Goal: Information Seeking & Learning: Learn about a topic

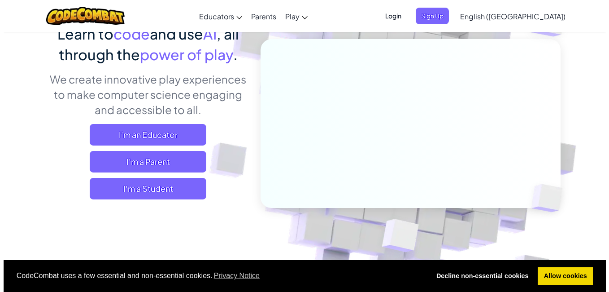
scroll to position [90, 0]
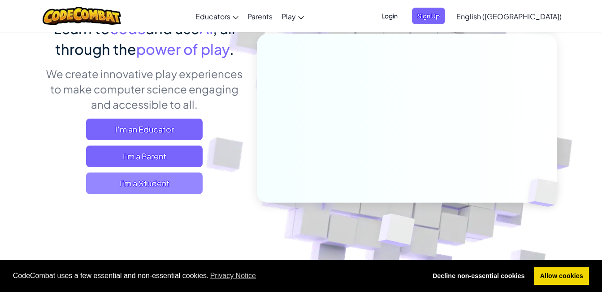
click at [141, 189] on span "I'm a Student" at bounding box center [144, 183] width 117 height 22
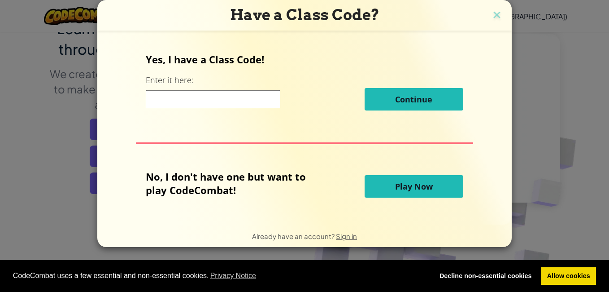
click at [160, 100] on input at bounding box center [213, 99] width 135 height 18
type input "IronDeskJelly"
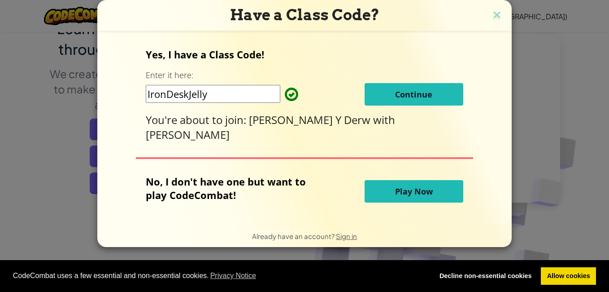
click at [418, 99] on span "Continue" at bounding box center [413, 94] width 37 height 11
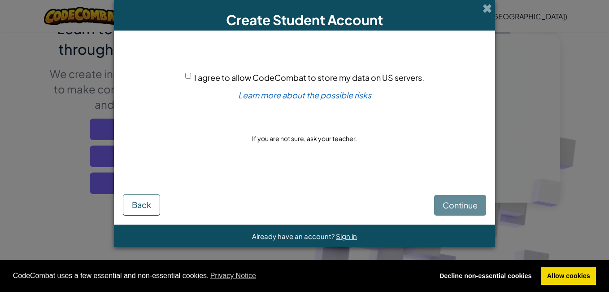
click at [191, 70] on div "I agree to allow CodeCombat to store my data on US servers. Learn more about th…" at bounding box center [304, 107] width 363 height 136
click at [190, 74] on input "I agree to allow CodeCombat to store my data on US servers." at bounding box center [188, 76] width 6 height 6
checkbox input "true"
click at [467, 206] on span "Continue" at bounding box center [460, 205] width 35 height 10
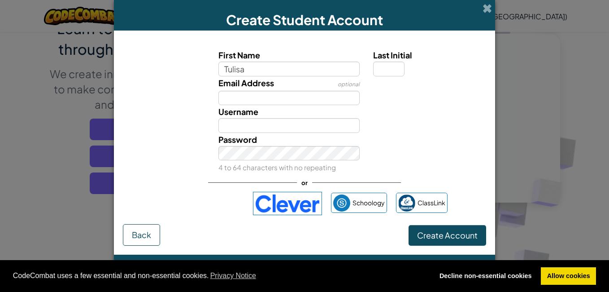
type input "Tulisa"
click at [387, 68] on input "Last Initial" at bounding box center [388, 68] width 31 height 15
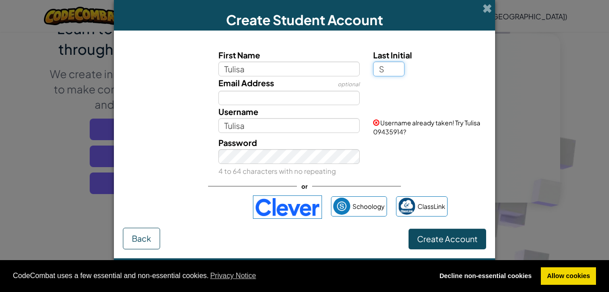
type input "S"
type input "[PERSON_NAME]"
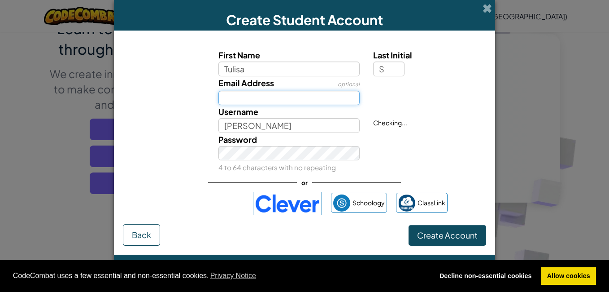
click at [327, 98] on input "Email Address" at bounding box center [289, 98] width 142 height 15
click at [409, 83] on div at bounding box center [429, 82] width 124 height 13
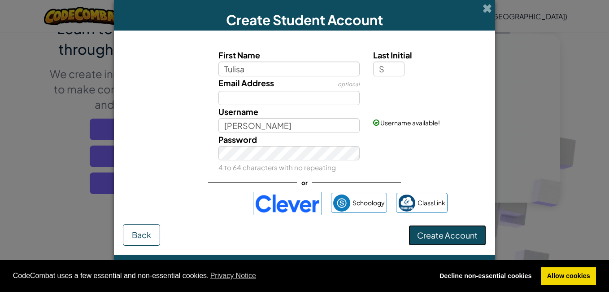
click at [451, 245] on button "Create Account" at bounding box center [448, 235] width 78 height 21
click at [474, 230] on button "Create Account" at bounding box center [448, 235] width 78 height 21
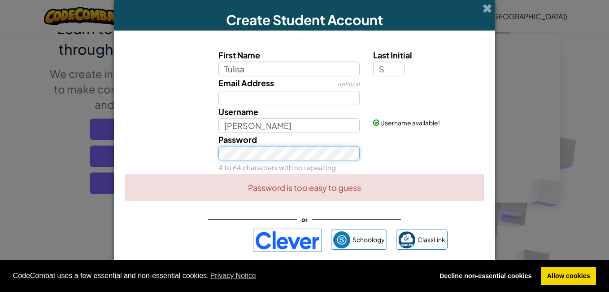
click at [409, 262] on button "Create Account" at bounding box center [448, 272] width 78 height 21
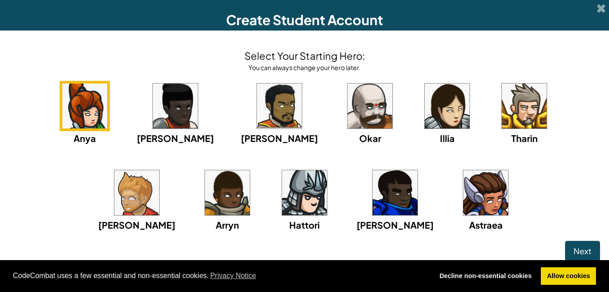
click at [153, 118] on img at bounding box center [175, 105] width 45 height 45
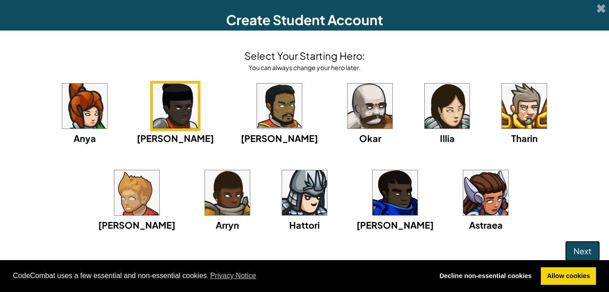
click at [565, 245] on button "Next" at bounding box center [582, 250] width 35 height 21
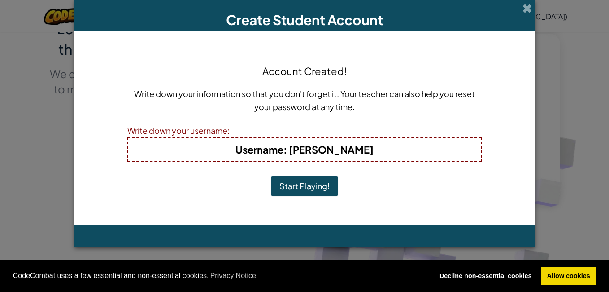
click at [314, 184] on button "Start Playing!" at bounding box center [304, 185] width 67 height 21
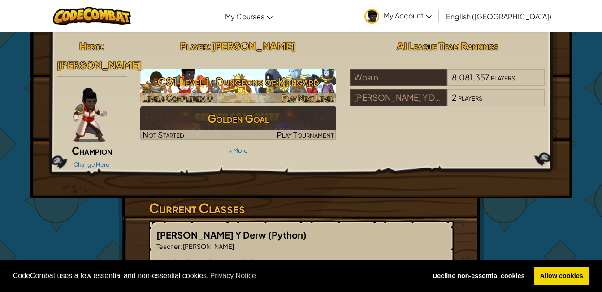
click at [288, 78] on h3 "CS1 Level 1: Dungeons of Kithgard" at bounding box center [238, 81] width 196 height 20
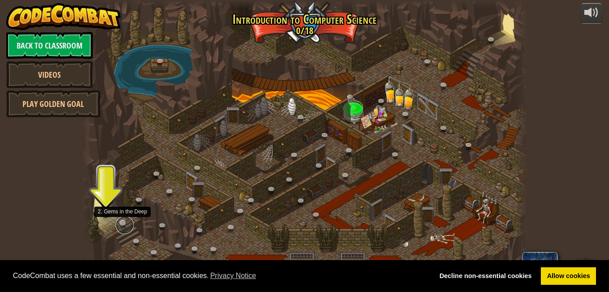
click at [124, 221] on link at bounding box center [125, 225] width 18 height 18
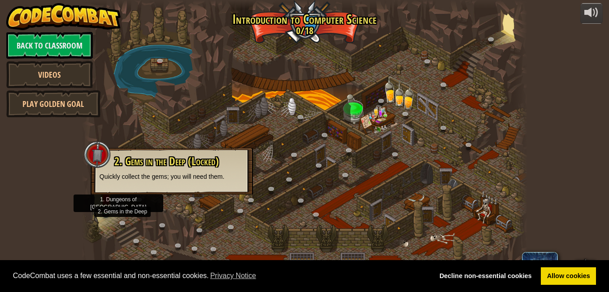
click at [105, 208] on img at bounding box center [106, 198] width 11 height 24
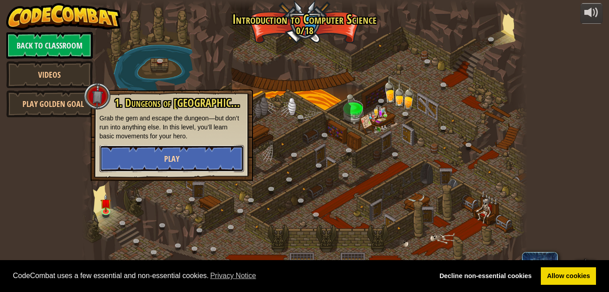
click at [143, 167] on button "Play" at bounding box center [172, 158] width 144 height 27
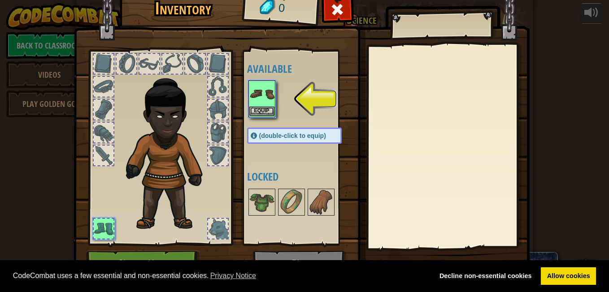
click at [255, 96] on img at bounding box center [261, 93] width 25 height 25
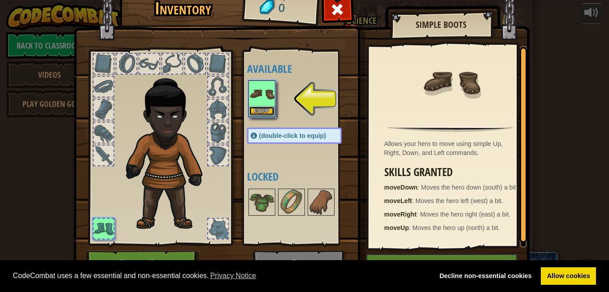
click at [257, 110] on button "Equip" at bounding box center [261, 110] width 25 height 9
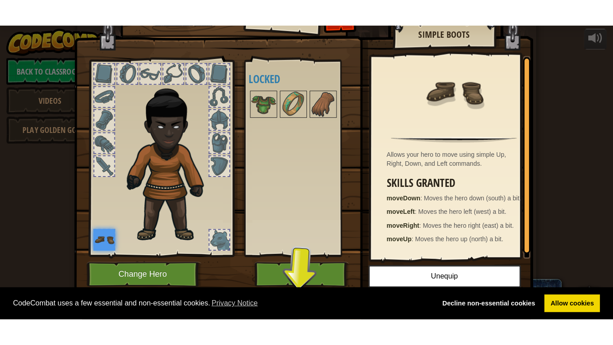
scroll to position [18, 0]
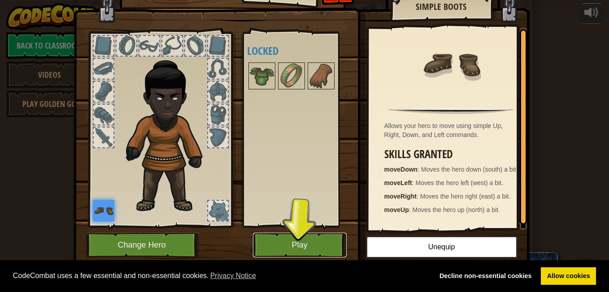
click at [305, 243] on button "Play" at bounding box center [300, 244] width 94 height 25
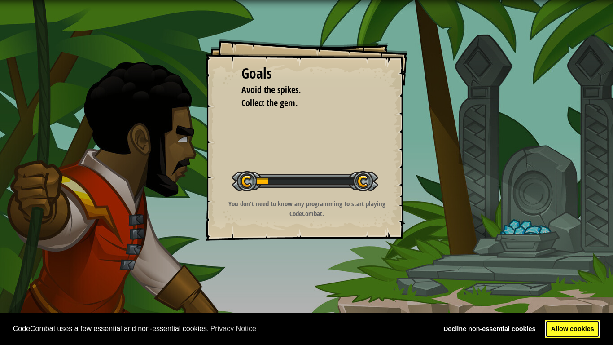
click at [564, 291] on link "Allow cookies" at bounding box center [572, 329] width 55 height 18
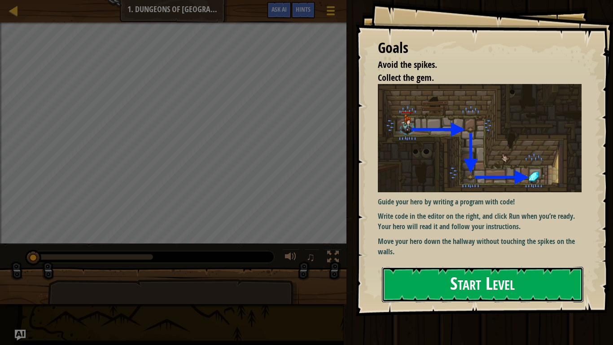
click at [447, 278] on button "Start Level" at bounding box center [482, 283] width 201 height 35
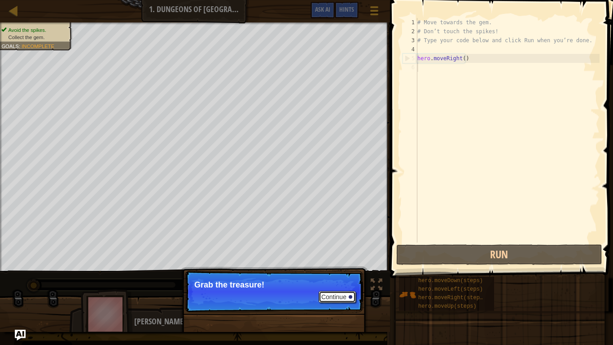
click at [339, 291] on button "Continue" at bounding box center [337, 297] width 37 height 12
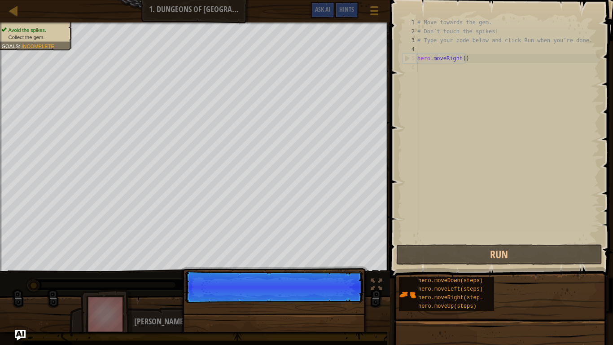
scroll to position [4, 0]
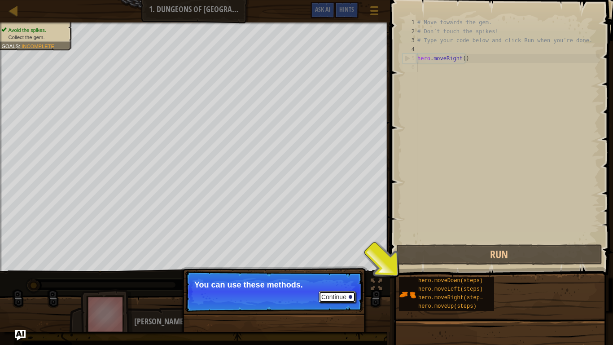
click at [335, 291] on button "Continue" at bounding box center [337, 297] width 37 height 12
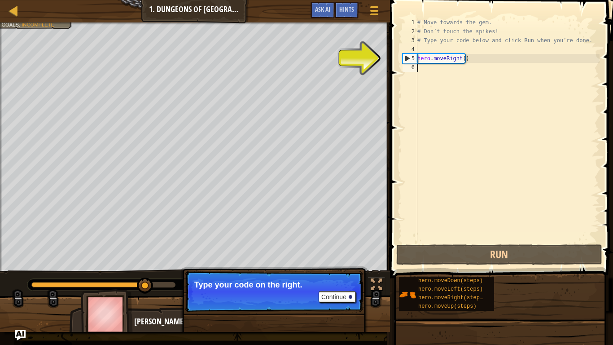
click at [449, 64] on div "# Move towards the gem. # Don’t touch the spikes! # Type your code below and cl…" at bounding box center [507, 139] width 184 height 242
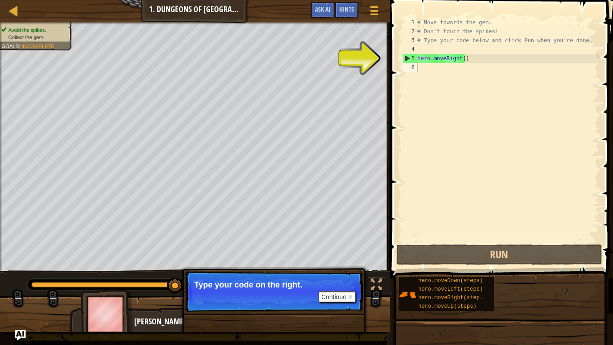
click at [402, 57] on div "1 2 3 4 5 6 # Move towards the gem. # Don’t touch the spikes! # Type your code …" at bounding box center [500, 130] width 199 height 224
click at [406, 56] on div "5" at bounding box center [410, 58] width 14 height 9
type textarea "hero.moveRight()"
click at [428, 69] on div "# Move towards the gem. # Don’t touch the spikes! # Type your code below and cl…" at bounding box center [507, 139] width 184 height 242
click at [332, 291] on button "Continue" at bounding box center [337, 297] width 37 height 12
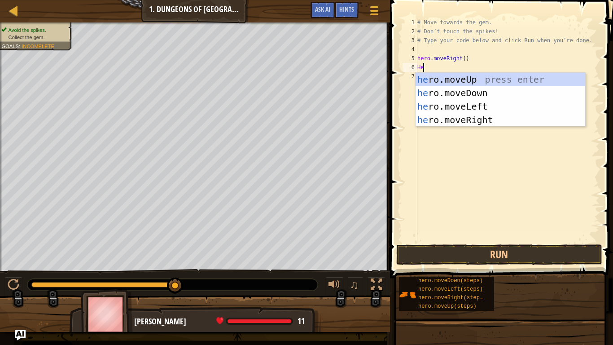
type textarea "Hero"
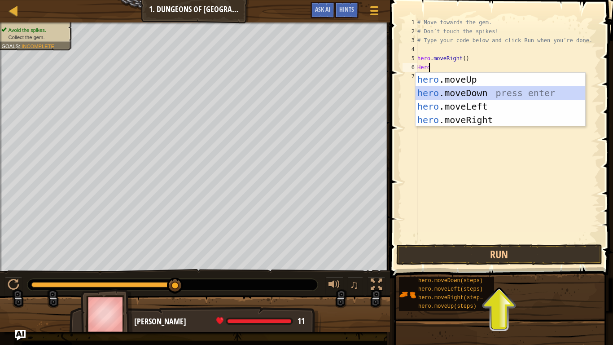
click at [450, 87] on div "hero .moveUp press enter hero .moveDown press enter hero .moveLeft press enter …" at bounding box center [500, 113] width 170 height 81
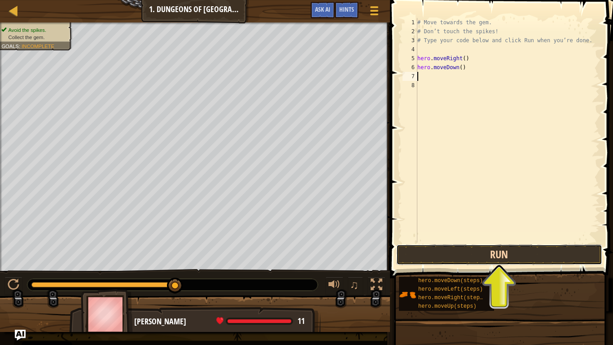
click at [491, 261] on button "Run" at bounding box center [499, 254] width 206 height 21
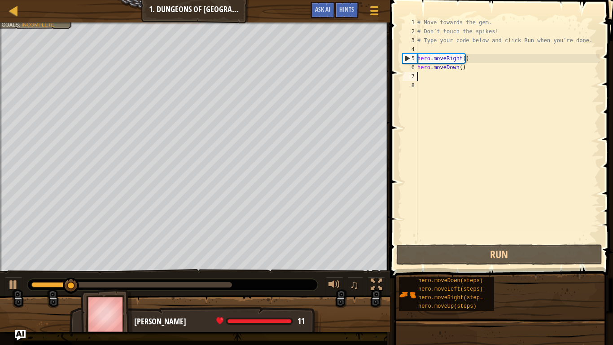
click at [469, 83] on div "# Move towards the gem. # Don’t touch the spikes! # Type your code below and cl…" at bounding box center [507, 139] width 184 height 242
click at [469, 72] on div "# Move towards the gem. # Don’t touch the spikes! # Type your code below and cl…" at bounding box center [507, 139] width 184 height 242
type textarea "M"
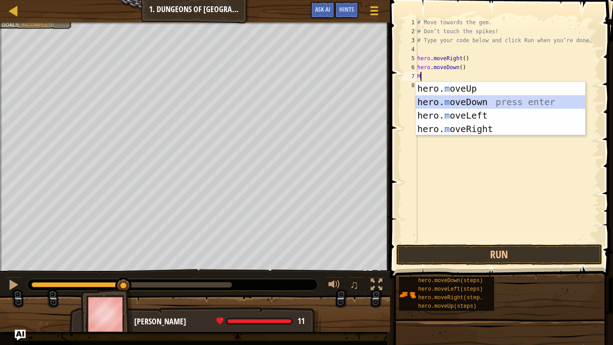
click at [454, 99] on div "hero. m oveUp press enter hero. m oveDown press enter hero. m oveLeft press ent…" at bounding box center [500, 122] width 170 height 81
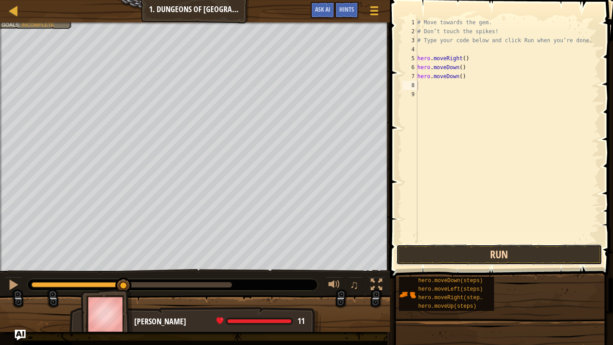
drag, startPoint x: 503, startPoint y: 258, endPoint x: 502, endPoint y: 249, distance: 9.5
click at [503, 256] on button "Run" at bounding box center [499, 254] width 206 height 21
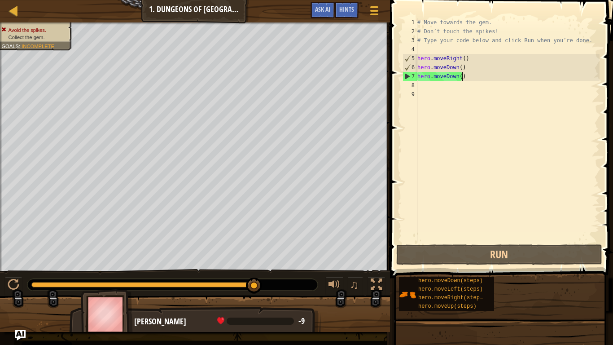
click at [462, 75] on div "# Move towards the gem. # Don’t touch the spikes! # Type your code below and cl…" at bounding box center [507, 139] width 184 height 242
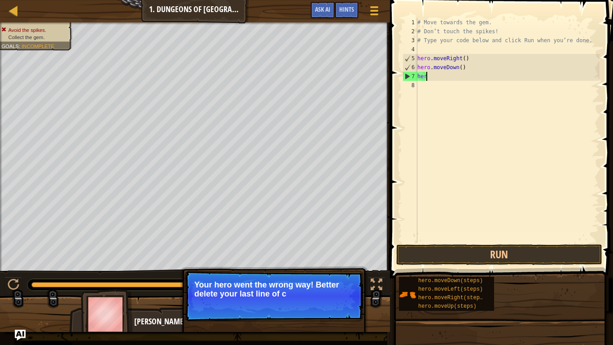
type textarea "h"
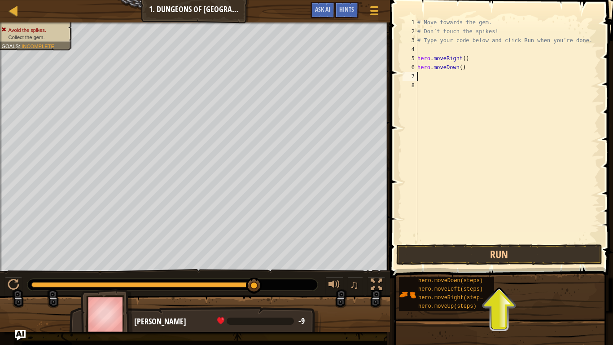
type textarea "ri"
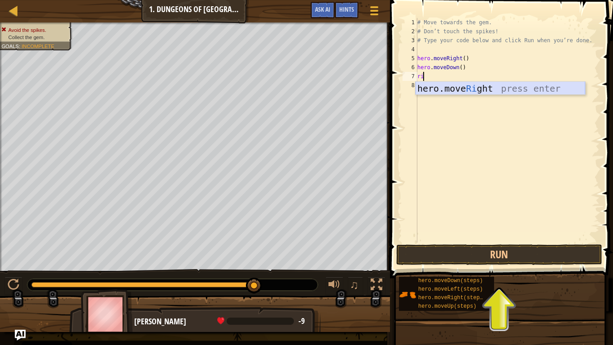
click at [497, 86] on div "hero.move Ri ght press enter" at bounding box center [500, 102] width 170 height 40
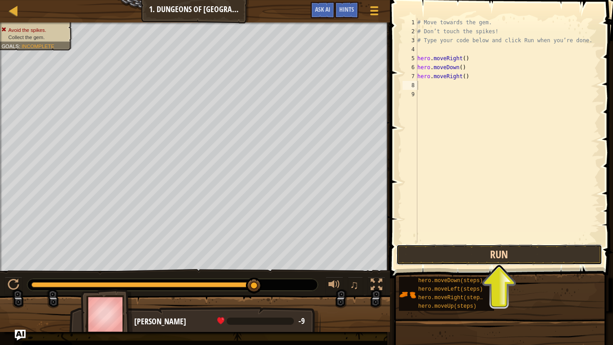
click at [505, 262] on button "Run" at bounding box center [499, 254] width 206 height 21
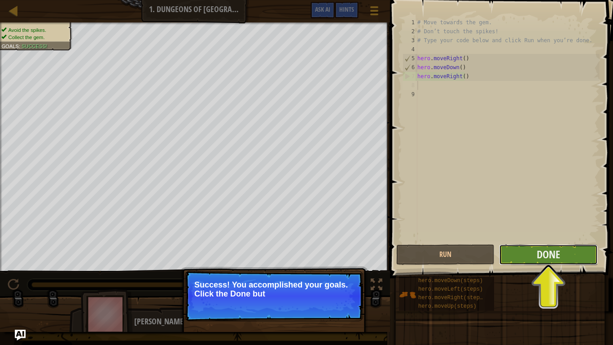
click at [583, 251] on button "Done" at bounding box center [548, 254] width 98 height 21
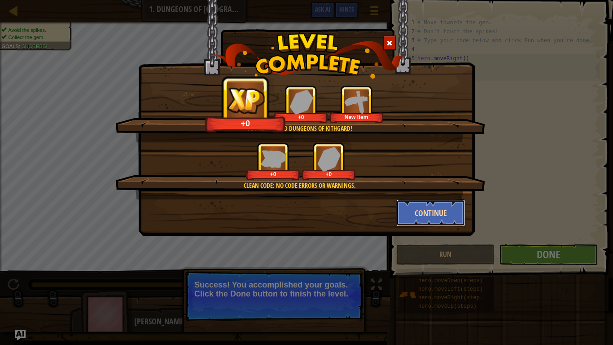
click at [450, 213] on button "Continue" at bounding box center [431, 212] width 70 height 27
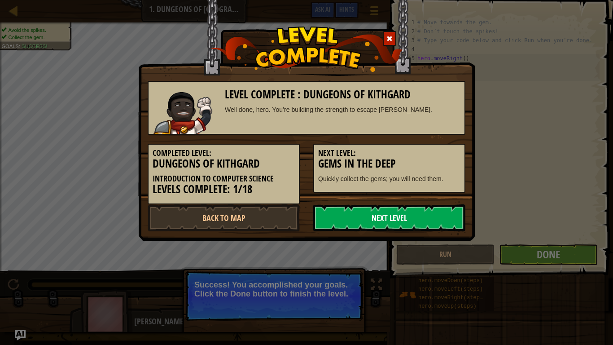
click at [438, 214] on link "Next Level" at bounding box center [389, 217] width 152 height 27
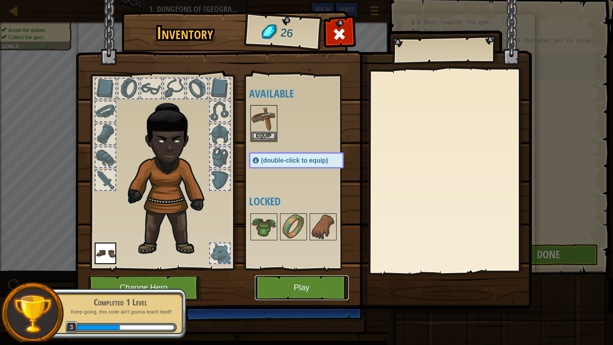
click at [326, 281] on button "Play" at bounding box center [302, 287] width 94 height 25
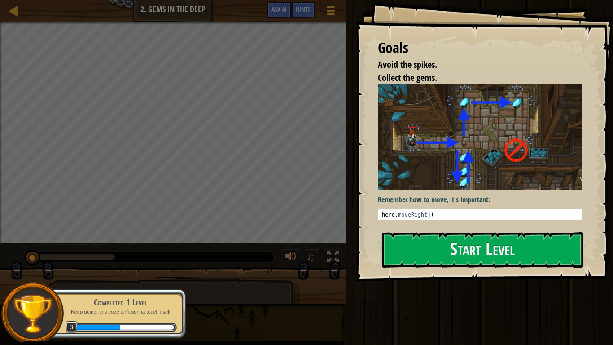
click at [418, 160] on img at bounding box center [483, 137] width 210 height 106
click at [459, 240] on button "Start Level" at bounding box center [482, 249] width 201 height 35
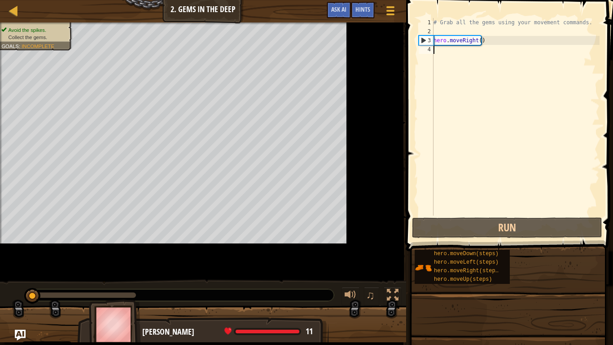
drag, startPoint x: 459, startPoint y: 240, endPoint x: 433, endPoint y: 125, distance: 118.2
click at [433, 125] on div "# Grab all the gems using your movement commands. hero . moveRight ( )" at bounding box center [545, 125] width 227 height 215
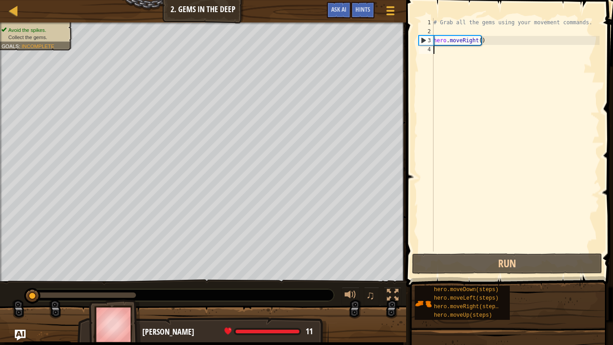
type textarea "u"
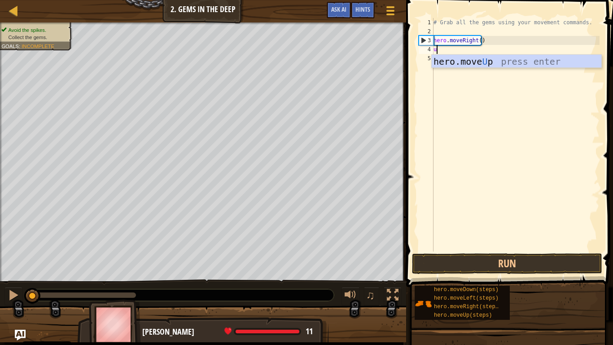
scroll to position [4, 0]
click at [489, 61] on div "hero.move U p press enter" at bounding box center [517, 75] width 170 height 40
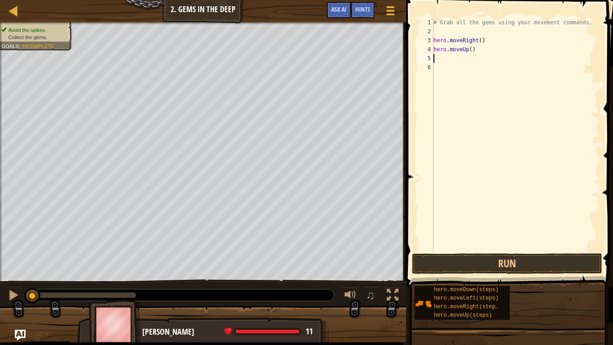
type textarea "m"
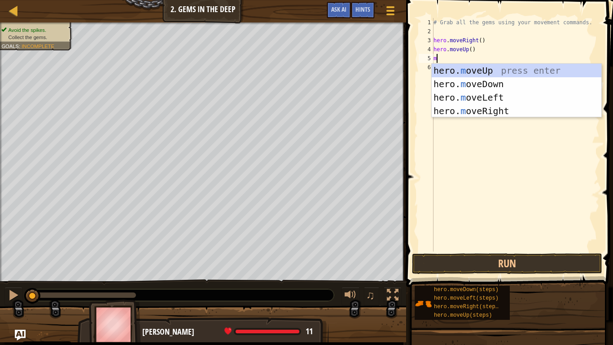
type textarea "r"
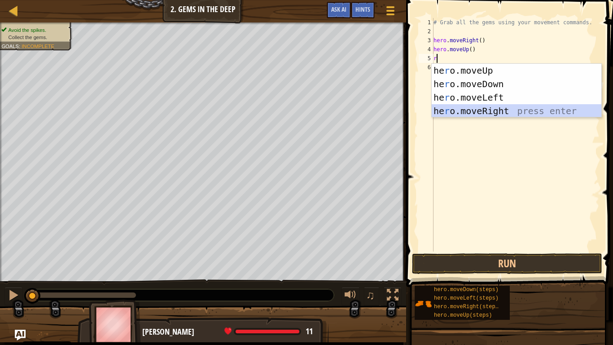
click at [506, 106] on div "he r o.moveUp press enter he r o.moveDown press enter he r o.moveLeft press ent…" at bounding box center [517, 104] width 170 height 81
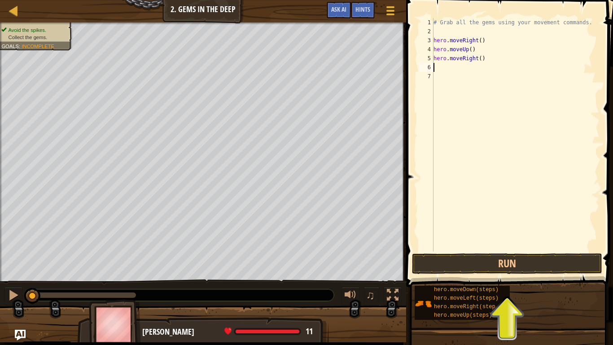
type textarea "d"
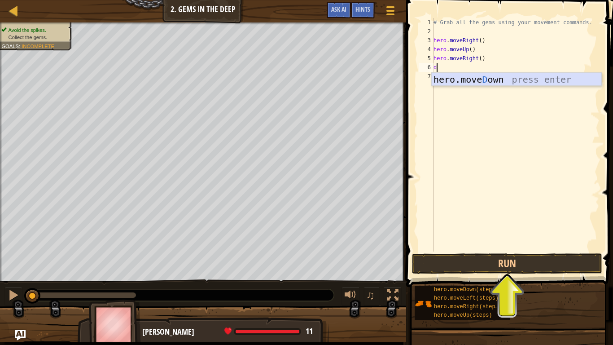
click at [493, 79] on div "hero.[PERSON_NAME] own press enter" at bounding box center [517, 93] width 170 height 40
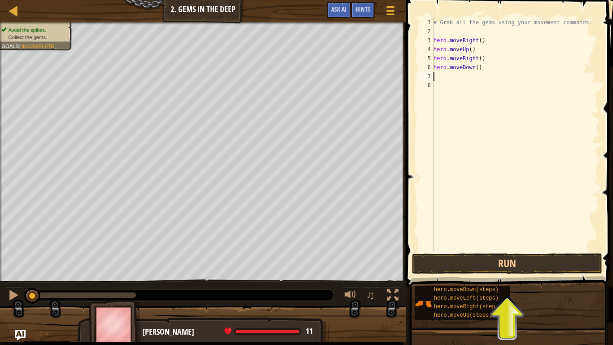
type textarea "l"
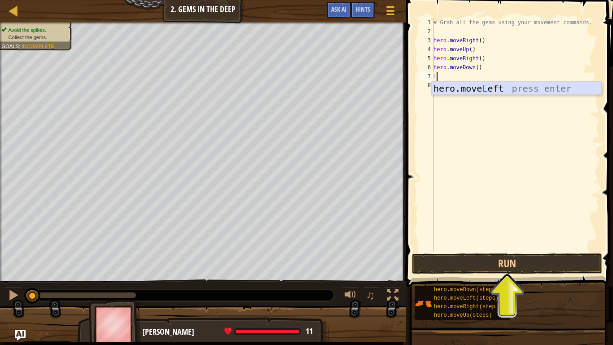
click at [493, 85] on div "hero.move L eft press enter" at bounding box center [517, 102] width 170 height 40
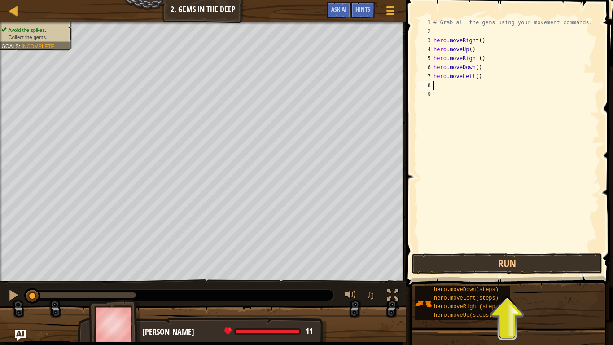
type textarea "d"
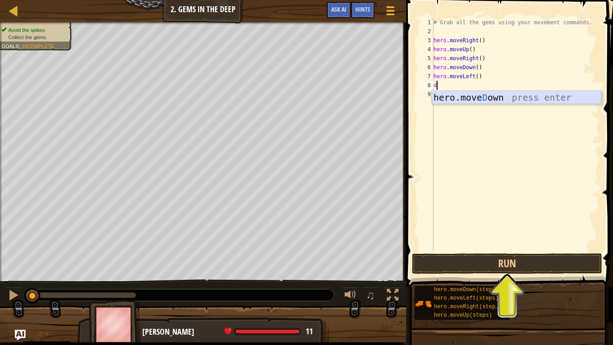
click at [493, 95] on div "hero.[PERSON_NAME] own press enter" at bounding box center [517, 111] width 170 height 40
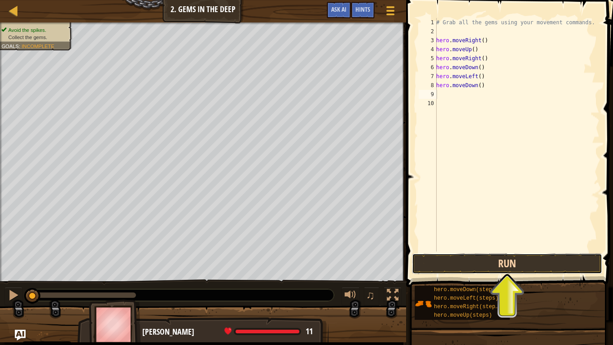
click at [535, 263] on button "Run" at bounding box center [507, 263] width 190 height 21
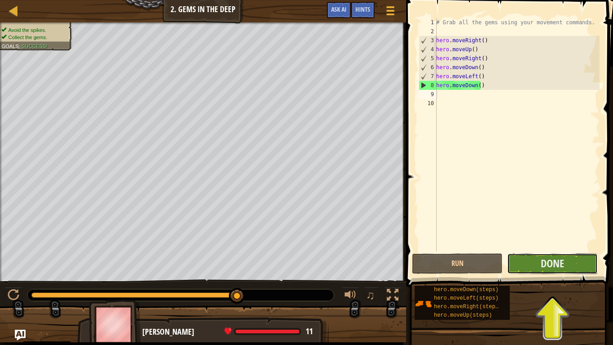
click at [567, 263] on button "Done" at bounding box center [552, 263] width 91 height 21
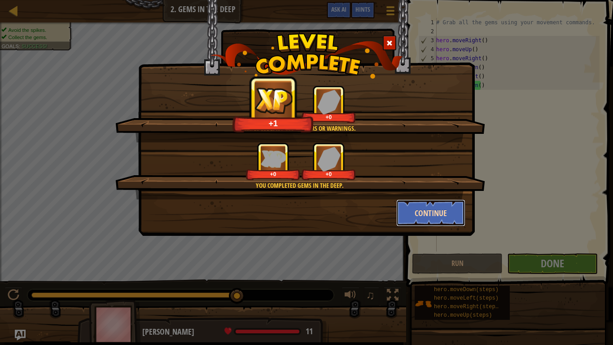
click at [433, 208] on button "Continue" at bounding box center [431, 212] width 70 height 27
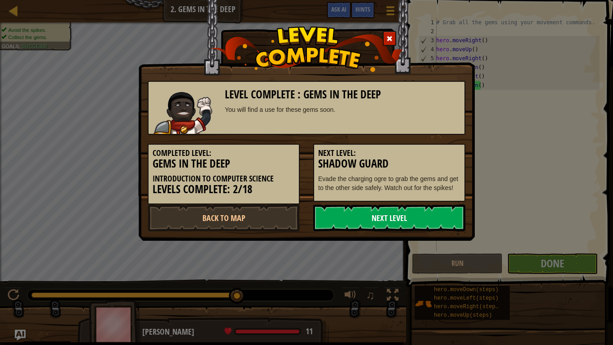
click at [432, 207] on link "Next Level" at bounding box center [389, 217] width 152 height 27
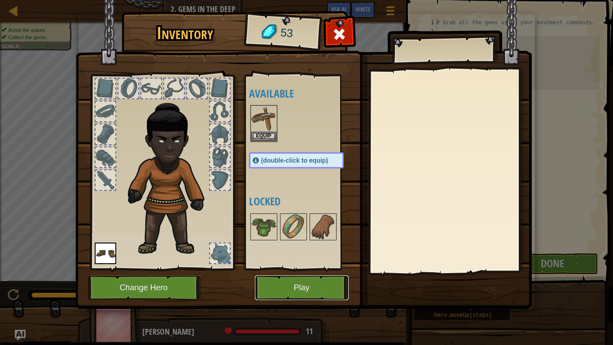
click at [298, 280] on button "Play" at bounding box center [302, 287] width 94 height 25
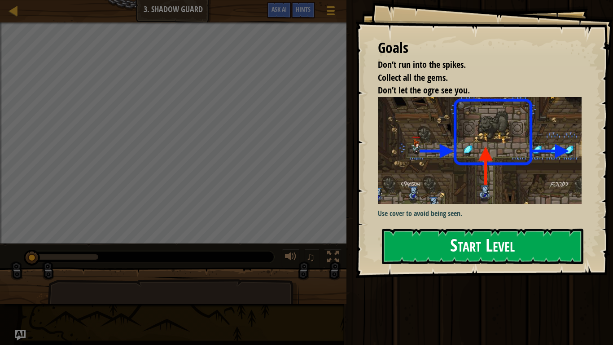
click at [480, 243] on button "Start Level" at bounding box center [482, 245] width 201 height 35
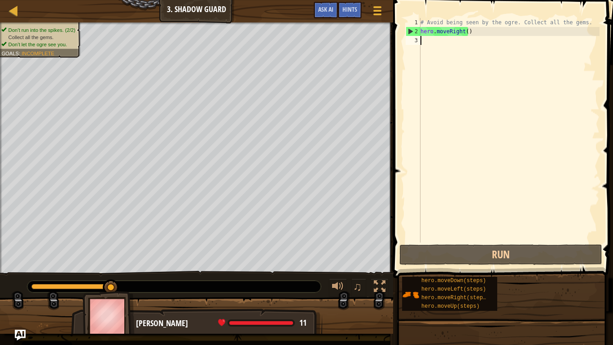
scroll to position [4, 0]
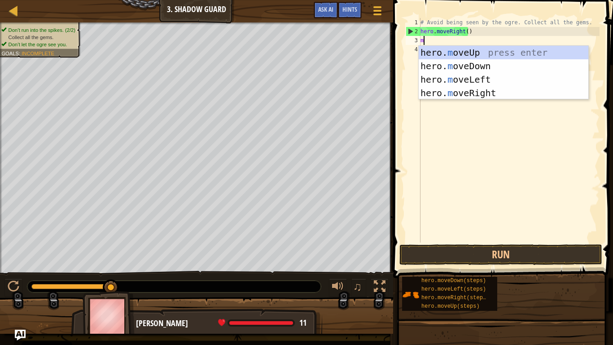
type textarea "mo"
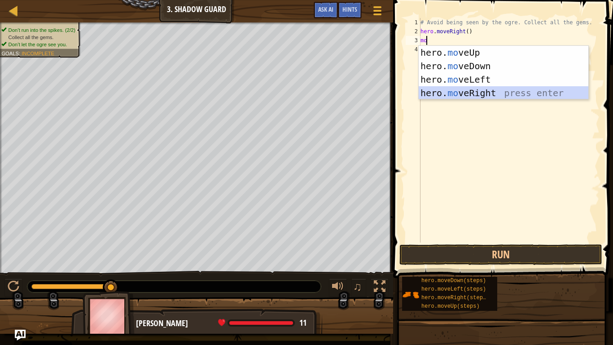
click at [466, 87] on div "hero. mo veUp press enter hero. mo veDown press enter hero. mo veLeft press ent…" at bounding box center [504, 86] width 170 height 81
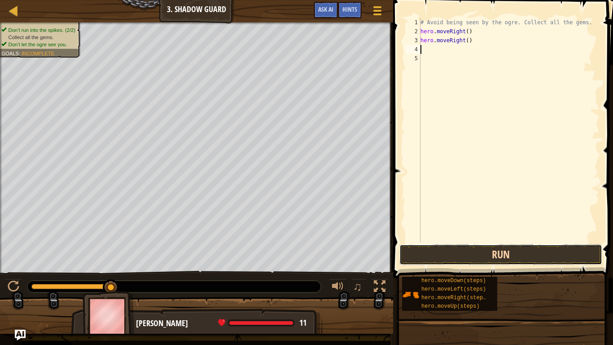
click at [478, 254] on button "Run" at bounding box center [500, 254] width 203 height 21
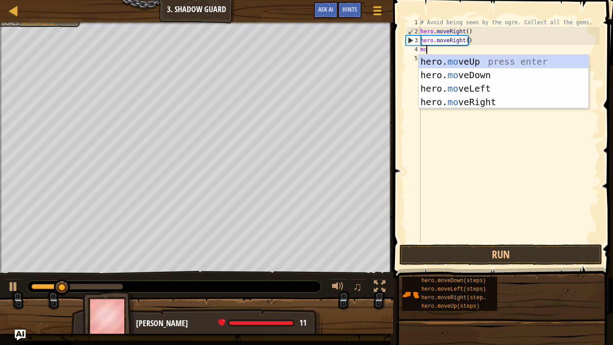
type textarea "mov"
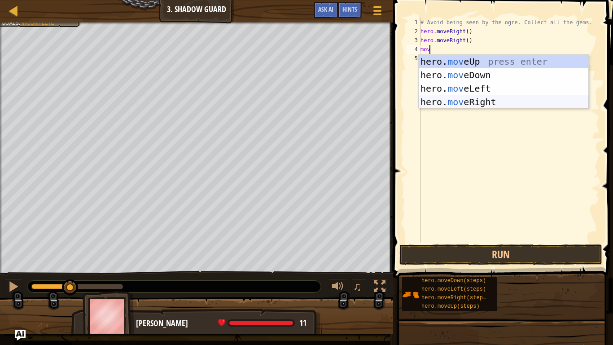
click at [475, 99] on div "hero. mov eUp press enter hero. mov eDown press enter hero. mov eLeft press ent…" at bounding box center [504, 95] width 170 height 81
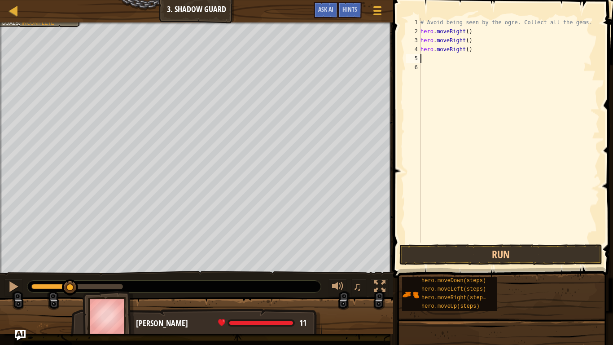
scroll to position [4, 0]
click at [494, 249] on button "Run" at bounding box center [500, 254] width 203 height 21
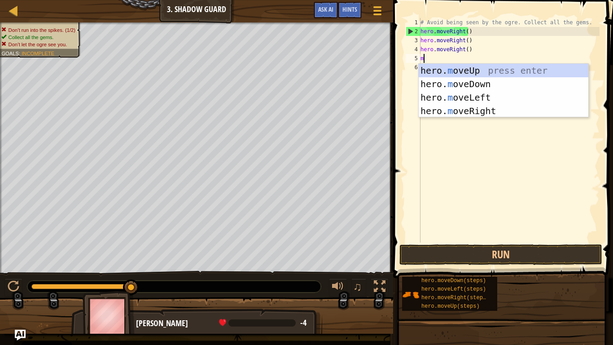
type textarea "mo"
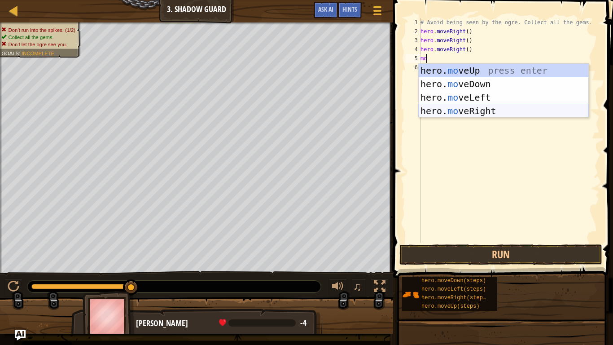
click at [439, 111] on div "hero. mo veUp press enter hero. mo veDown press enter hero. mo veLeft press ent…" at bounding box center [504, 104] width 170 height 81
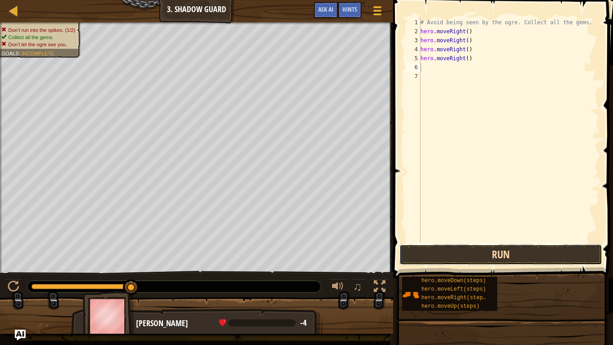
click at [473, 253] on button "Run" at bounding box center [500, 254] width 203 height 21
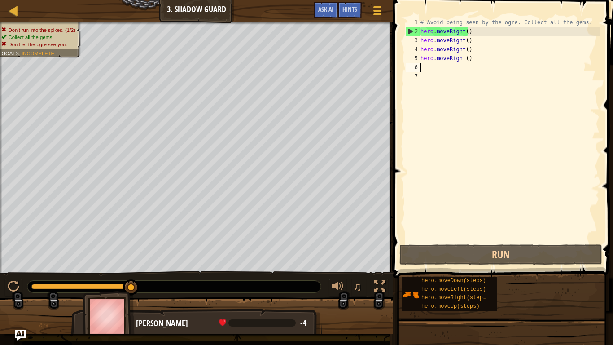
click at [482, 65] on div "# Avoid being seen by the ogre. Collect all the gems. hero . moveRight ( ) hero…" at bounding box center [509, 139] width 181 height 242
click at [486, 60] on div "# Avoid being seen by the ogre. Collect all the gems. hero . moveRight ( ) hero…" at bounding box center [509, 139] width 181 height 242
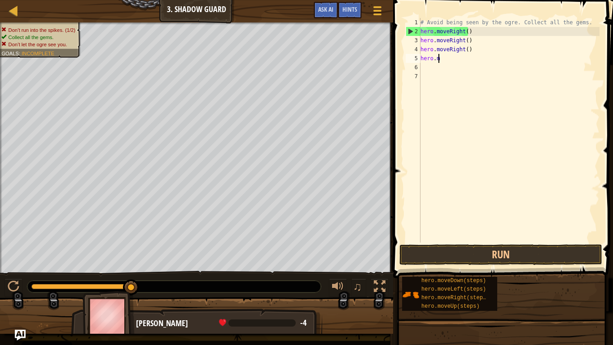
type textarea "h"
click at [471, 50] on div "# Avoid being seen by the ogre. Collect all the gems. hero . moveRight ( ) hero…" at bounding box center [509, 139] width 181 height 242
type textarea "h"
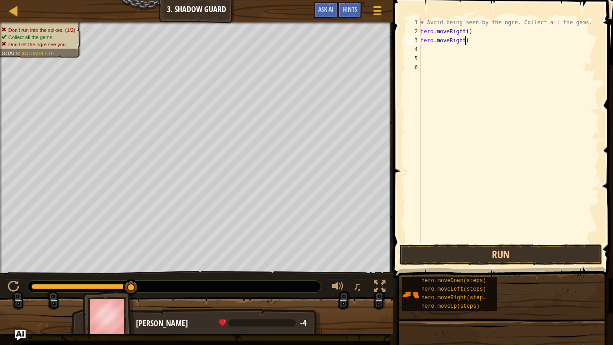
type textarea "hero.moveRight"
type textarea "u"
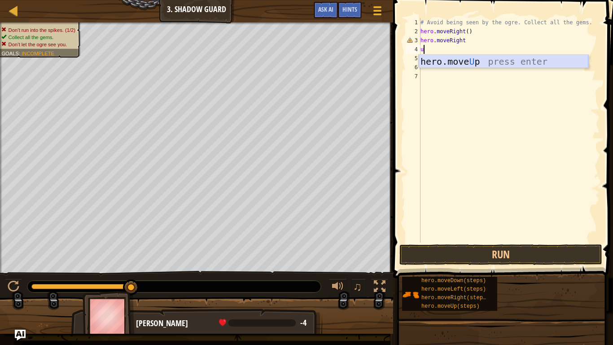
click at [468, 60] on div "hero.move U p press enter" at bounding box center [504, 75] width 170 height 40
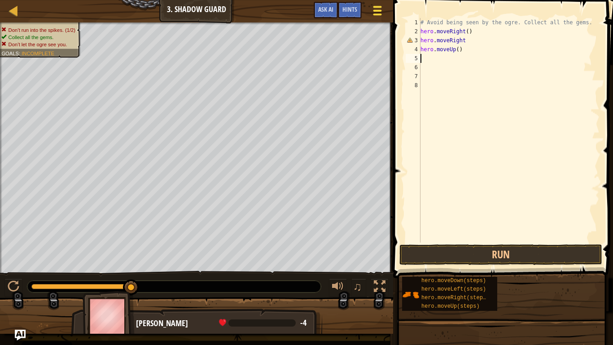
type textarea "r"
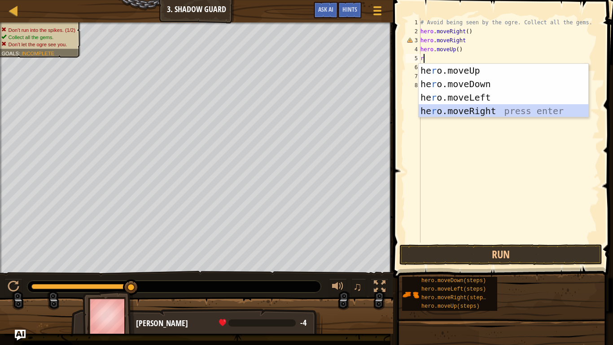
click at [471, 107] on div "he r o.moveUp press enter he r o.moveDown press enter he r o.moveLeft press ent…" at bounding box center [504, 104] width 170 height 81
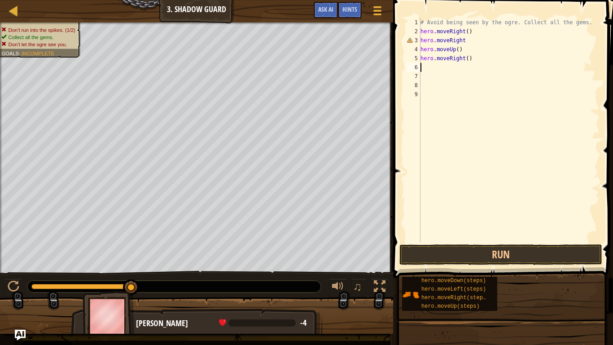
type textarea "d"
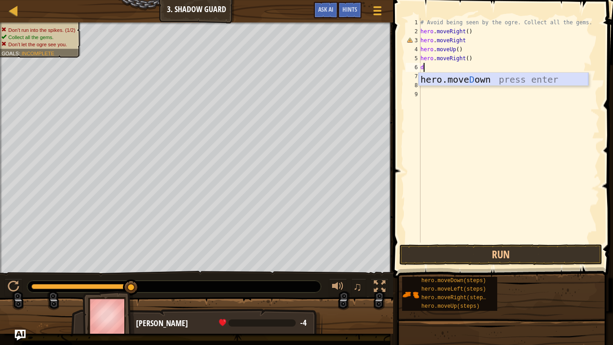
click at [466, 81] on div "hero.[PERSON_NAME] own press enter" at bounding box center [504, 93] width 170 height 40
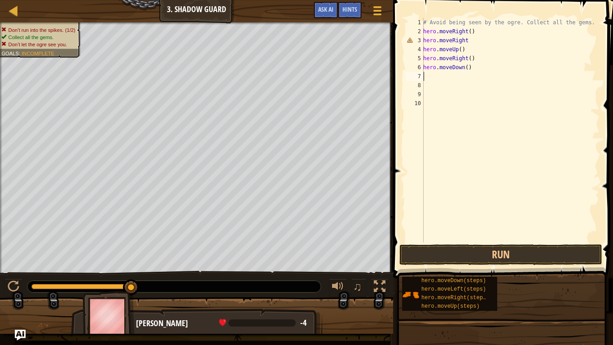
type textarea "r"
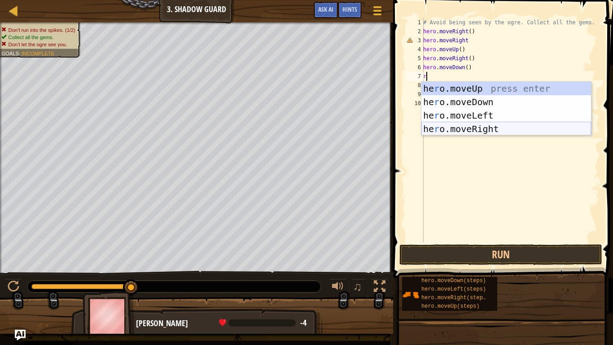
click at [471, 131] on div "he r o.moveUp press enter he r o.moveDown press enter he r o.moveLeft press ent…" at bounding box center [506, 122] width 170 height 81
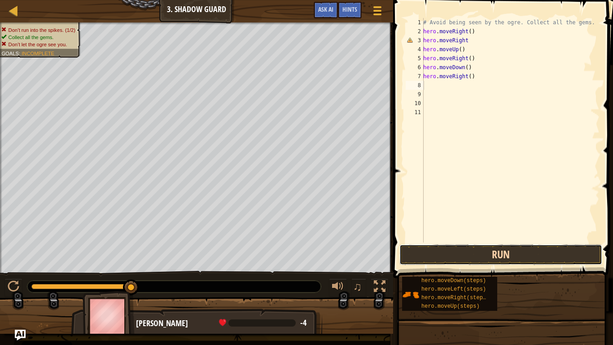
click at [507, 257] on button "Run" at bounding box center [500, 254] width 203 height 21
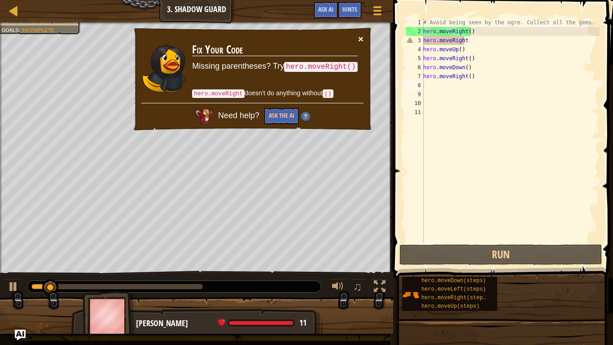
click at [360, 41] on button "×" at bounding box center [360, 38] width 5 height 9
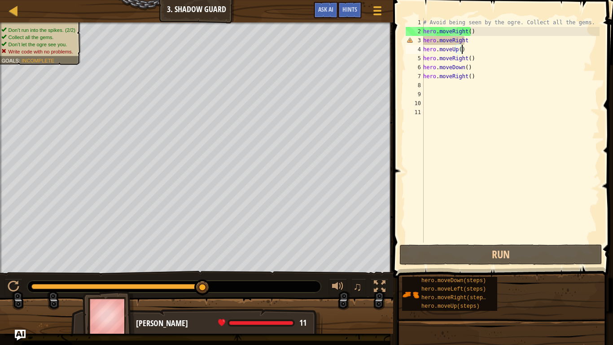
click at [474, 46] on div "# Avoid being seen by the ogre. Collect all the gems. hero . moveRight ( ) hero…" at bounding box center [510, 139] width 178 height 242
click at [475, 44] on div "# Avoid being seen by the ogre. Collect all the gems. hero . moveRight ( ) hero…" at bounding box center [510, 139] width 178 height 242
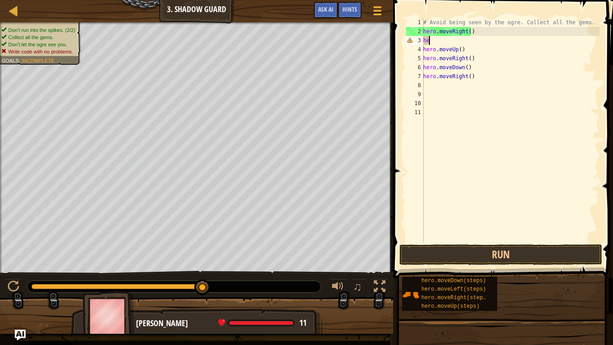
type textarea "h"
type textarea "r"
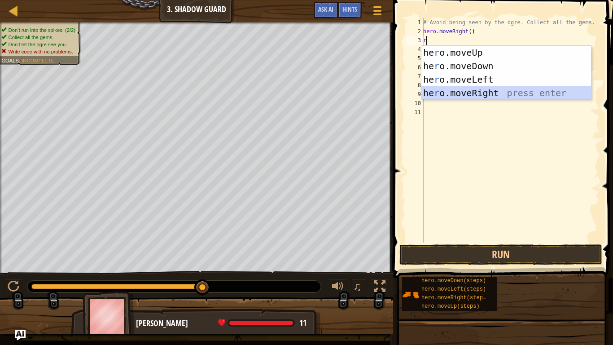
drag, startPoint x: 505, startPoint y: 94, endPoint x: 514, endPoint y: 148, distance: 55.5
click at [504, 93] on div "he r o.moveUp press enter he r o.moveDown press enter he r o.moveLeft press ent…" at bounding box center [506, 86] width 170 height 81
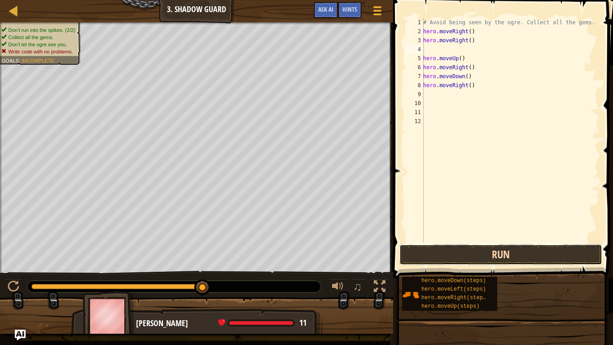
click at [535, 253] on button "Run" at bounding box center [500, 254] width 203 height 21
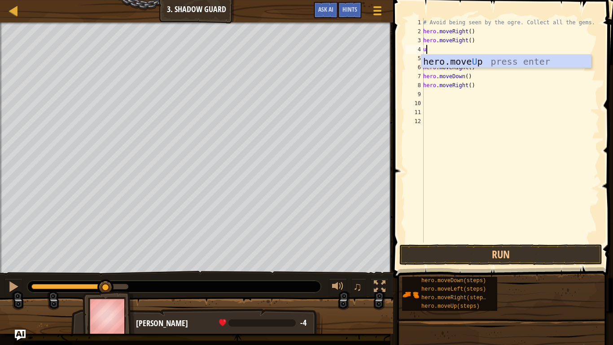
type textarea "up"
click at [465, 65] on div "hero.move Up press enter" at bounding box center [506, 75] width 170 height 40
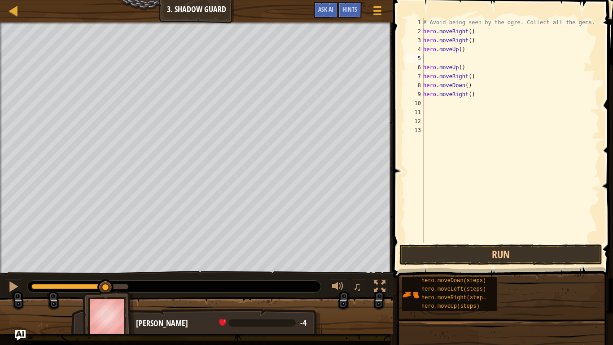
click at [460, 62] on div "# Avoid being seen by the ogre. Collect all the gems. hero . moveRight ( ) hero…" at bounding box center [510, 139] width 178 height 242
click at [459, 65] on div "# Avoid being seen by the ogre. Collect all the gems. hero . moveRight ( ) hero…" at bounding box center [510, 139] width 178 height 242
click at [463, 65] on div "# Avoid being seen by the ogre. Collect all the gems. hero . moveRight ( ) hero…" at bounding box center [510, 139] width 178 height 242
type textarea "h"
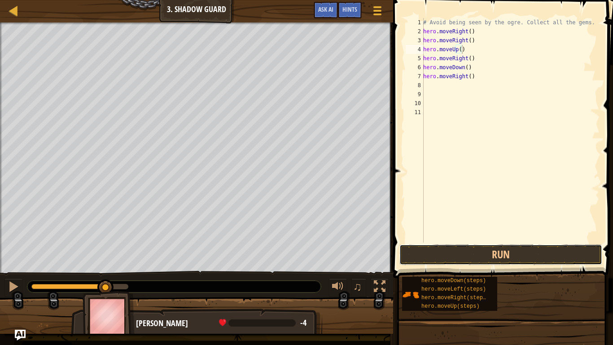
drag, startPoint x: 534, startPoint y: 258, endPoint x: 534, endPoint y: 235, distance: 23.3
click at [532, 255] on button "Run" at bounding box center [500, 254] width 203 height 21
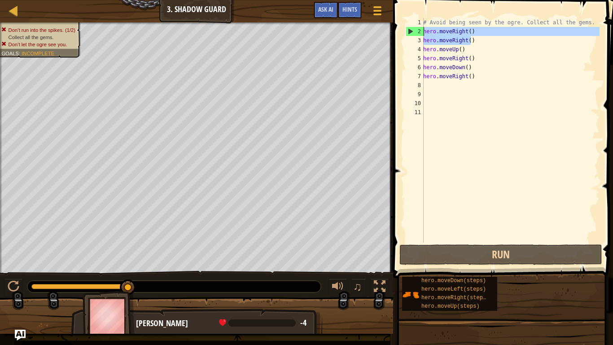
drag, startPoint x: 485, startPoint y: 42, endPoint x: 417, endPoint y: 34, distance: 69.1
click at [417, 34] on div "hero.moveUp() 1 2 3 4 5 6 7 8 9 10 11 # Avoid being seen by the ogre. Collect a…" at bounding box center [502, 130] width 196 height 224
drag, startPoint x: 454, startPoint y: 47, endPoint x: 461, endPoint y: 45, distance: 7.4
click at [458, 46] on div "# Avoid being seen by the ogre. Collect all the gems. hero . moveRight ( ) hero…" at bounding box center [510, 139] width 178 height 242
drag, startPoint x: 483, startPoint y: 44, endPoint x: 413, endPoint y: 31, distance: 71.3
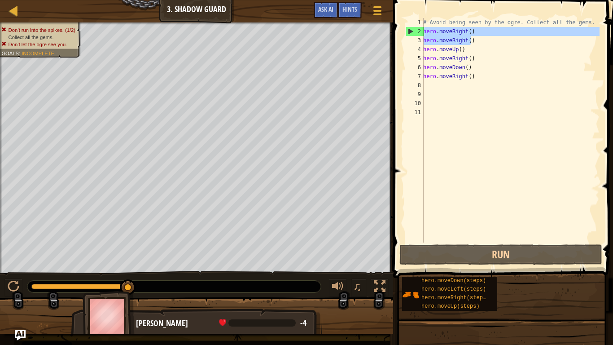
click at [413, 31] on div "hero.moveUp() 1 2 3 4 5 6 7 8 9 10 11 # Avoid being seen by the ogre. Collect a…" at bounding box center [502, 130] width 196 height 224
type textarea "]"
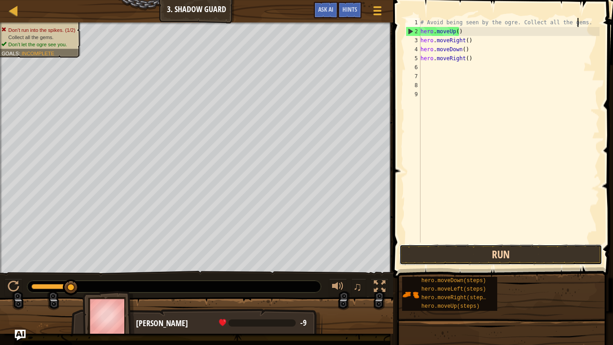
click at [507, 247] on button "Run" at bounding box center [500, 254] width 203 height 21
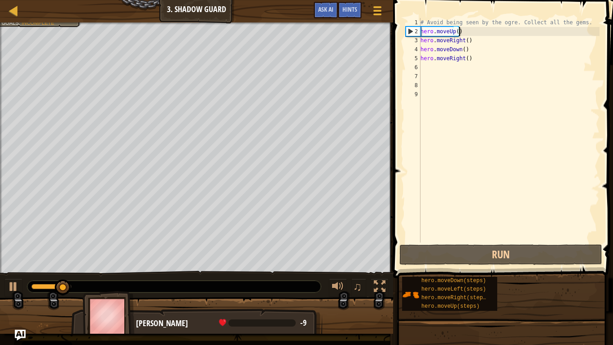
click at [492, 35] on div "# Avoid being seen by the ogre. Collect all the gems. hero . moveUp ( ) hero . …" at bounding box center [509, 139] width 181 height 242
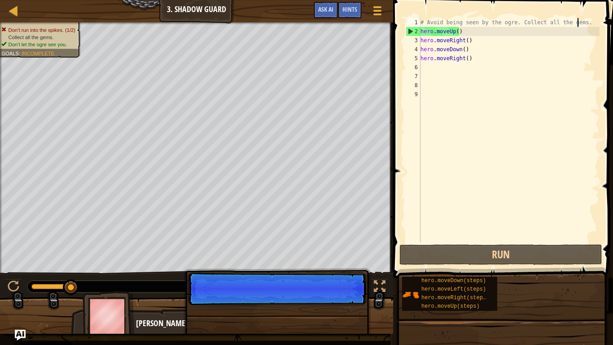
click at [593, 21] on div "# Avoid being seen by the ogre. Collect all the gems. hero . moveUp ( ) hero . …" at bounding box center [509, 139] width 181 height 242
type textarea "# Avoid being seen by the ogre. Collect all the gems."
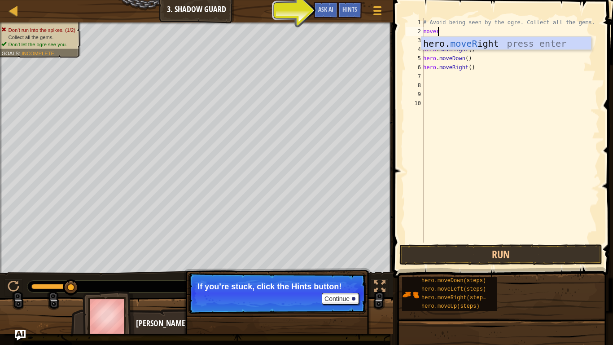
type textarea "moveri"
click at [522, 44] on div "hero. moveRi ght press enter" at bounding box center [506, 57] width 170 height 40
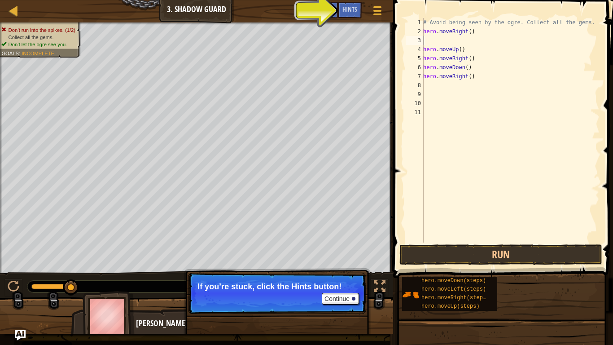
scroll to position [4, 0]
type textarea "hero.moveRight()"
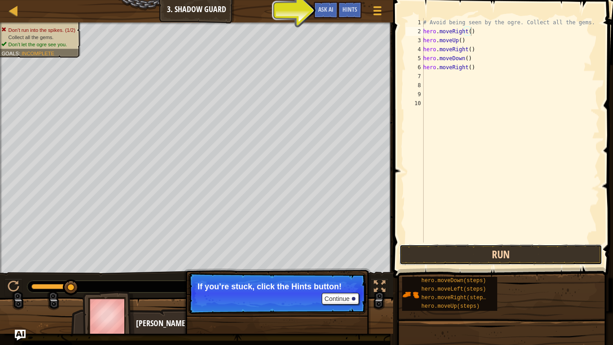
click at [513, 253] on button "Run" at bounding box center [500, 254] width 203 height 21
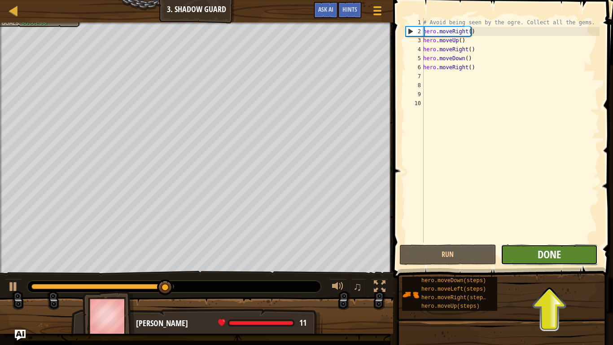
click at [546, 261] on button "Done" at bounding box center [549, 254] width 97 height 21
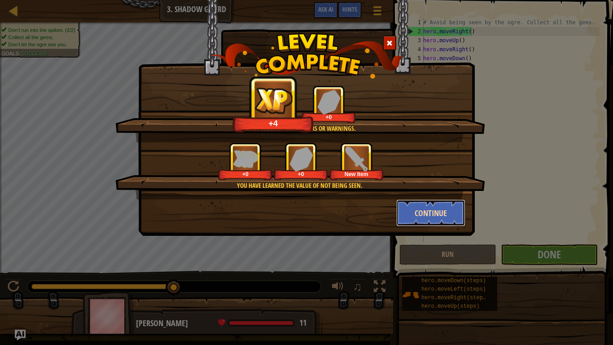
click at [446, 205] on button "Continue" at bounding box center [431, 212] width 70 height 27
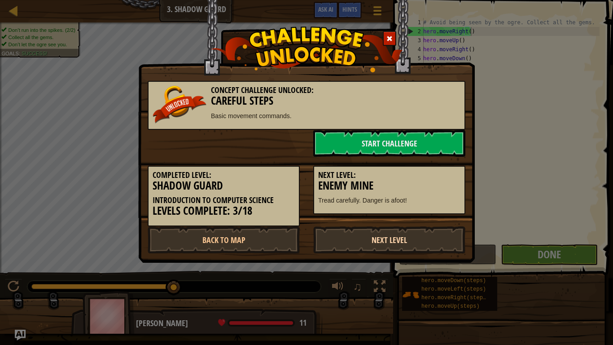
click at [418, 231] on link "Next Level" at bounding box center [389, 239] width 152 height 27
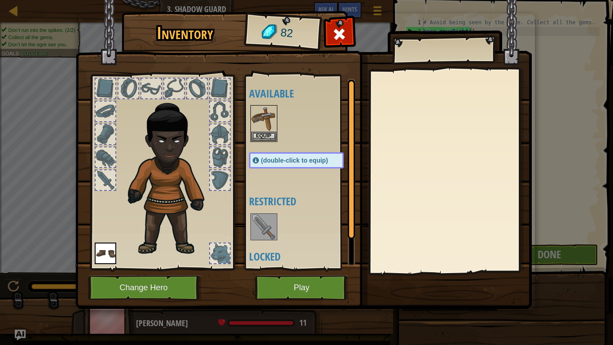
click at [262, 282] on div "Inventory 82 Available Equip Equip (double-click to equip) Restricted Locked Eq…" at bounding box center [307, 161] width 456 height 296
click at [281, 288] on button "Play" at bounding box center [302, 287] width 94 height 25
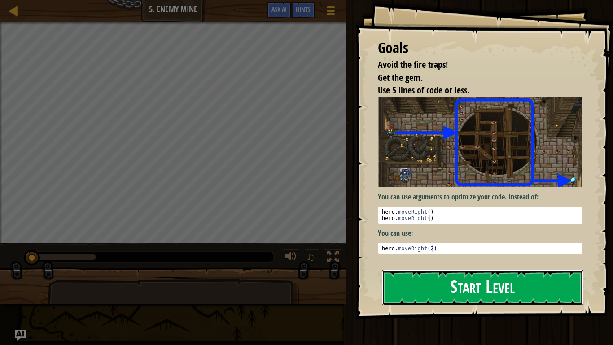
click at [441, 291] on button "Start Level" at bounding box center [482, 287] width 201 height 35
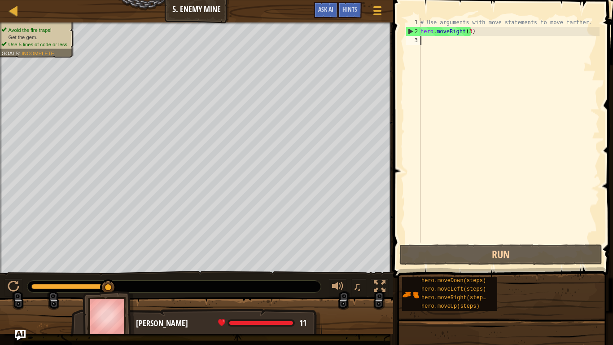
scroll to position [4, 0]
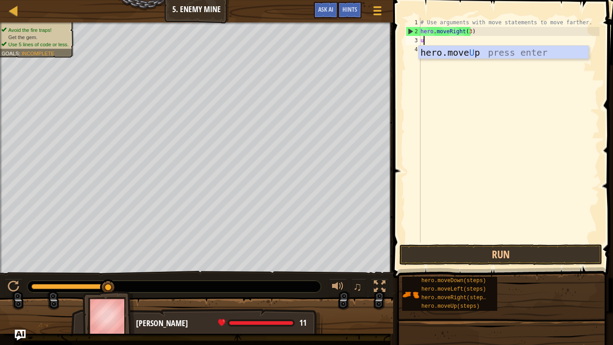
type textarea "up"
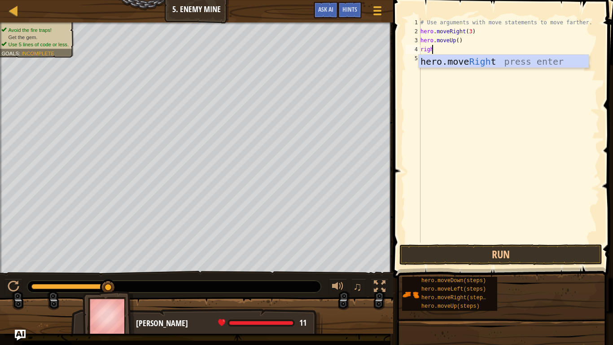
type textarea "right"
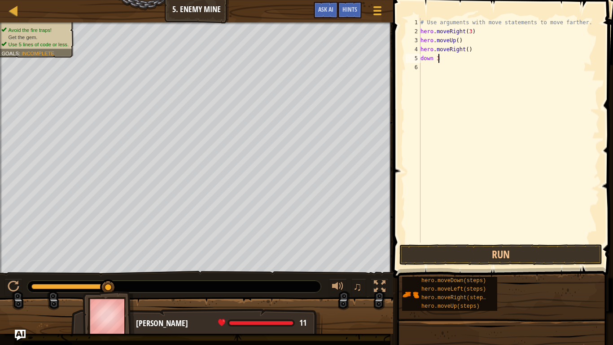
scroll to position [4, 1]
type textarea "down"
type textarea "d"
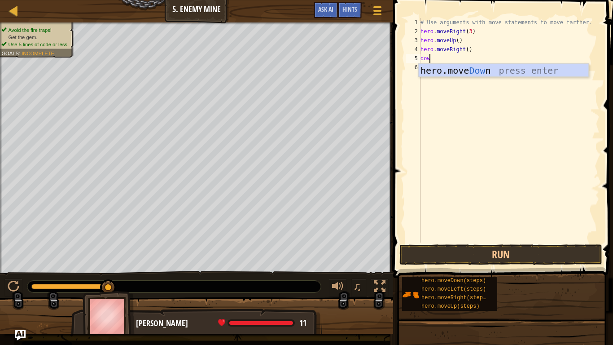
scroll to position [4, 0]
type textarea "down"
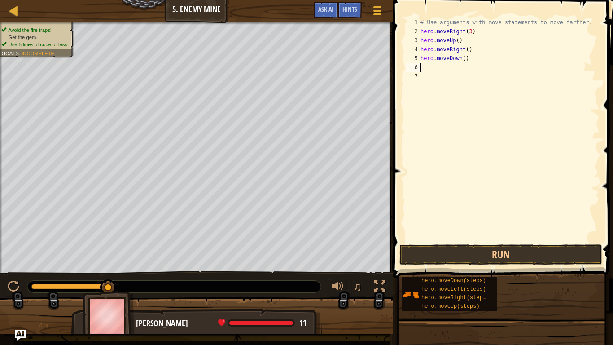
scroll to position [4, 0]
type textarea "hero.moveDown(3)"
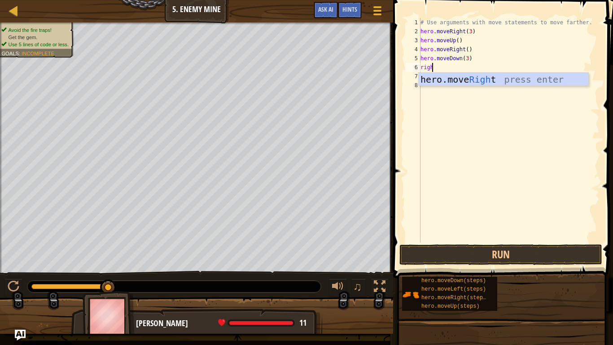
type textarea "right"
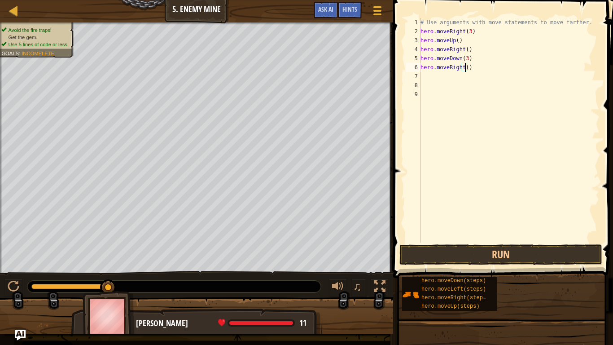
scroll to position [4, 4]
type textarea "hero.moveRight(2)"
click at [438, 258] on button "Run" at bounding box center [500, 254] width 203 height 21
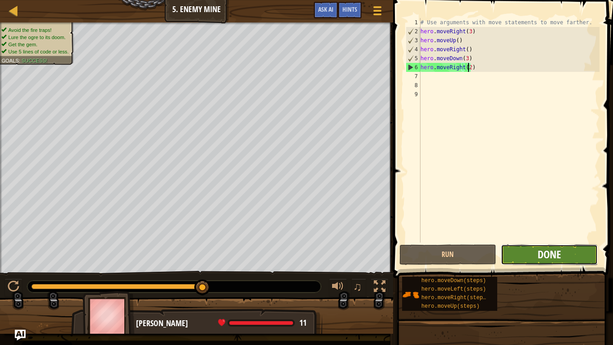
click at [547, 254] on span "Done" at bounding box center [548, 254] width 23 height 14
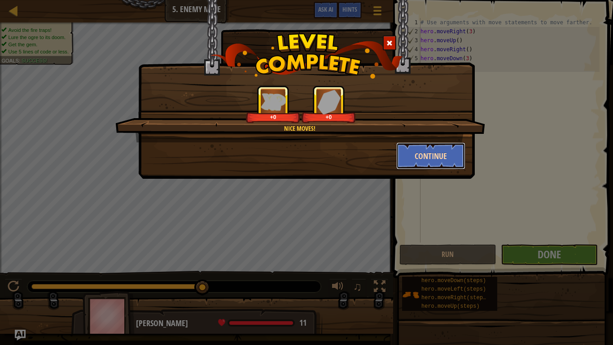
click at [435, 156] on button "Continue" at bounding box center [431, 155] width 70 height 27
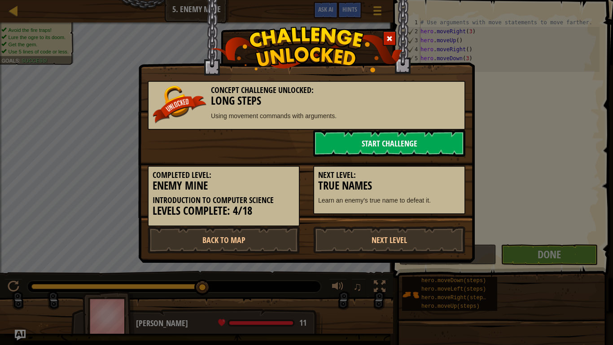
click at [429, 153] on link "Start Challenge" at bounding box center [389, 143] width 152 height 27
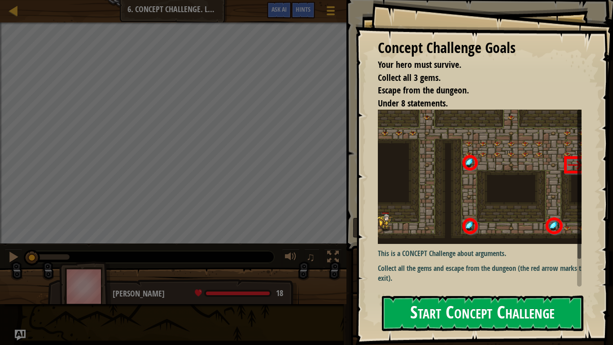
click at [464, 291] on button "Start Concept Challenge" at bounding box center [482, 312] width 201 height 35
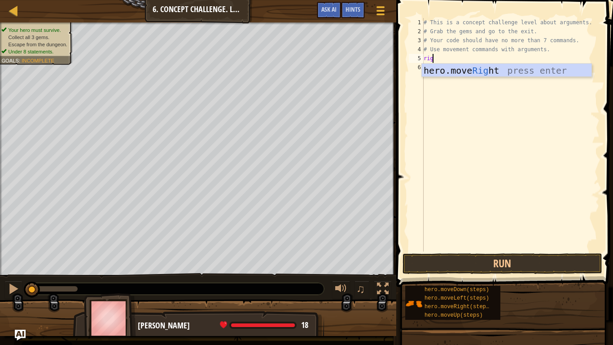
type textarea "right"
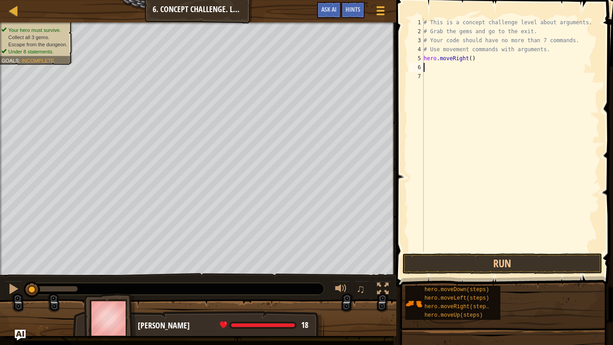
type textarea "u"
type textarea "hero.moveUp(3)"
type textarea "ri"
type textarea "hero.moveRight(2)"
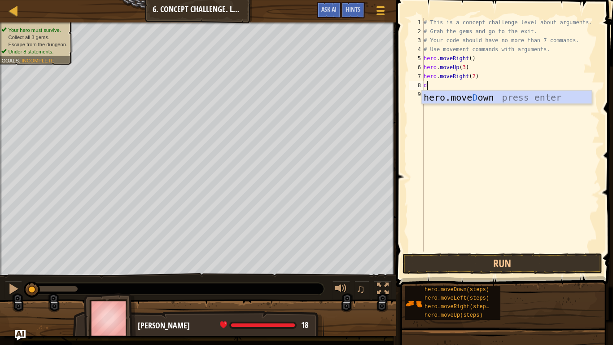
type textarea "do"
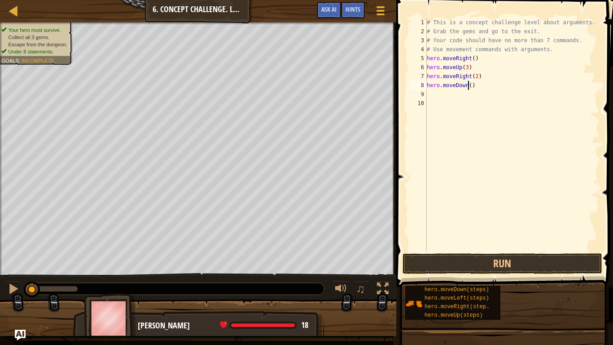
type textarea "hero.moveDown(3)"
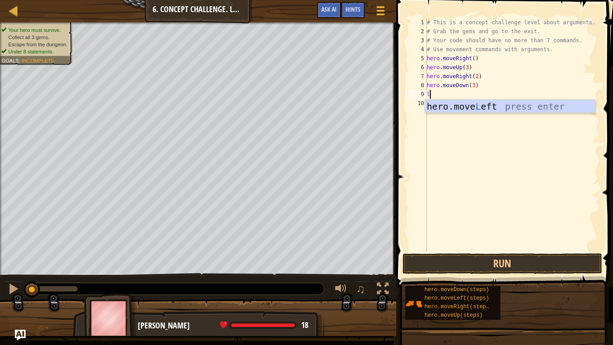
type textarea "le"
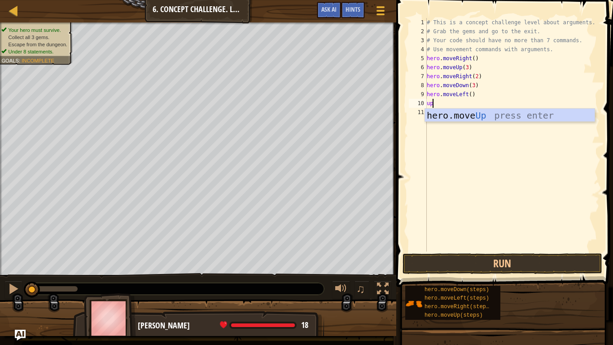
type textarea "up"
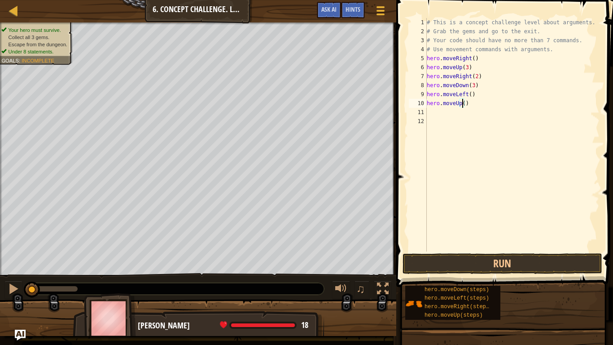
type textarea "hero.moveUp(2)"
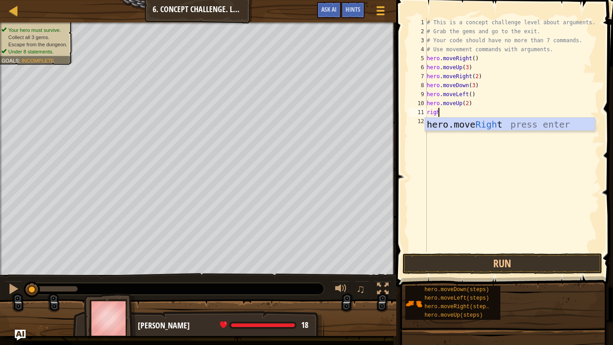
type textarea "right"
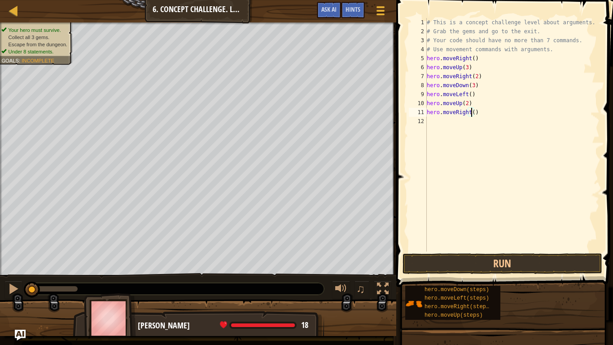
scroll to position [4, 4]
type textarea "hero.moveRight(5)"
click at [555, 267] on button "Run" at bounding box center [502, 263] width 200 height 21
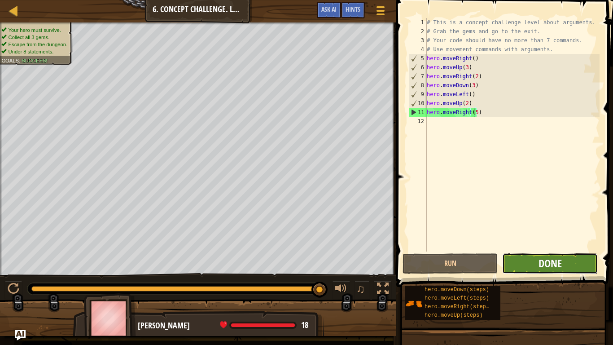
click at [541, 266] on span "Done" at bounding box center [549, 263] width 23 height 14
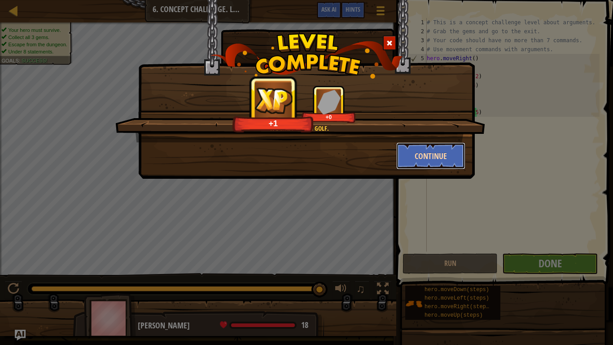
click at [430, 148] on button "Continue" at bounding box center [431, 155] width 70 height 27
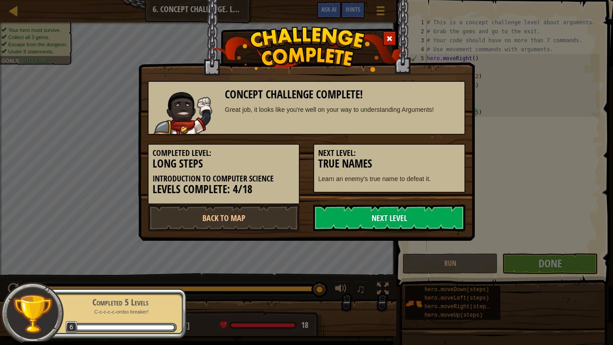
click at [407, 214] on link "Next Level" at bounding box center [389, 217] width 152 height 27
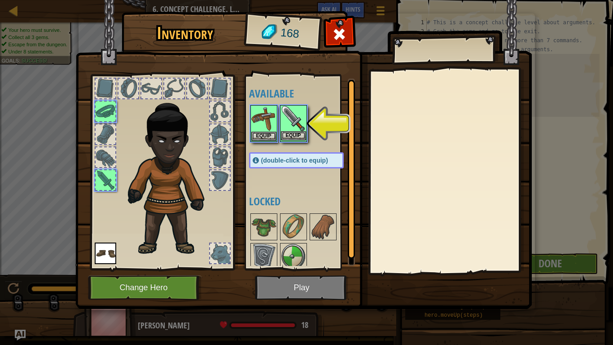
click at [300, 131] on img at bounding box center [293, 118] width 25 height 25
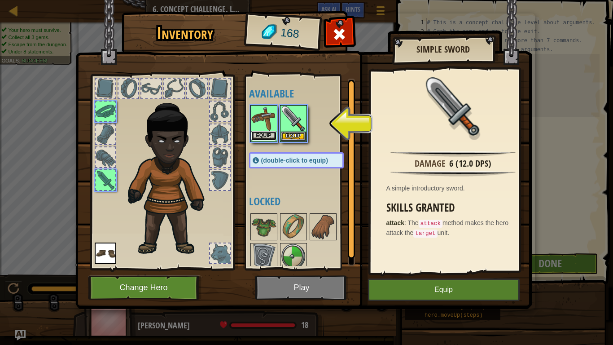
click at [268, 138] on button "Equip" at bounding box center [263, 135] width 25 height 9
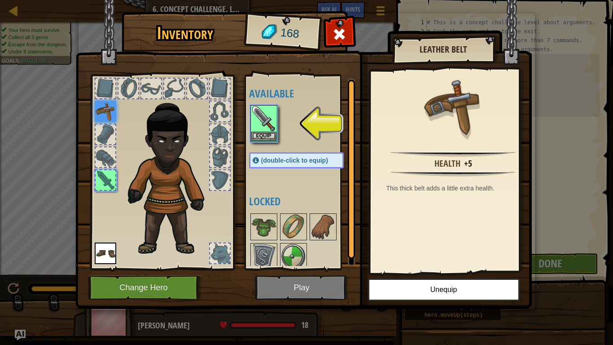
click at [308, 132] on div at bounding box center [305, 123] width 113 height 39
click at [266, 134] on button "Equip" at bounding box center [263, 135] width 25 height 9
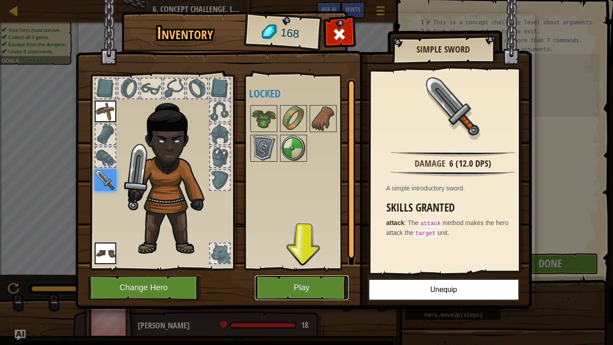
click at [323, 291] on button "Play" at bounding box center [302, 287] width 94 height 25
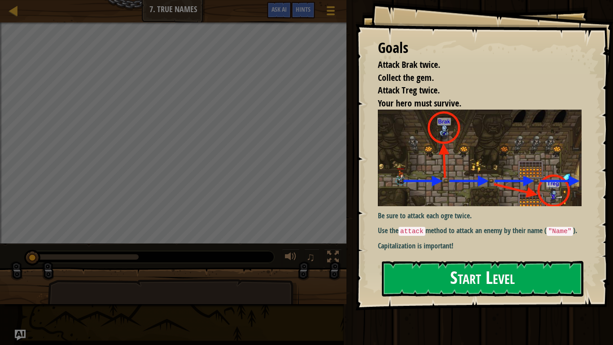
click at [463, 285] on button "Start Level" at bounding box center [482, 278] width 201 height 35
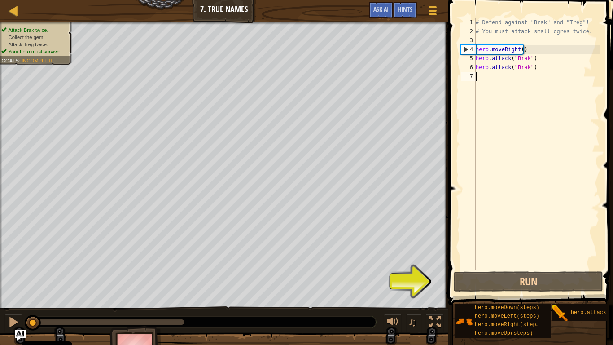
scroll to position [4, 0]
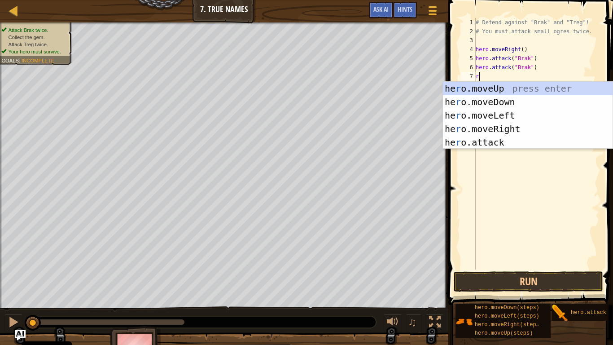
type textarea "ri"
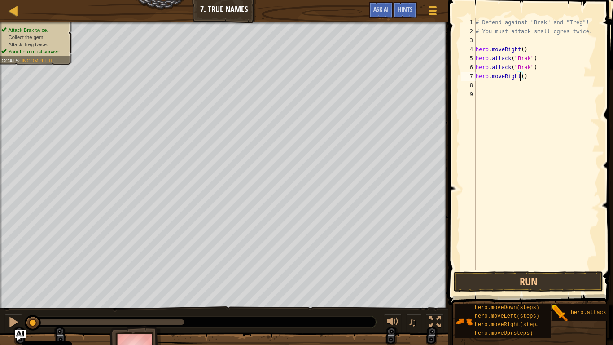
type textarea "hero.moveRight(2)"
type textarea "hero.attack("Treg")"
type textarea "onemore"
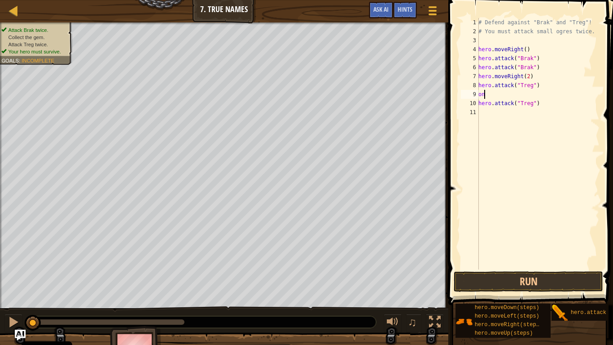
scroll to position [4, 0]
type textarea "o"
type textarea "hero.attack("Treg")"
type textarea "o"
type textarea "w"
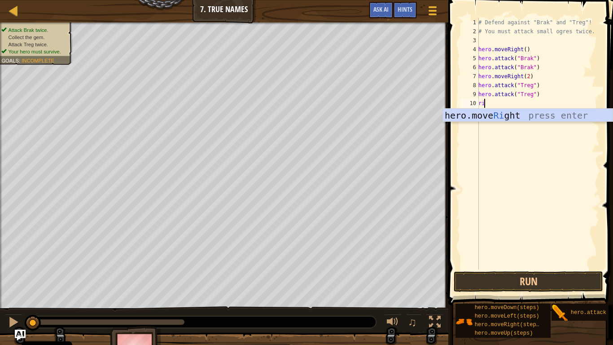
type textarea "rig"
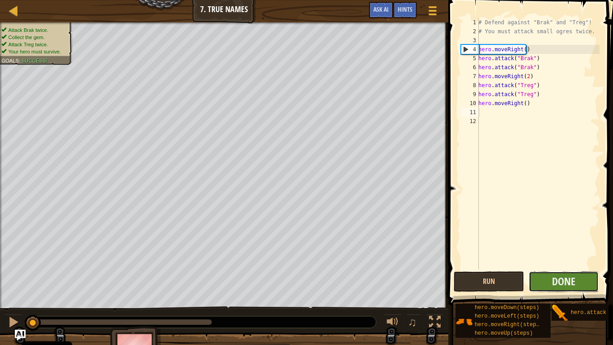
click at [538, 280] on button "Done" at bounding box center [563, 281] width 70 height 21
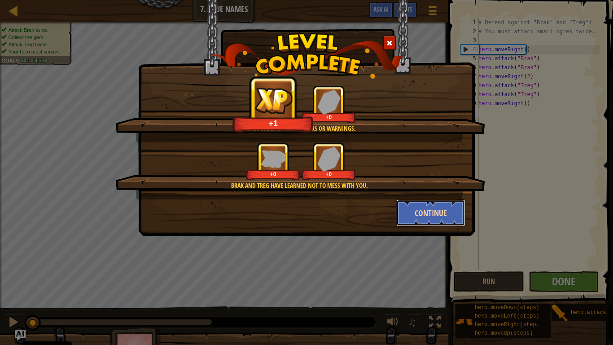
click at [445, 220] on button "Continue" at bounding box center [431, 212] width 70 height 27
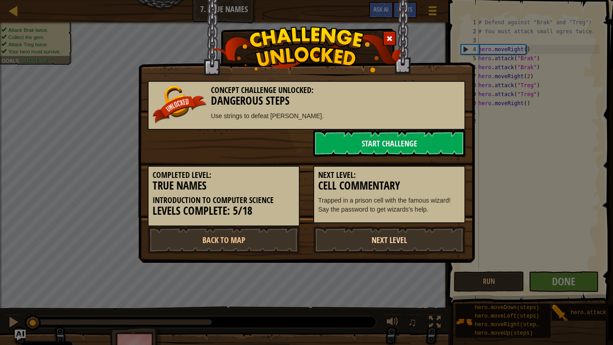
click at [391, 244] on link "Next Level" at bounding box center [389, 239] width 152 height 27
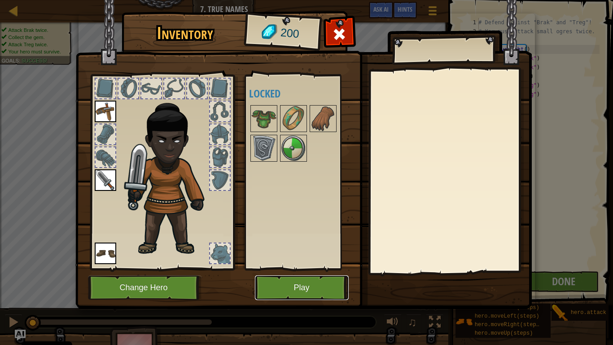
click at [320, 288] on button "Play" at bounding box center [302, 287] width 94 height 25
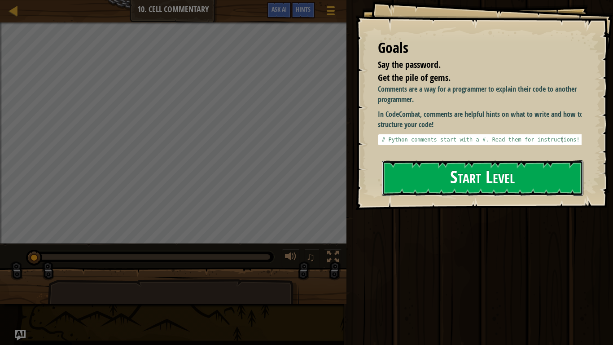
click at [494, 164] on button "Start Level" at bounding box center [482, 177] width 201 height 35
click at [491, 171] on button "Start Level" at bounding box center [482, 177] width 201 height 35
click at [475, 158] on div "Goals Say the password. Get the pile of gems. Comments are a way for a programm…" at bounding box center [484, 104] width 258 height 209
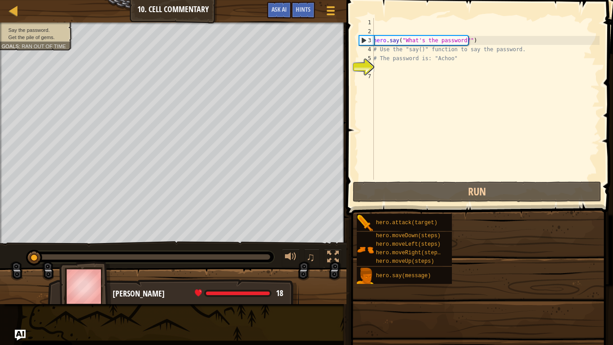
click at [475, 158] on div "hero . say ( "What's the password?" ) # Use the "say()" function to say the pas…" at bounding box center [485, 107] width 228 height 179
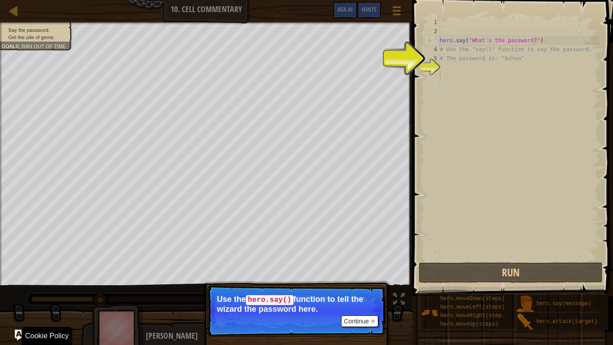
drag, startPoint x: 370, startPoint y: 329, endPoint x: 369, endPoint y: 315, distance: 14.0
click at [369, 291] on p "Continue Use the hero.say() function to tell the wizard the password here." at bounding box center [296, 310] width 178 height 51
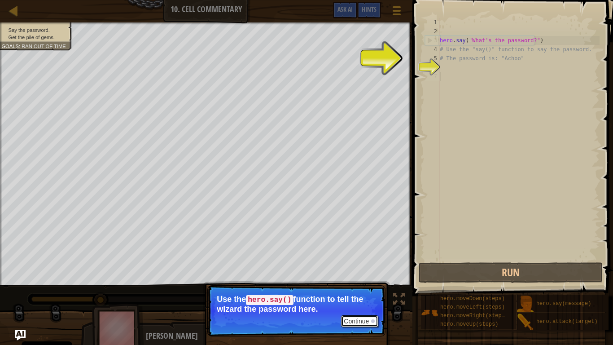
click at [371, 291] on button "Continue" at bounding box center [359, 321] width 37 height 12
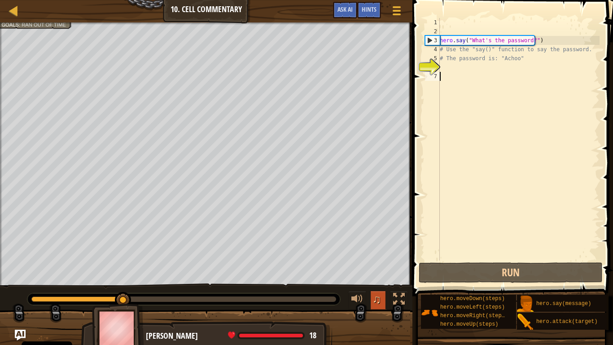
type textarea "H"
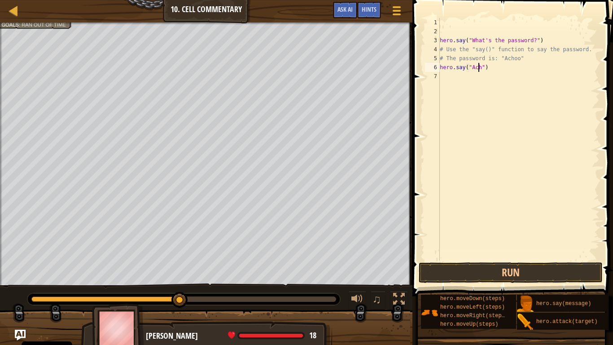
scroll to position [4, 4]
type textarea "hero.say("Achoo")"
type textarea "r"
click at [545, 276] on button "Run" at bounding box center [511, 272] width 184 height 21
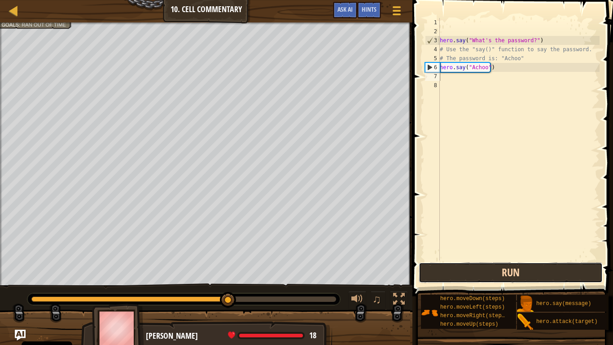
click at [554, 267] on button "Run" at bounding box center [511, 272] width 184 height 21
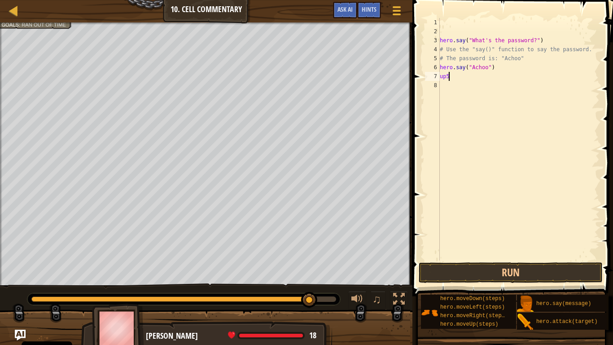
scroll to position [4, 0]
type textarea "up"
type textarea "5"
type textarea "u"
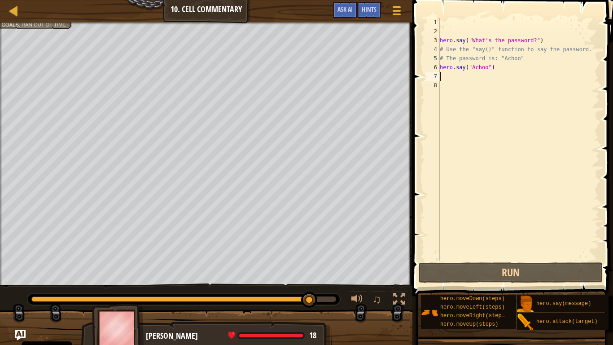
type textarea "i"
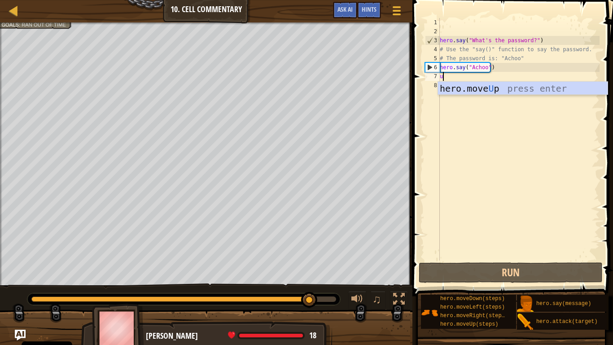
type textarea "up"
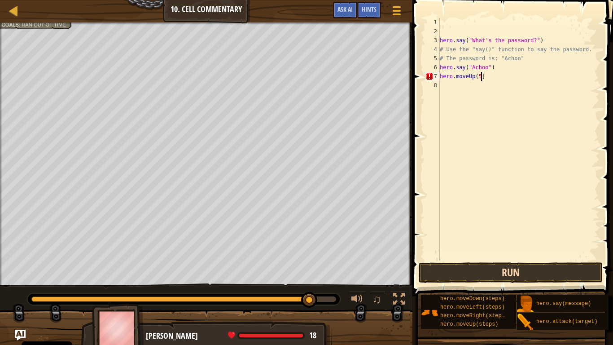
scroll to position [4, 3]
click at [548, 264] on button "Run" at bounding box center [511, 272] width 184 height 21
type textarea "hero.moveUp(5)"
click at [532, 269] on button "Run" at bounding box center [511, 272] width 184 height 21
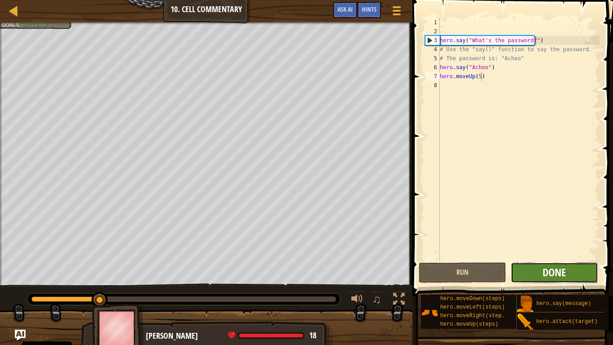
click at [554, 270] on span "Done" at bounding box center [553, 272] width 23 height 14
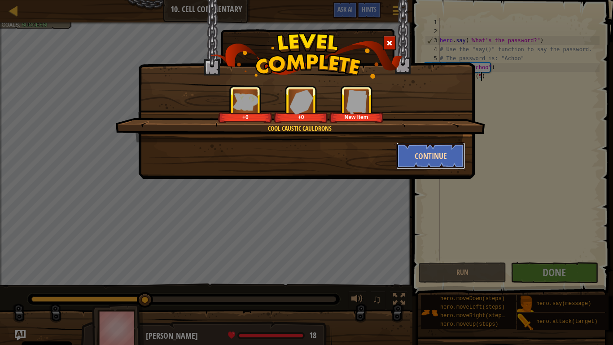
click at [451, 161] on button "Continue" at bounding box center [431, 155] width 70 height 27
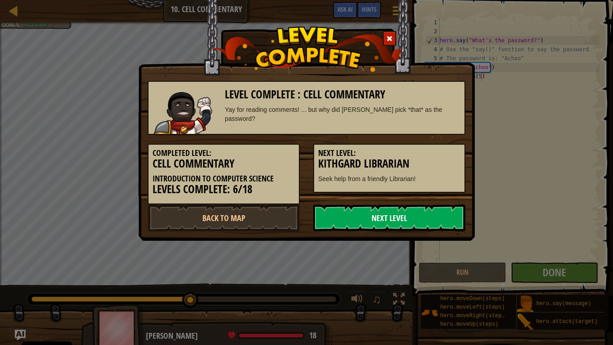
click at [413, 216] on link "Next Level" at bounding box center [389, 217] width 152 height 27
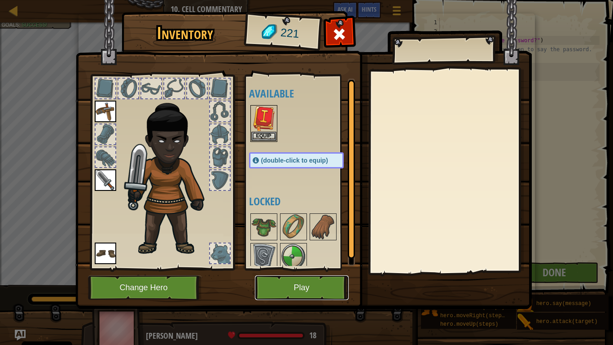
click at [323, 284] on button "Play" at bounding box center [302, 287] width 94 height 25
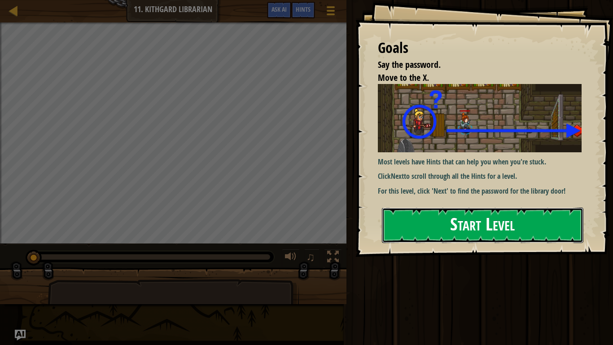
click at [445, 234] on button "Start Level" at bounding box center [482, 224] width 201 height 35
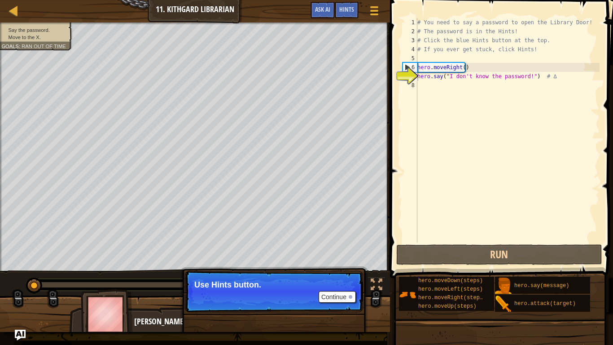
drag, startPoint x: 349, startPoint y: 288, endPoint x: 340, endPoint y: 294, distance: 10.6
click at [345, 291] on p "Continue Use Hints button." at bounding box center [274, 291] width 178 height 41
click at [337, 291] on button "Continue" at bounding box center [337, 297] width 37 height 12
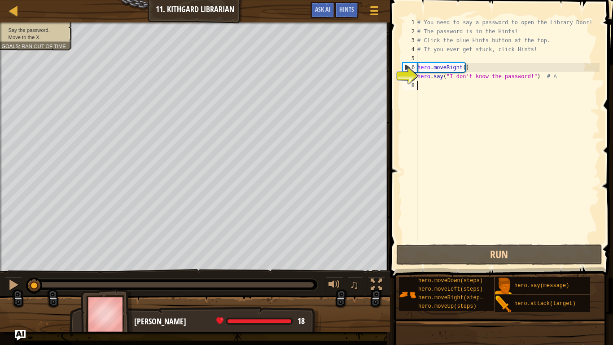
click at [434, 87] on div "# You need to say a password to open the Library Door! # The password is in the…" at bounding box center [507, 139] width 184 height 242
click at [353, 10] on span "Hints" at bounding box center [346, 9] width 15 height 9
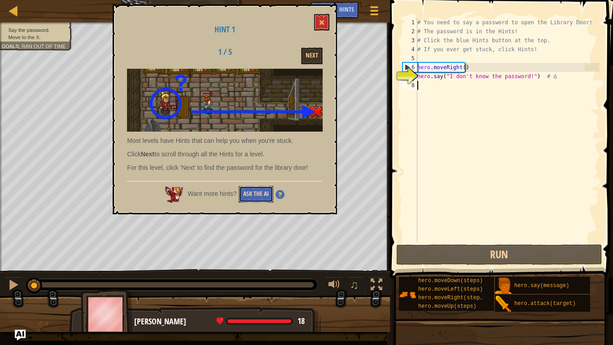
click at [256, 190] on button "Ask the AI" at bounding box center [256, 194] width 35 height 17
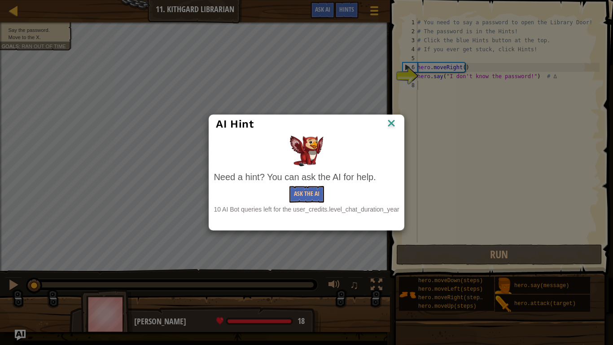
click at [391, 125] on img at bounding box center [391, 123] width 12 height 13
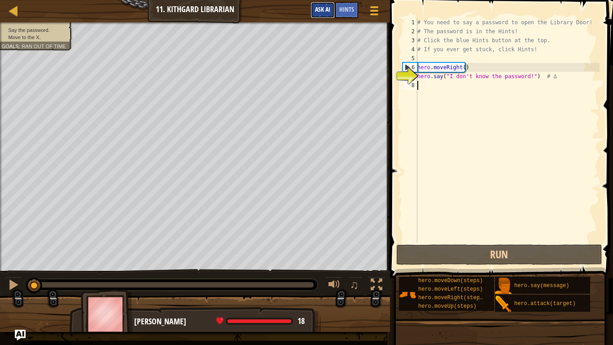
click at [330, 5] on button "Ask AI" at bounding box center [322, 10] width 24 height 17
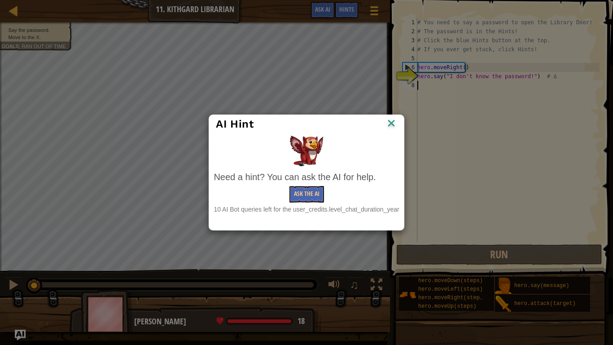
click at [390, 121] on img at bounding box center [391, 123] width 12 height 13
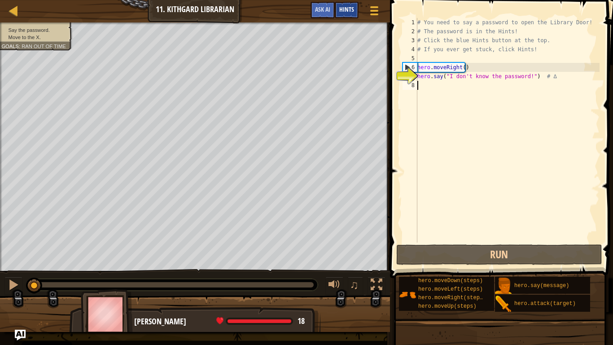
click at [349, 8] on span "Hints" at bounding box center [346, 9] width 15 height 9
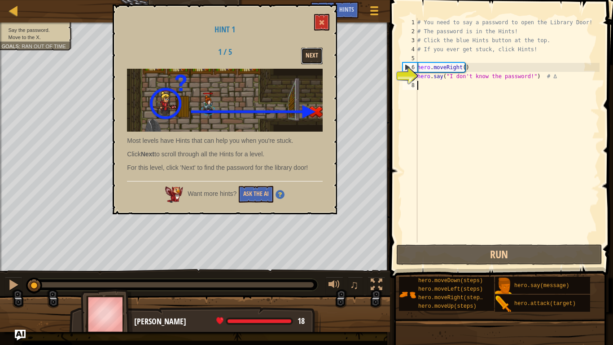
click at [315, 50] on button "Next" at bounding box center [312, 56] width 22 height 17
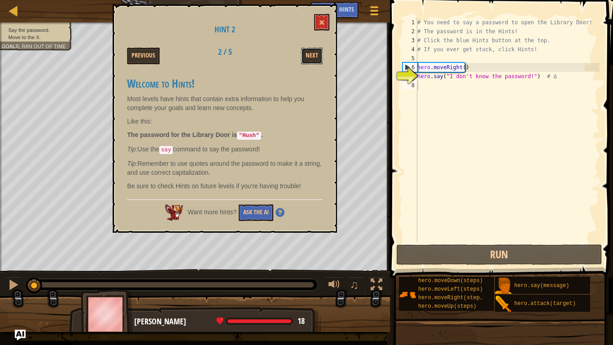
click at [314, 50] on button "Next" at bounding box center [312, 56] width 22 height 17
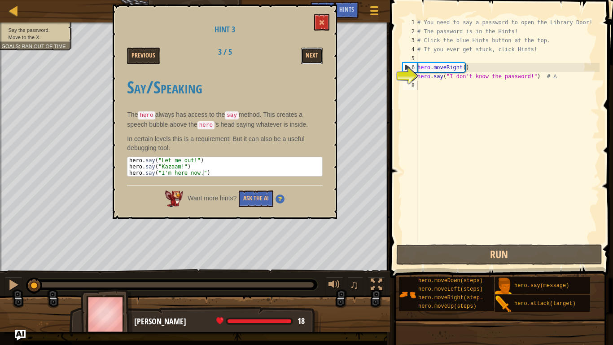
click at [314, 50] on button "Next" at bounding box center [312, 56] width 22 height 17
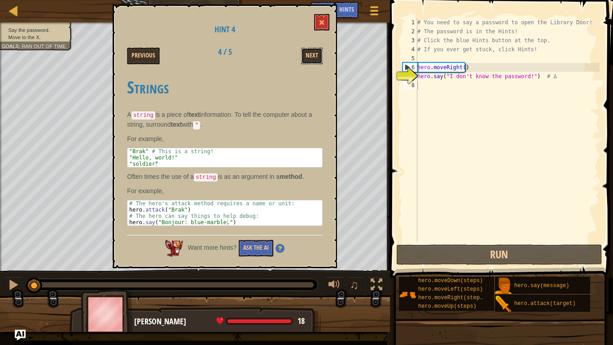
click at [314, 50] on button "Next" at bounding box center [312, 56] width 22 height 17
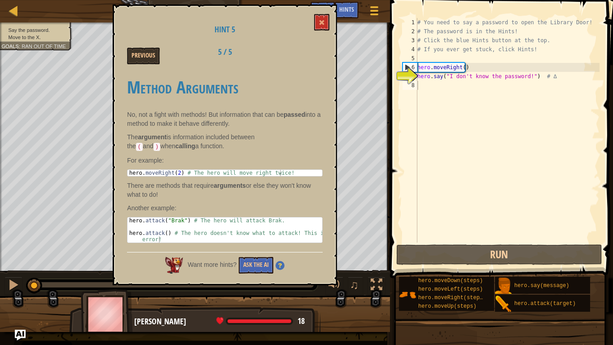
click at [314, 50] on div "Previous 5 / 5" at bounding box center [224, 56] width 209 height 17
click at [135, 50] on button "Previous" at bounding box center [143, 56] width 33 height 17
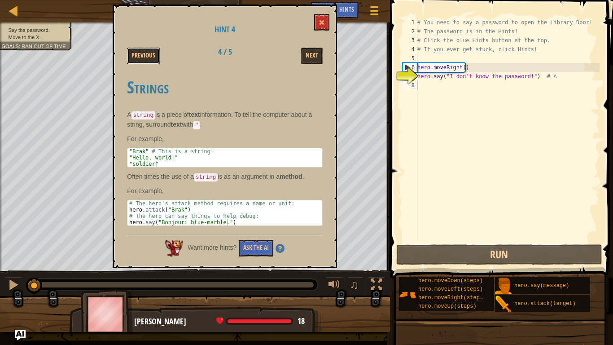
click at [135, 50] on button "Previous" at bounding box center [143, 56] width 33 height 17
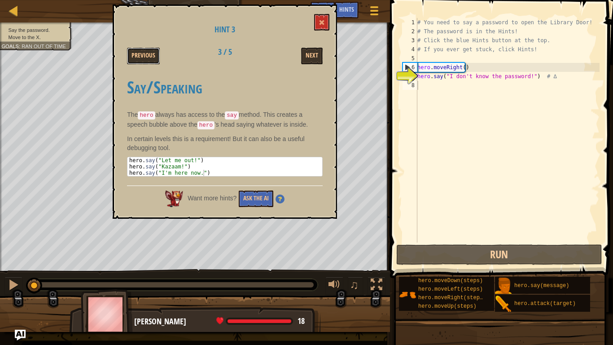
click at [135, 50] on button "Previous" at bounding box center [143, 56] width 33 height 17
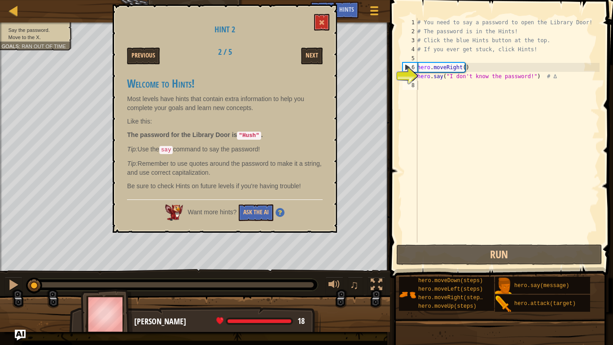
click at [135, 50] on button "Previous" at bounding box center [143, 56] width 33 height 17
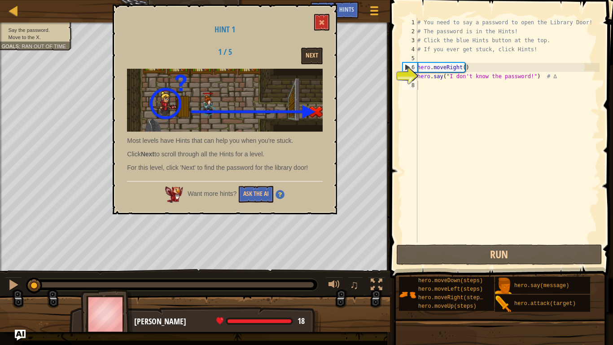
click at [135, 50] on div "1 / 5 Next" at bounding box center [224, 56] width 209 height 17
click at [312, 59] on button "Next" at bounding box center [312, 56] width 22 height 17
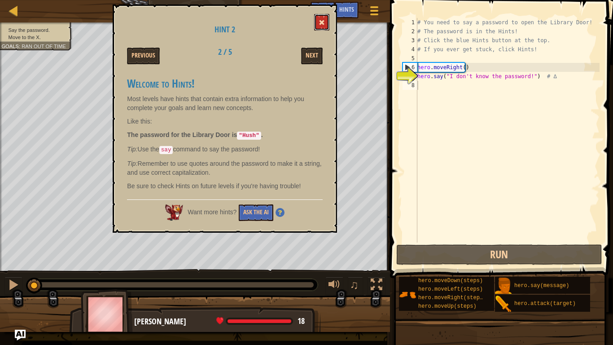
click at [323, 28] on button at bounding box center [321, 22] width 15 height 17
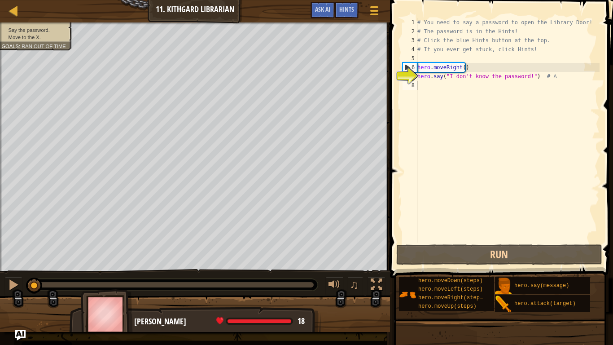
click at [434, 88] on div "# You need to say a password to open the Library Door! # The password is in the…" at bounding box center [507, 139] width 184 height 242
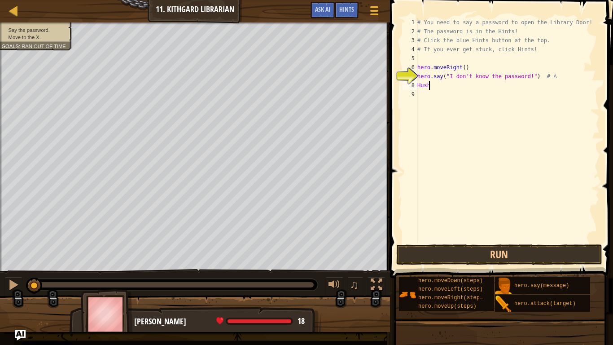
scroll to position [4, 0]
type textarea "H"
drag, startPoint x: 522, startPoint y: 77, endPoint x: 445, endPoint y: 76, distance: 76.7
click at [445, 76] on div "# You need to say a password to open the Library Door! # The password is in the…" at bounding box center [507, 139] width 184 height 242
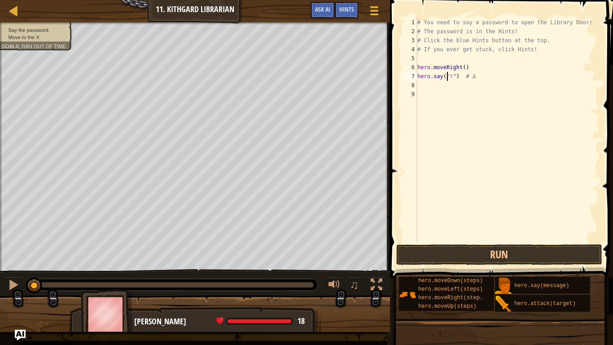
click at [450, 76] on div "# You need to say a password to open the Library Door! # The password is in the…" at bounding box center [507, 139] width 184 height 242
click at [483, 75] on div "# You need to say a password to open the Library Door! # The password is in the…" at bounding box center [507, 139] width 184 height 242
type textarea "hero.say("Hush") # ∆"
click at [528, 255] on button "Run" at bounding box center [499, 254] width 206 height 21
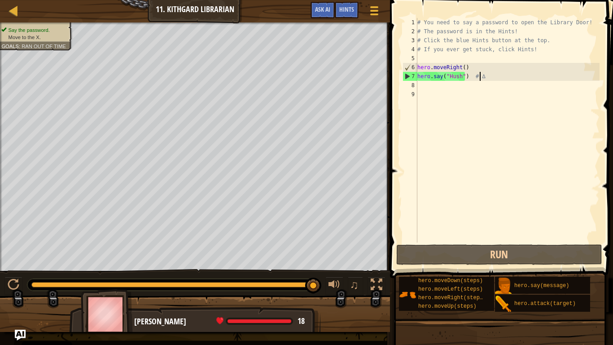
click at [468, 85] on div "# You need to say a password to open the Library Door! # The password is in the…" at bounding box center [507, 139] width 184 height 242
type textarea "r"
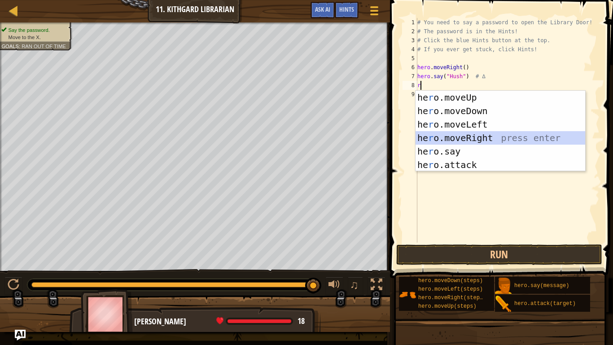
drag, startPoint x: 485, startPoint y: 135, endPoint x: 487, endPoint y: 148, distance: 12.7
click at [485, 135] on div "he r o.moveUp press enter he r o.moveDown press enter he r o.moveLeft press ent…" at bounding box center [500, 145] width 170 height 108
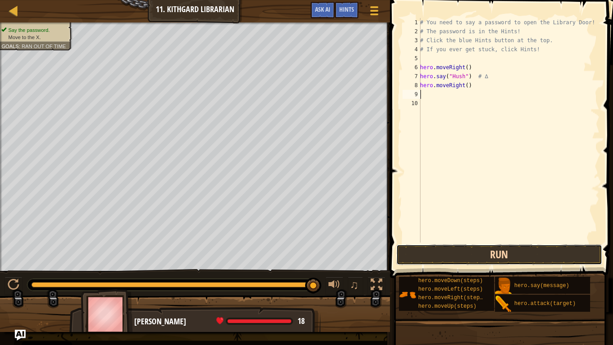
click at [510, 249] on button "Run" at bounding box center [499, 254] width 206 height 21
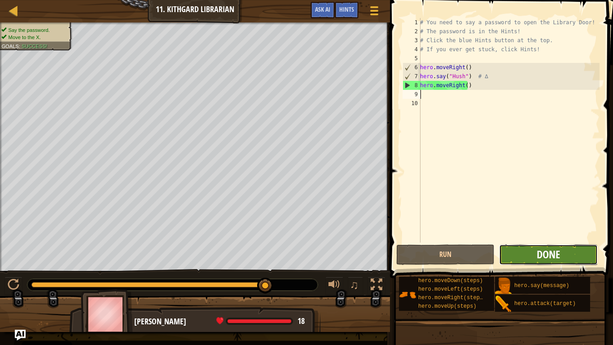
click at [555, 255] on span "Done" at bounding box center [548, 254] width 23 height 14
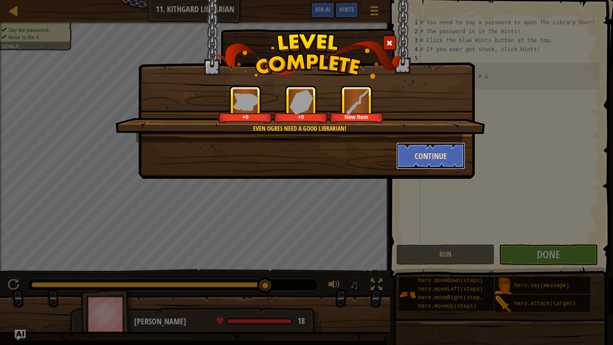
click at [413, 155] on button "Continue" at bounding box center [431, 155] width 70 height 27
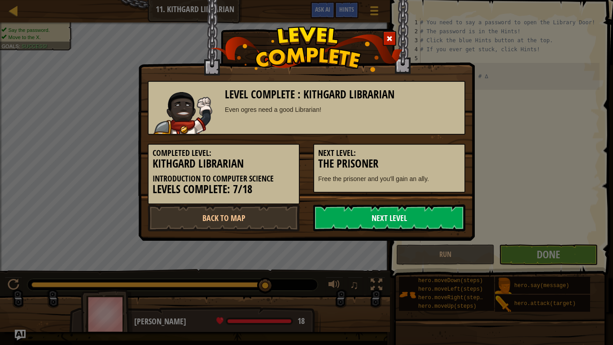
drag, startPoint x: 439, startPoint y: 217, endPoint x: 434, endPoint y: 210, distance: 8.3
click at [437, 215] on link "Next Level" at bounding box center [389, 217] width 152 height 27
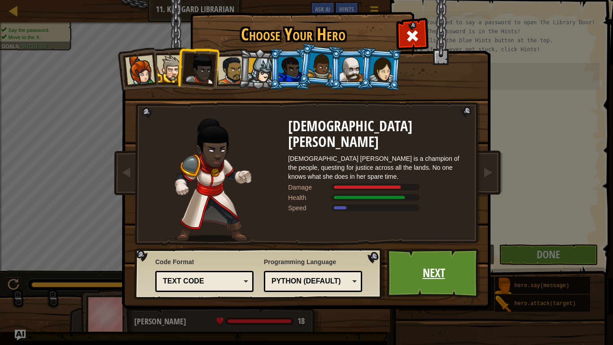
click at [445, 253] on link "Next" at bounding box center [434, 272] width 94 height 49
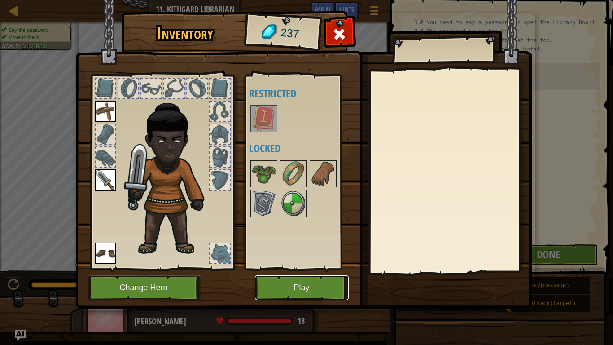
click at [317, 284] on button "Play" at bounding box center [302, 287] width 94 height 25
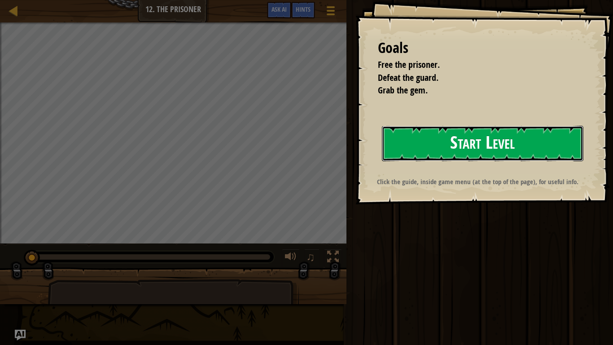
click at [446, 149] on button "Start Level" at bounding box center [482, 143] width 201 height 35
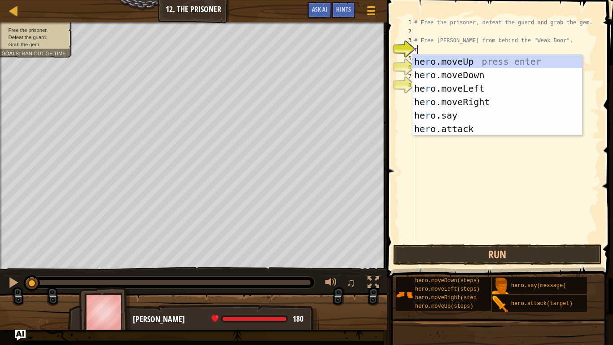
scroll to position [4, 0]
type textarea "ri"
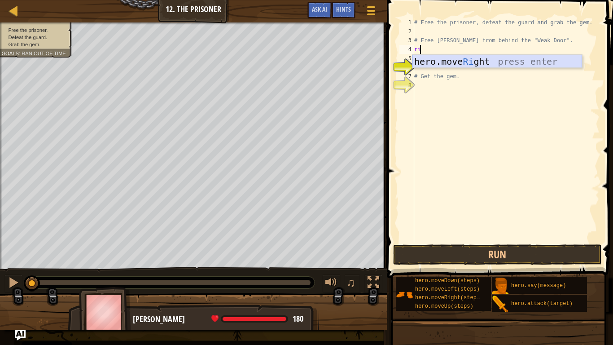
click at [464, 65] on div "hero.move Ri ght press enter" at bounding box center [497, 75] width 170 height 40
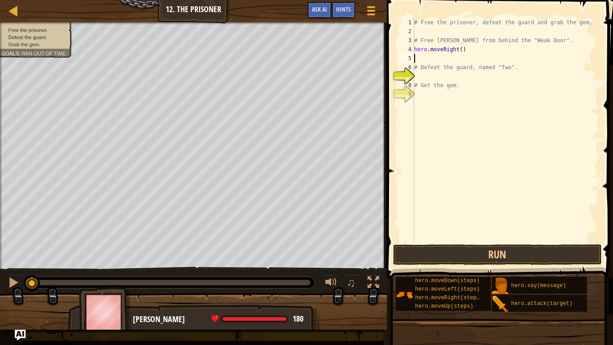
type textarea "q"
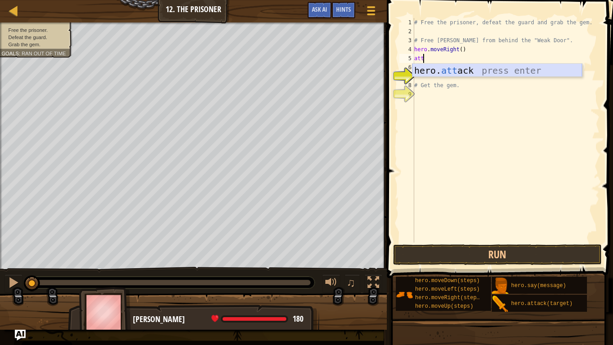
click at [517, 69] on div "hero. att ack press enter" at bounding box center [497, 84] width 170 height 40
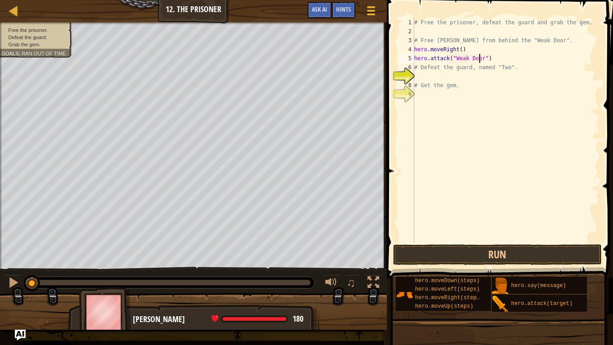
scroll to position [4, 5]
click at [503, 82] on div "# Free the prisoner, defeat the guard and grab the gem. # Free [PERSON_NAME] fr…" at bounding box center [505, 139] width 187 height 242
type textarea "# Get the gem."
click at [500, 78] on div "# Free the prisoner, defeat the guard and grab the gem. # Free [PERSON_NAME] fr…" at bounding box center [505, 139] width 187 height 242
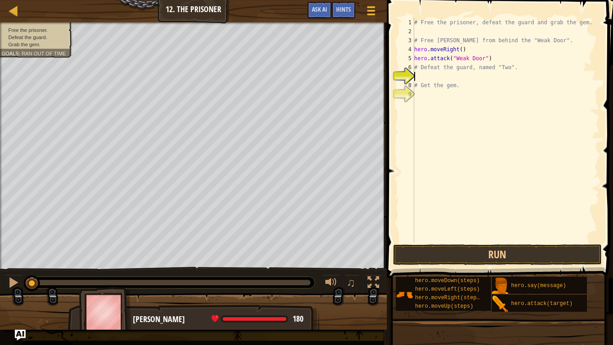
scroll to position [4, 0]
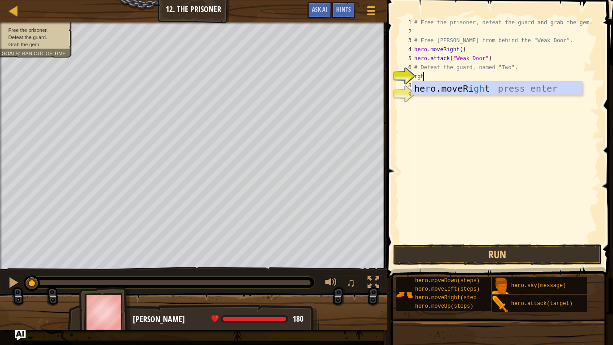
type textarea "rght"
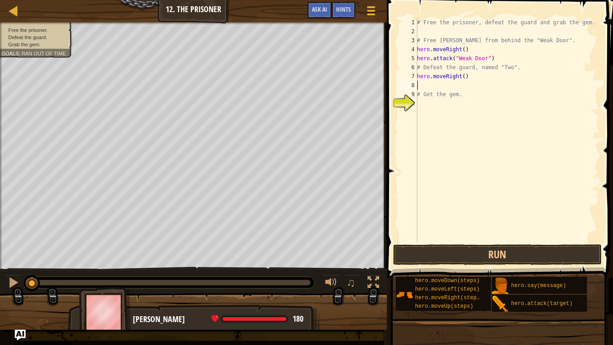
type textarea "do"
click at [467, 85] on div "# Free the prisoner, defeat the guard and grab the gem. # Free [PERSON_NAME] fr…" at bounding box center [507, 139] width 184 height 242
type textarea "hero.moveDown(3)"
click at [510, 258] on button "Run" at bounding box center [497, 254] width 209 height 21
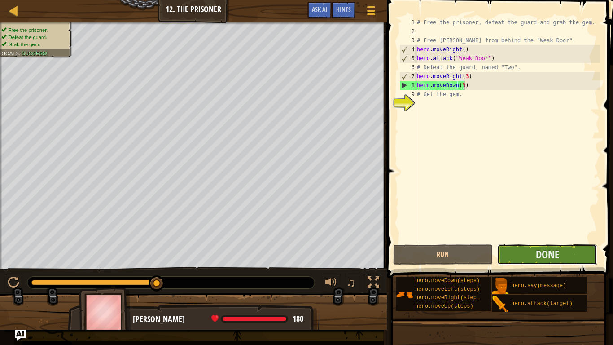
click at [529, 249] on button "Done" at bounding box center [547, 254] width 100 height 21
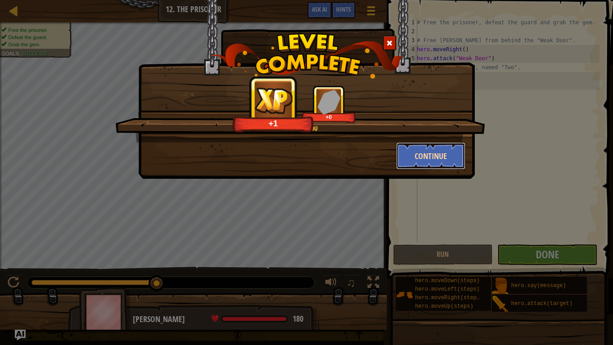
click at [432, 153] on button "Continue" at bounding box center [431, 155] width 70 height 27
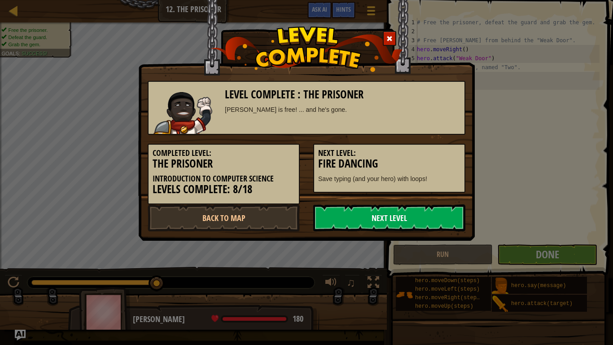
click at [398, 208] on link "Next Level" at bounding box center [389, 217] width 152 height 27
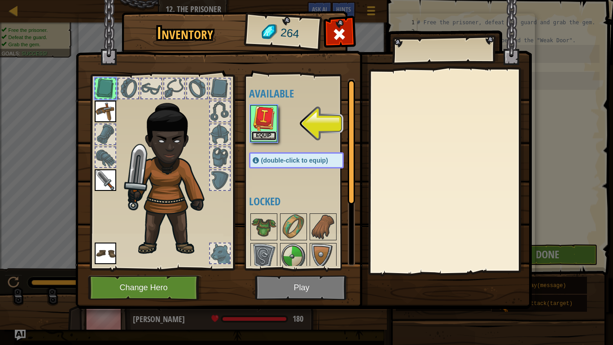
click at [264, 131] on button "Equip" at bounding box center [263, 135] width 25 height 9
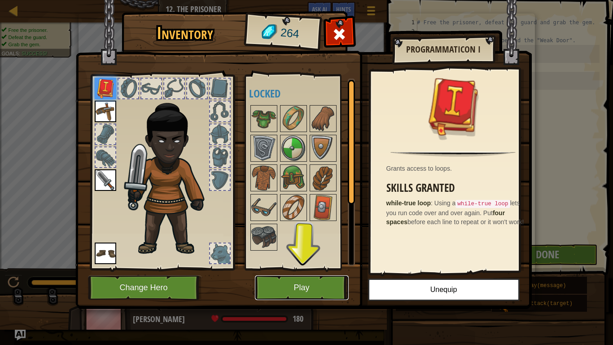
click at [295, 279] on button "Play" at bounding box center [302, 287] width 94 height 25
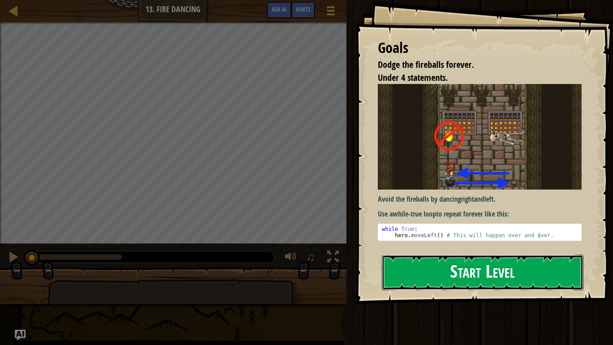
click at [472, 261] on button "Start Level" at bounding box center [482, 271] width 201 height 35
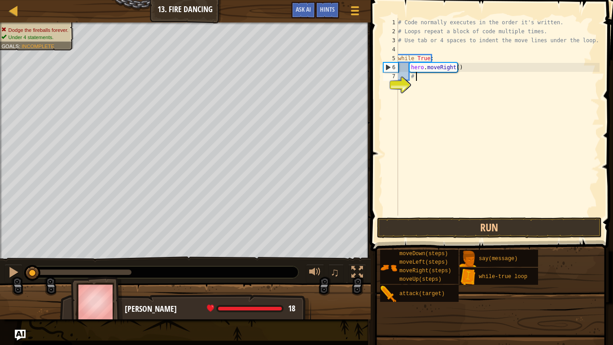
type textarea "#"
type textarea "h"
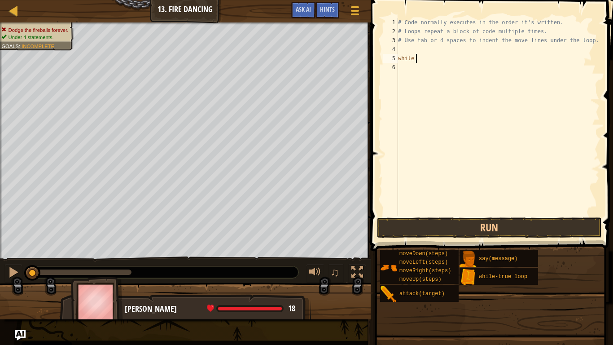
type textarea "w"
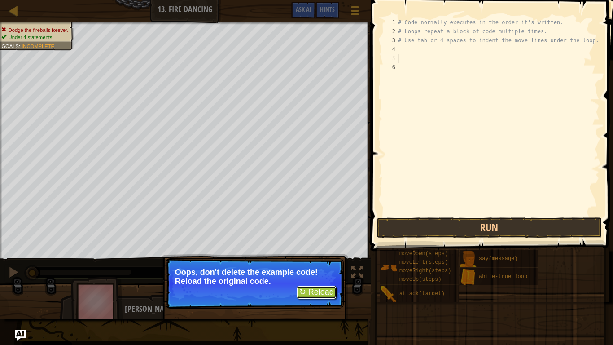
click at [329, 289] on button "↻ Reload" at bounding box center [317, 291] width 40 height 13
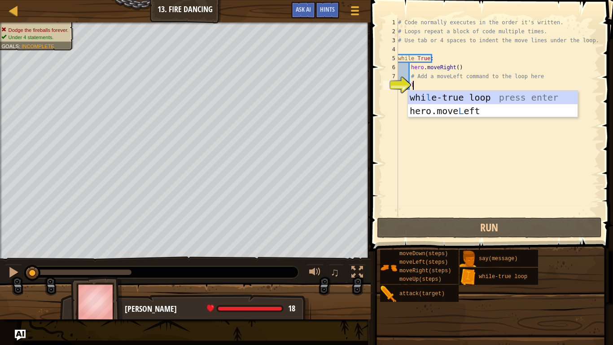
scroll to position [4, 1]
type textarea "le"
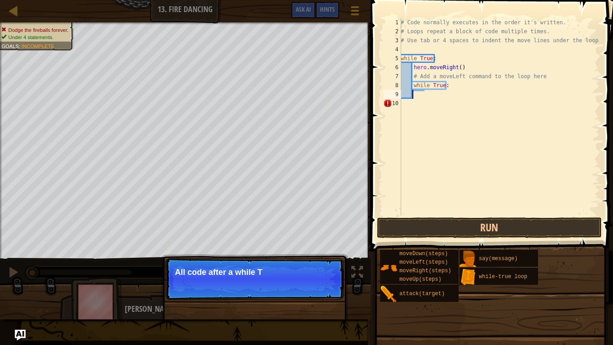
scroll to position [4, 0]
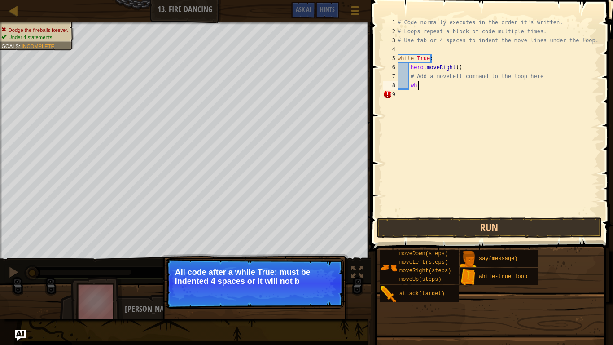
type textarea "w"
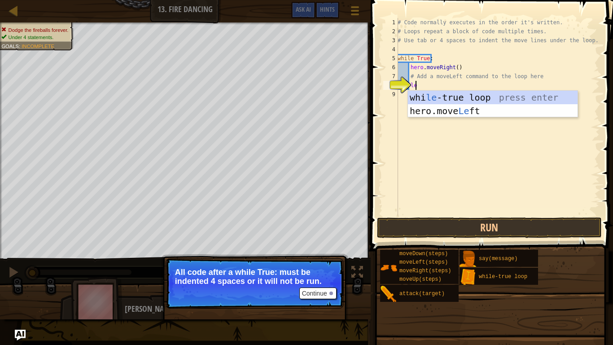
scroll to position [4, 1]
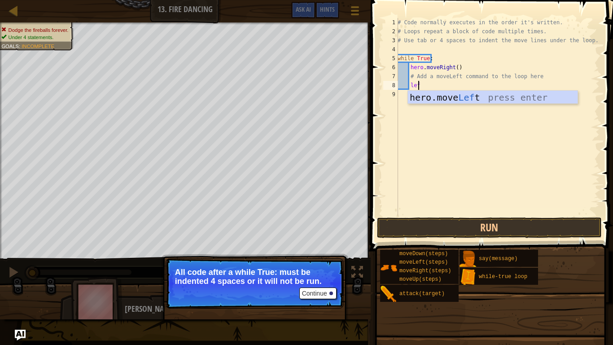
type textarea "left"
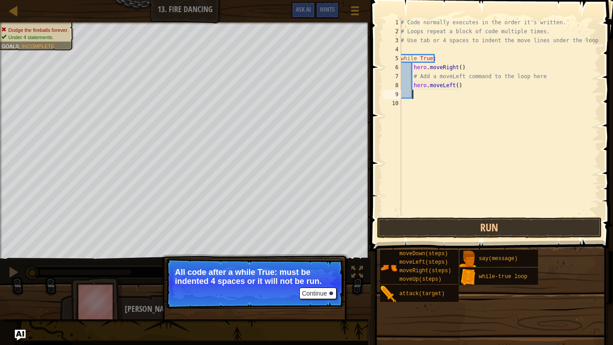
scroll to position [4, 0]
click at [541, 227] on button "Run" at bounding box center [489, 227] width 225 height 21
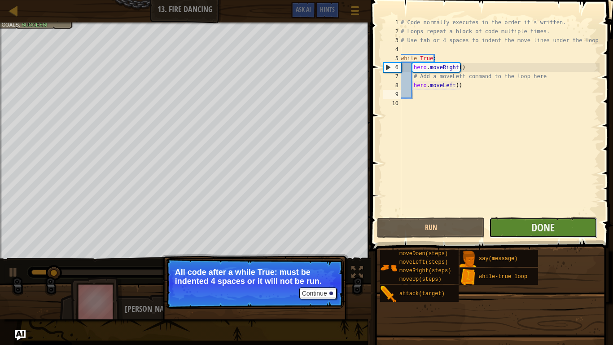
click at [515, 230] on button "Done" at bounding box center [543, 227] width 108 height 21
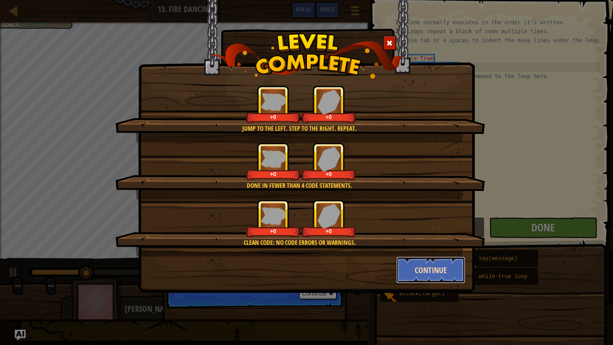
click at [420, 266] on button "Continue" at bounding box center [431, 269] width 70 height 27
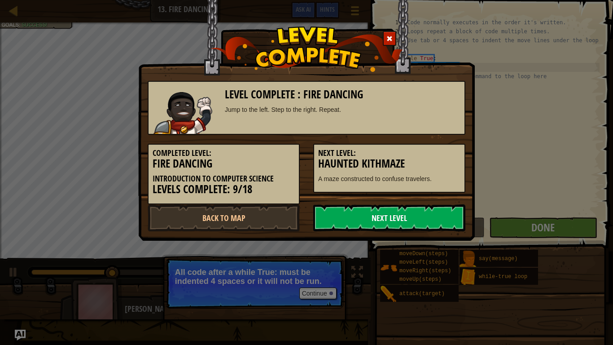
click at [414, 212] on link "Next Level" at bounding box center [389, 217] width 152 height 27
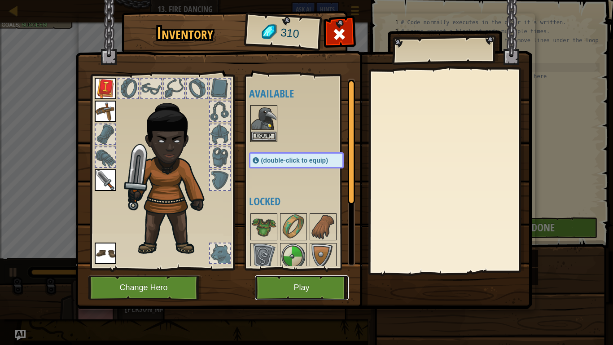
click at [319, 280] on button "Play" at bounding box center [302, 287] width 94 height 25
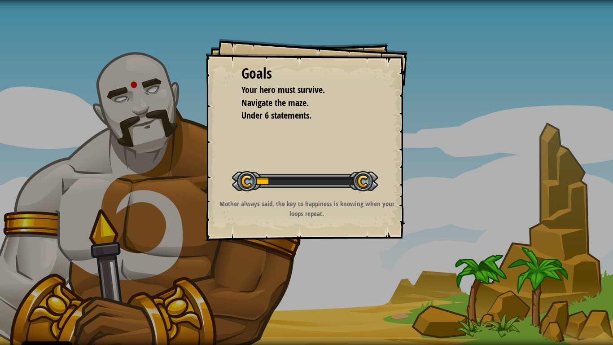
drag, startPoint x: 319, startPoint y: 280, endPoint x: 266, endPoint y: 255, distance: 58.8
click at [266, 255] on div "Goals Your hero must survive. Navigate the maze. Under 6 statements. Start Leve…" at bounding box center [306, 172] width 613 height 345
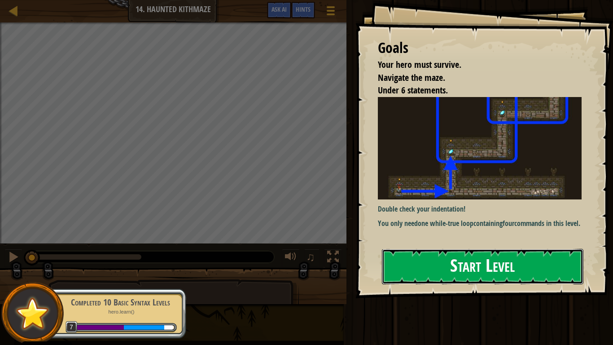
click at [511, 261] on button "Start Level" at bounding box center [482, 266] width 201 height 35
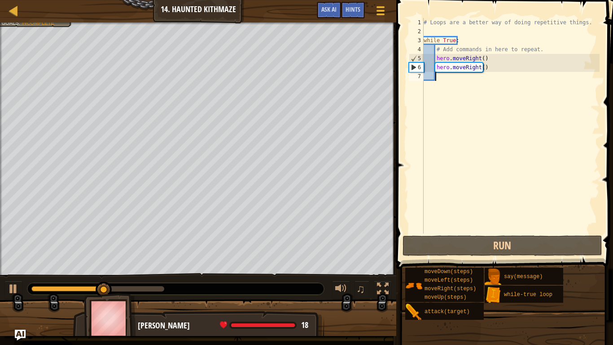
click at [480, 57] on div "# Loops are a better way of doing repetitive things. while True : # Add command…" at bounding box center [511, 134] width 178 height 233
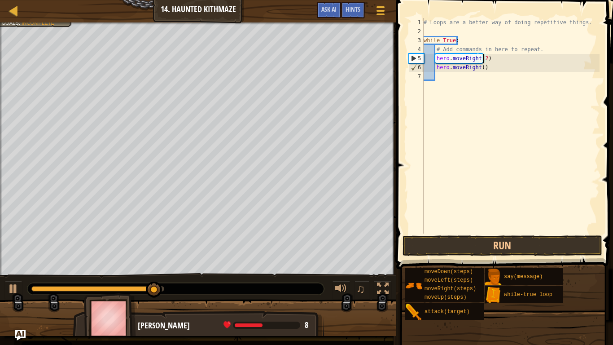
click at [477, 65] on div "# Loops are a better way of doing repetitive things. while True : # Add command…" at bounding box center [511, 134] width 178 height 233
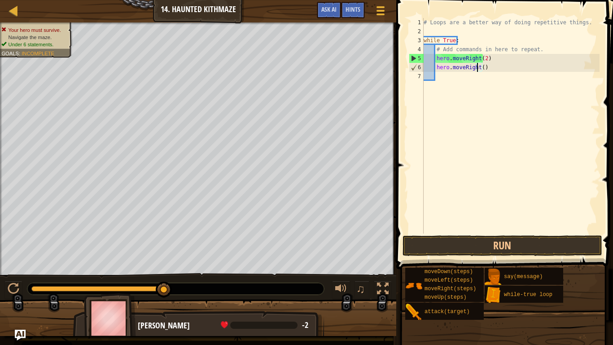
click at [495, 68] on div "# Loops are a better way of doing repetitive things. while True : # Add command…" at bounding box center [511, 134] width 178 height 233
click at [479, 65] on div "# Loops are a better way of doing repetitive things. while True : # Add command…" at bounding box center [511, 134] width 178 height 233
type textarea "hero.moveRight(2)"
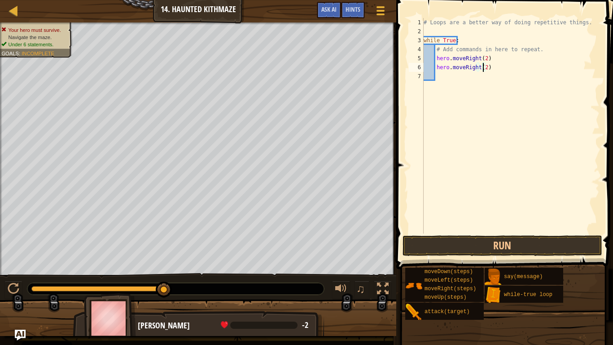
click at [475, 67] on div "# Loops are a better way of doing repetitive things. while True : # Add command…" at bounding box center [511, 134] width 178 height 233
drag, startPoint x: 495, startPoint y: 68, endPoint x: 437, endPoint y: 67, distance: 57.9
click at [437, 67] on div "# Loops are a better way of doing repetitive things. while True : # Add command…" at bounding box center [511, 134] width 178 height 233
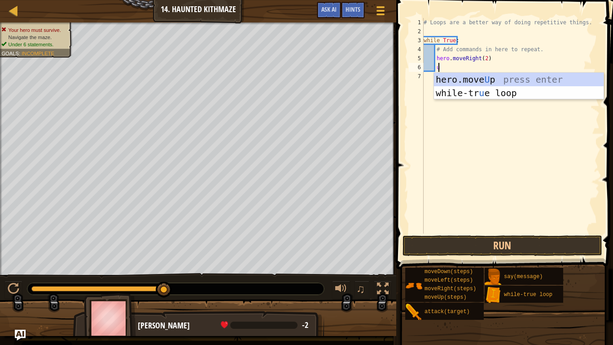
type textarea "up"
click at [500, 77] on div "hero.move Up press enter while-tr u e loo p press enter" at bounding box center [519, 100] width 170 height 54
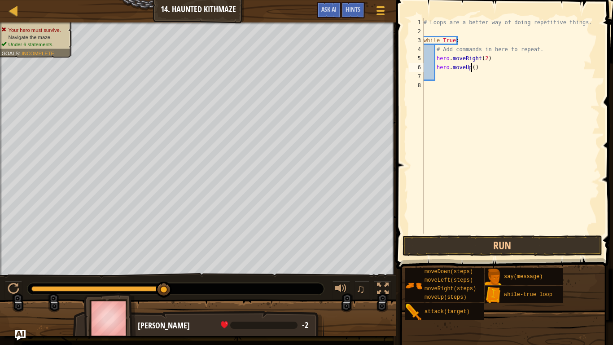
click at [471, 67] on div "# Loops are a better way of doing repetitive things. while True : # Add command…" at bounding box center [511, 134] width 178 height 233
type textarea "hero.moveUp(2)"
click at [541, 245] on button "Run" at bounding box center [502, 245] width 200 height 21
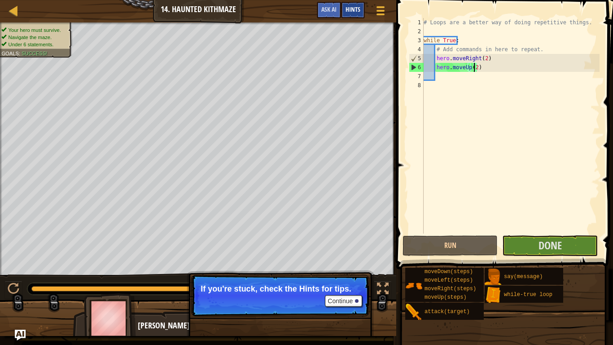
click at [352, 13] on span "Hints" at bounding box center [352, 9] width 15 height 9
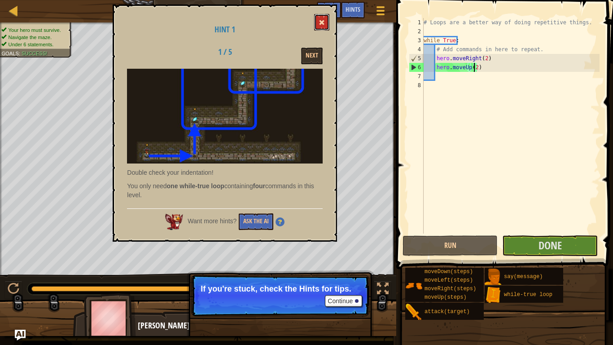
click at [326, 21] on button at bounding box center [321, 22] width 15 height 17
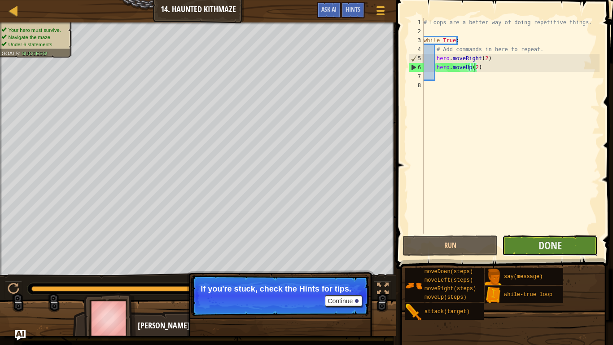
click at [532, 245] on button "Done" at bounding box center [549, 245] width 95 height 21
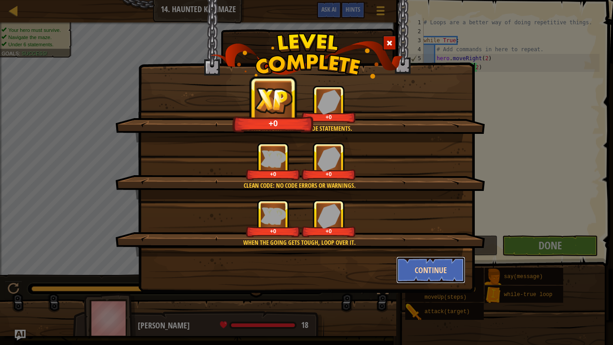
click at [439, 263] on button "Continue" at bounding box center [431, 269] width 70 height 27
click at [445, 263] on div "Done in fewer than 6 code statements. +0 +0 Clean code: no code errors or warni…" at bounding box center [306, 172] width 613 height 345
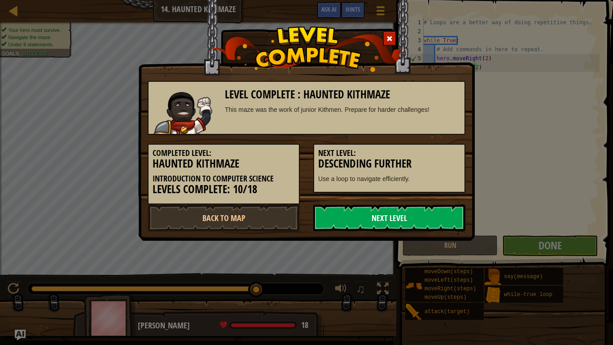
click at [418, 218] on link "Next Level" at bounding box center [389, 217] width 152 height 27
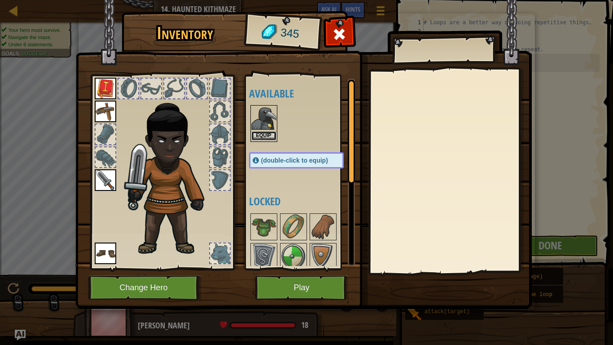
click at [266, 131] on button "Equip" at bounding box center [263, 135] width 25 height 9
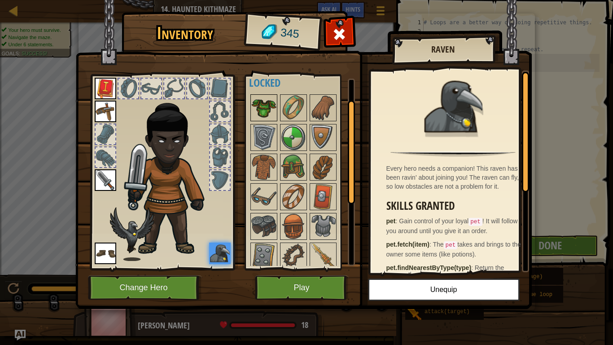
scroll to position [0, 0]
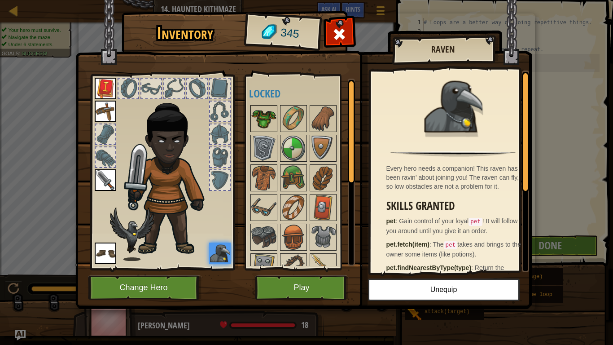
click at [268, 118] on img at bounding box center [263, 118] width 25 height 25
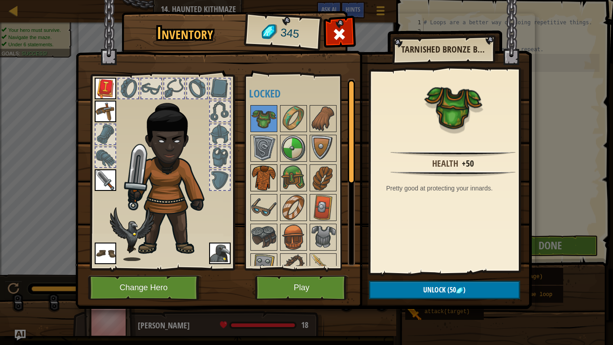
click at [272, 173] on img at bounding box center [263, 177] width 25 height 25
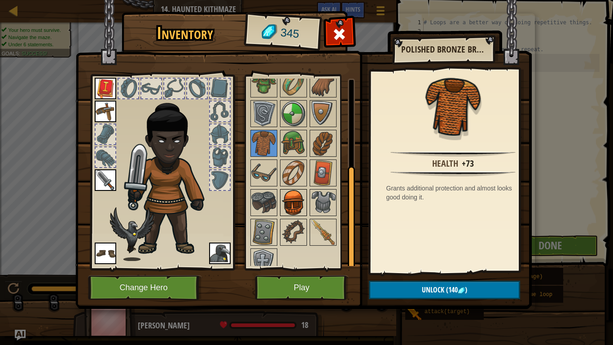
scroll to position [45, 0]
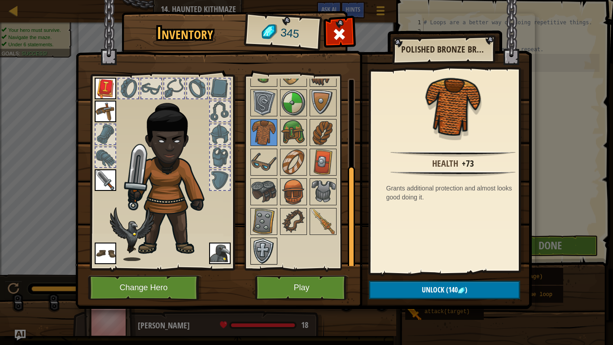
click at [270, 238] on img at bounding box center [263, 250] width 25 height 25
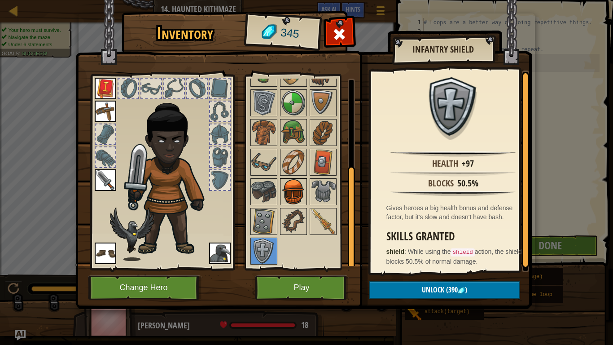
click at [297, 181] on img at bounding box center [293, 191] width 25 height 25
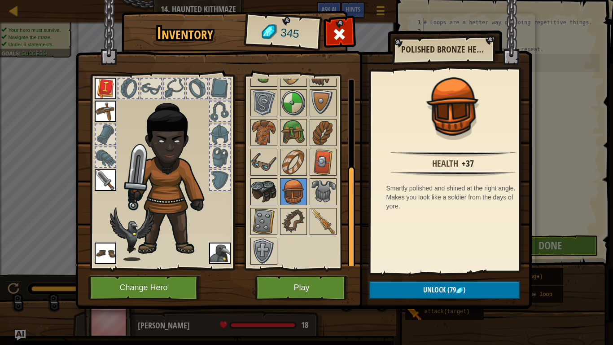
click at [266, 185] on img at bounding box center [263, 191] width 25 height 25
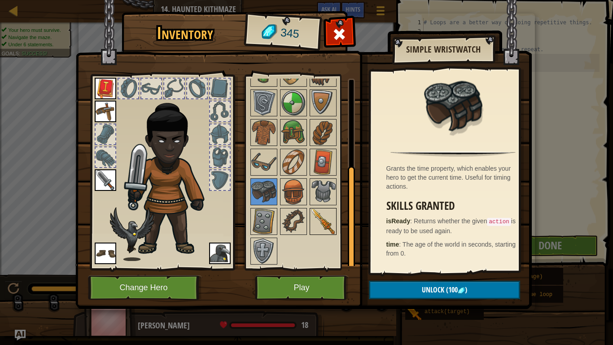
click at [325, 215] on img at bounding box center [322, 221] width 25 height 25
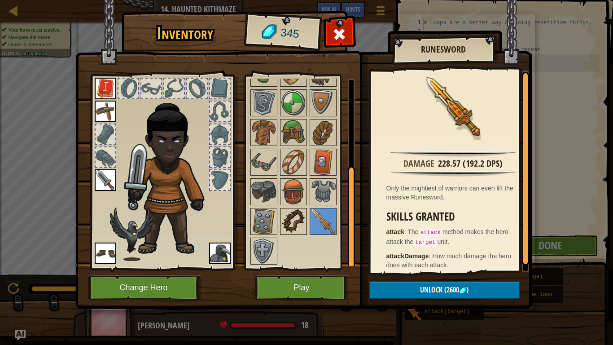
click at [293, 213] on img at bounding box center [293, 221] width 25 height 25
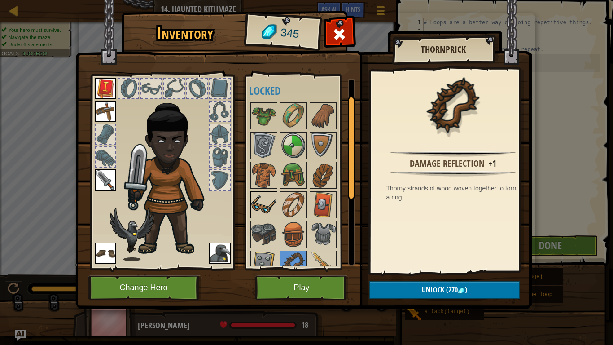
scroll to position [0, 0]
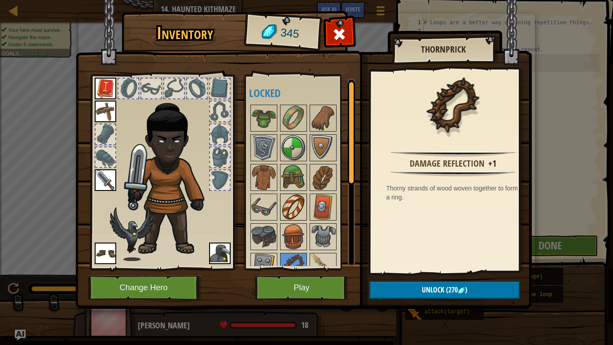
click at [297, 205] on img at bounding box center [293, 206] width 25 height 25
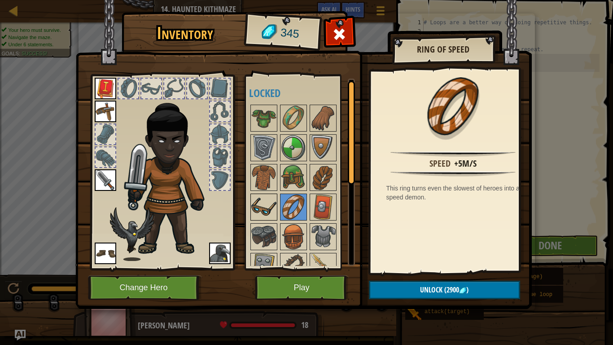
click at [264, 204] on img at bounding box center [263, 206] width 25 height 25
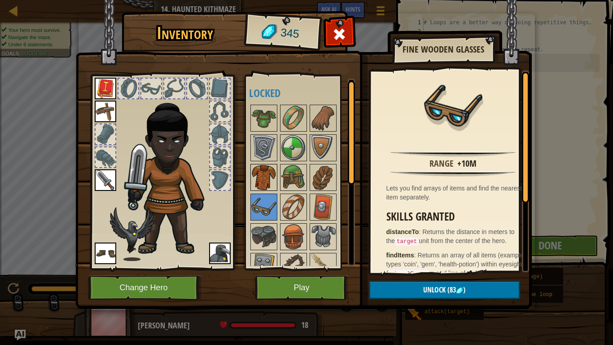
click at [273, 182] on img at bounding box center [263, 177] width 25 height 25
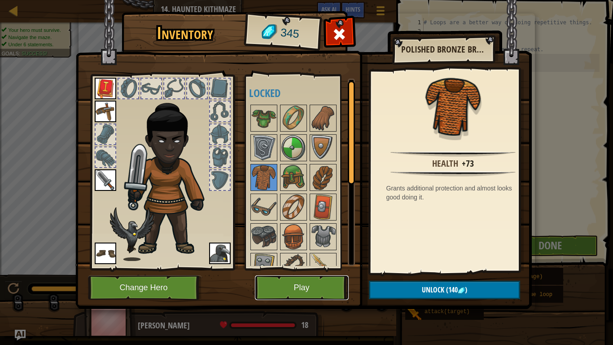
click at [300, 279] on button "Play" at bounding box center [302, 287] width 94 height 25
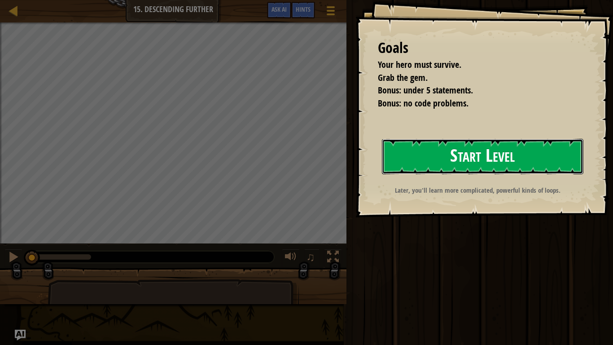
click at [453, 166] on button "Start Level" at bounding box center [482, 156] width 201 height 35
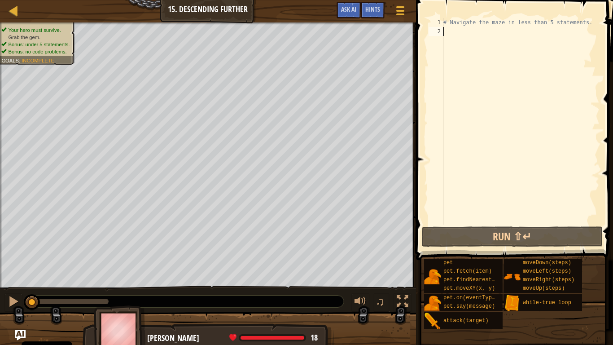
type textarea "w"
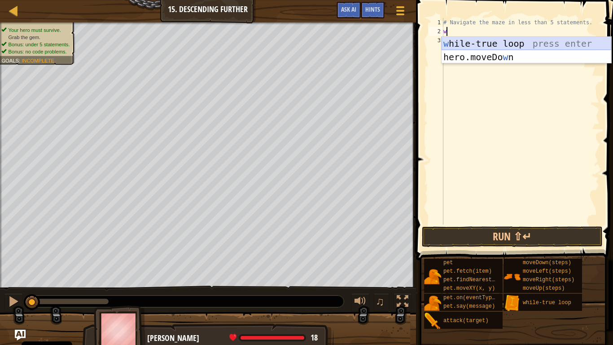
click at [504, 41] on div "w [PERSON_NAME]-true loop press enter hero.moveDo w n press enter" at bounding box center [526, 64] width 170 height 54
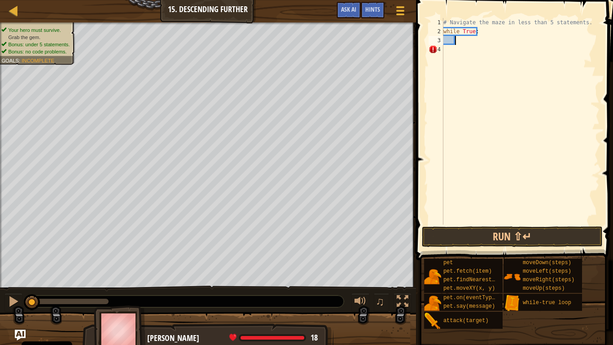
type textarea "r"
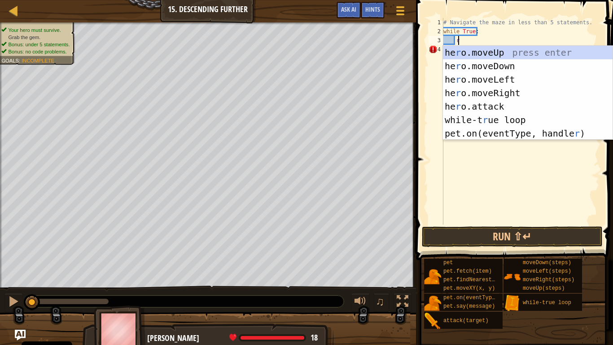
scroll to position [4, 0]
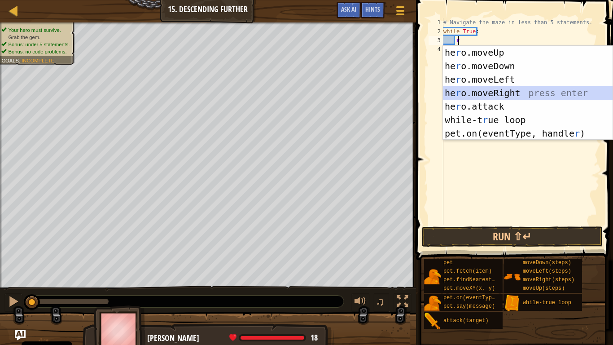
click at [506, 88] on div "he r o.moveUp press enter he r o.moveDown press enter he r o.moveLeft press ent…" at bounding box center [528, 106] width 170 height 121
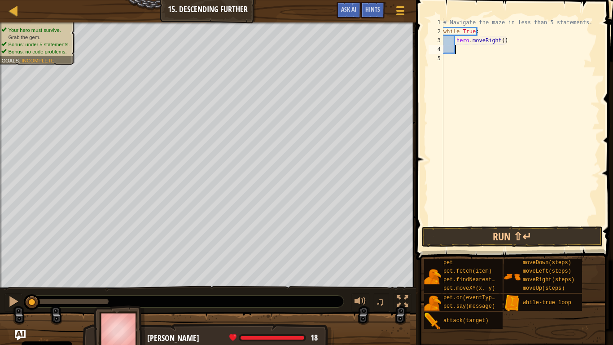
type textarea "d"
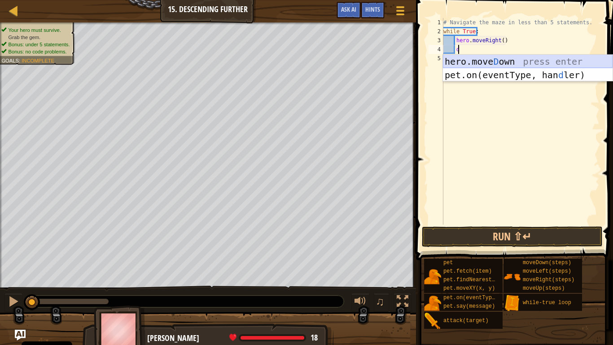
click at [496, 65] on div "hero.[PERSON_NAME] own press enter pet.on(eventType, han d ler) press enter" at bounding box center [528, 82] width 170 height 54
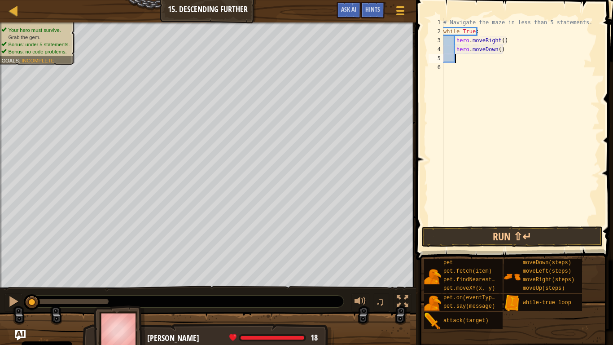
click at [499, 42] on div "# Navigate the maze in less than 5 statements. while True : hero . moveRight ( …" at bounding box center [520, 130] width 158 height 224
type textarea "hero.moveRight(2)"
click at [519, 236] on button "Run ⇧↵" at bounding box center [512, 236] width 181 height 21
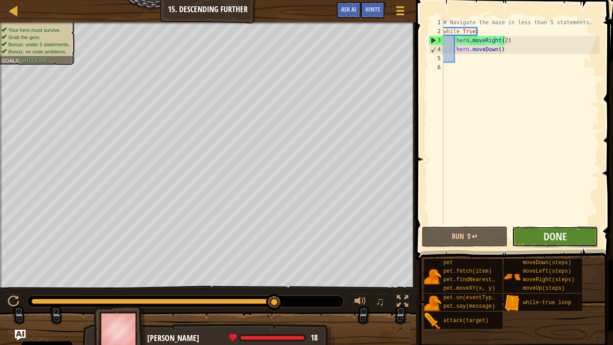
click at [535, 230] on button "Done" at bounding box center [555, 236] width 86 height 21
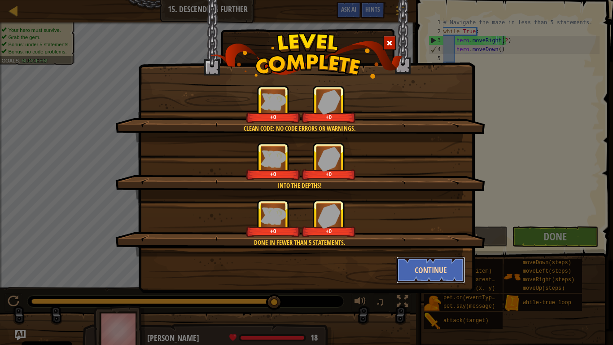
click at [448, 266] on button "Continue" at bounding box center [431, 269] width 70 height 27
click at [441, 266] on div "Clean code: no code errors or warnings. +0 +0 Into the depths! +0 +0 Done in fe…" at bounding box center [306, 172] width 613 height 345
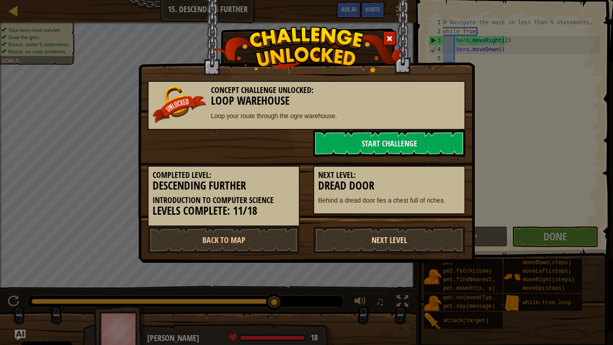
click at [427, 231] on link "Next Level" at bounding box center [389, 239] width 152 height 27
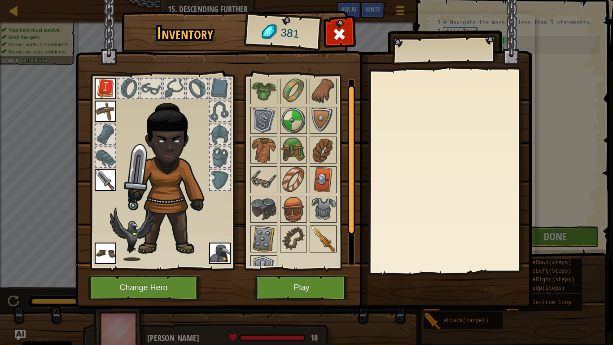
scroll to position [45, 0]
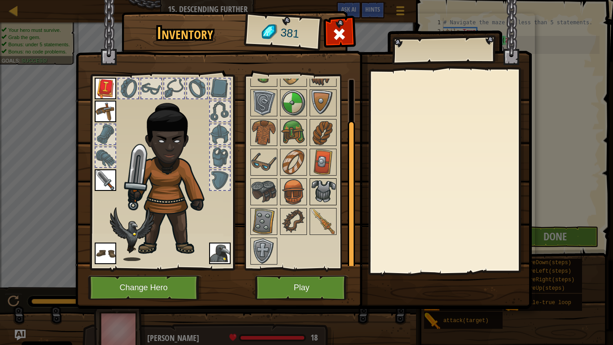
click at [321, 197] on img at bounding box center [322, 191] width 25 height 25
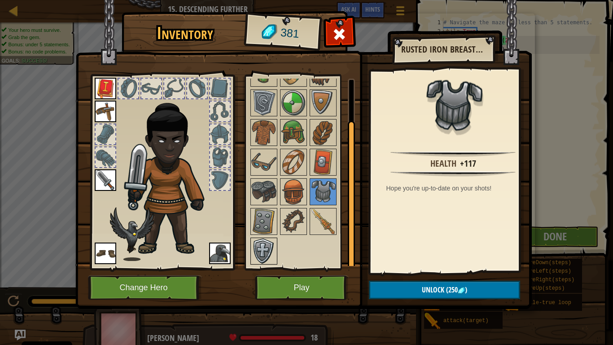
click at [260, 249] on img at bounding box center [263, 250] width 25 height 25
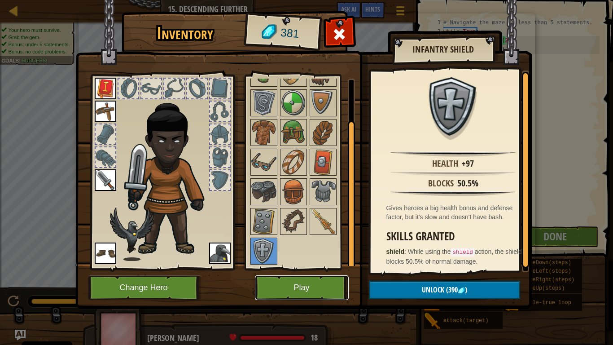
click at [304, 284] on button "Play" at bounding box center [302, 287] width 94 height 25
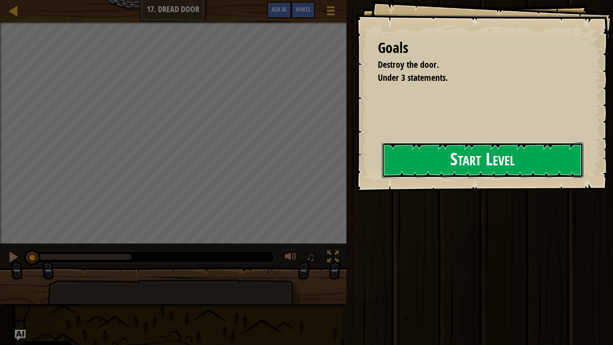
click at [395, 161] on button "Start Level" at bounding box center [482, 159] width 201 height 35
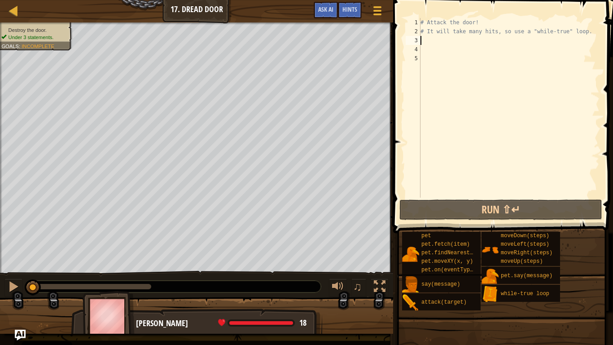
click at [473, 40] on div "# Attack the door! # It will take many hits, so use a "while-true" loop." at bounding box center [509, 116] width 181 height 197
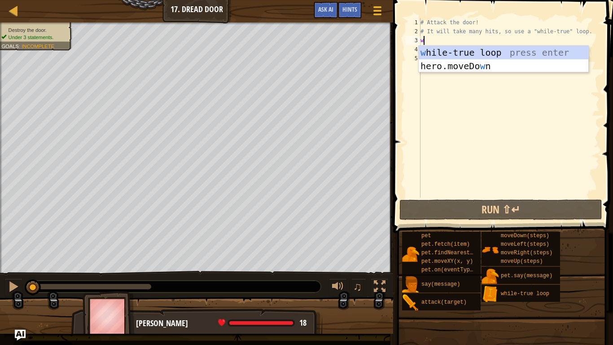
scroll to position [4, 0]
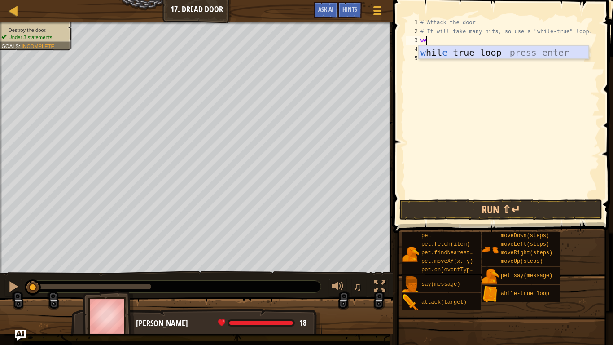
type textarea "w"
click at [471, 49] on div "hero. att ack press enter" at bounding box center [504, 66] width 170 height 40
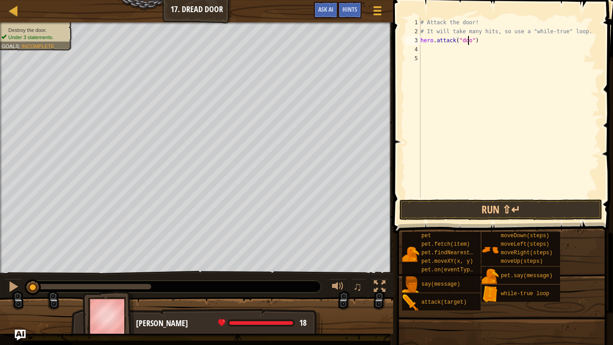
scroll to position [4, 4]
click at [461, 41] on div "# Attack the door! # It will take many hits, so use a "while-true" loop. hero .…" at bounding box center [509, 116] width 181 height 197
click at [485, 42] on div "# Attack the door! # It will take many hits, so use a "while-true" loop. hero .…" at bounding box center [509, 116] width 181 height 197
type textarea "hero.attack("Door")"
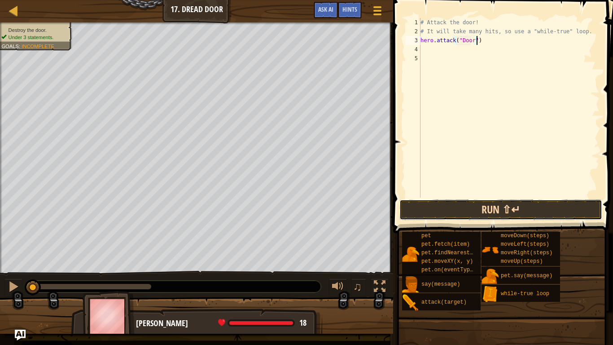
click at [508, 202] on button "Run ⇧↵" at bounding box center [500, 209] width 203 height 21
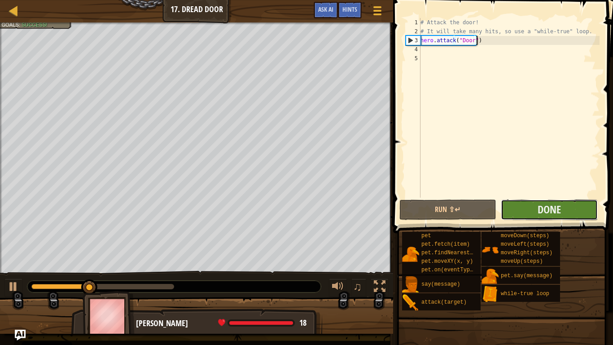
click at [521, 207] on button "Done" at bounding box center [549, 209] width 97 height 21
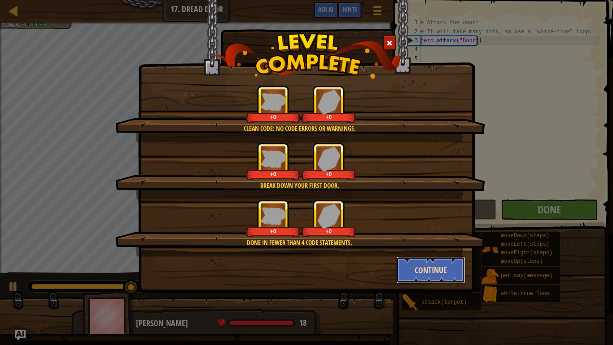
click at [445, 266] on button "Continue" at bounding box center [431, 269] width 70 height 27
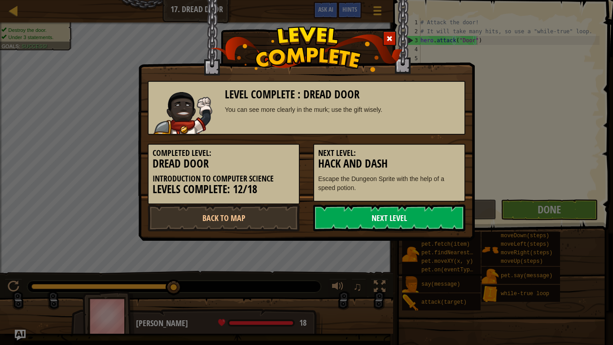
click at [443, 217] on link "Next Level" at bounding box center [389, 217] width 152 height 27
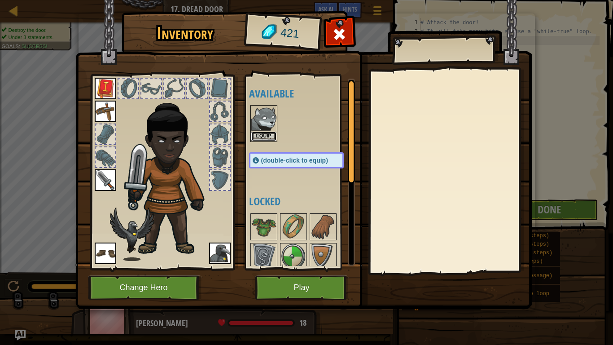
click at [268, 138] on button "Equip" at bounding box center [263, 135] width 25 height 9
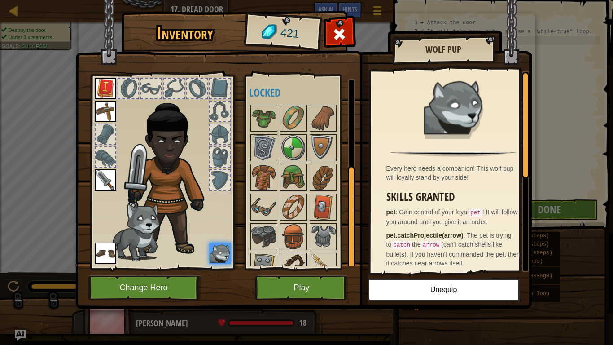
scroll to position [153, 0]
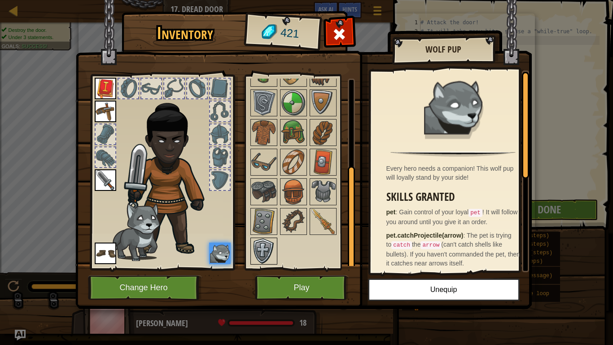
click at [264, 241] on img at bounding box center [263, 250] width 25 height 25
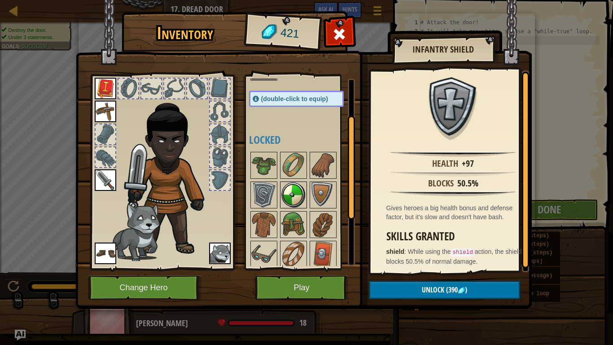
scroll to position [64, 0]
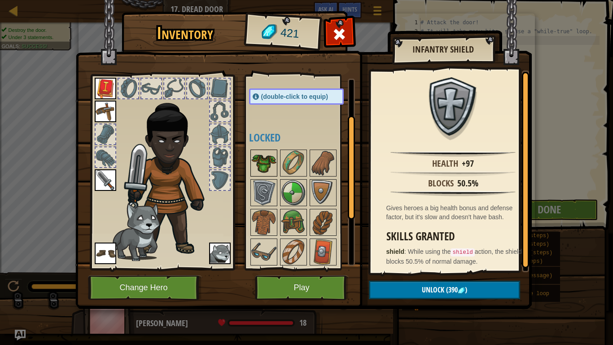
click at [269, 165] on img at bounding box center [263, 162] width 25 height 25
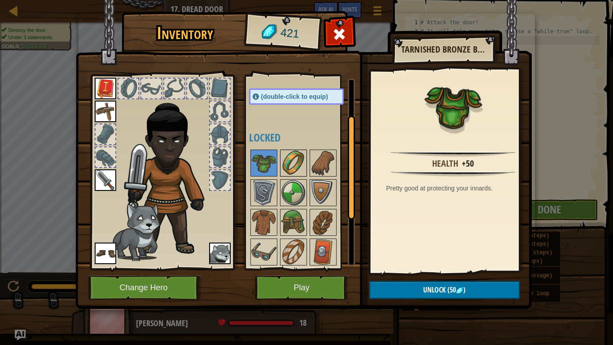
click at [288, 169] on img at bounding box center [293, 162] width 25 height 25
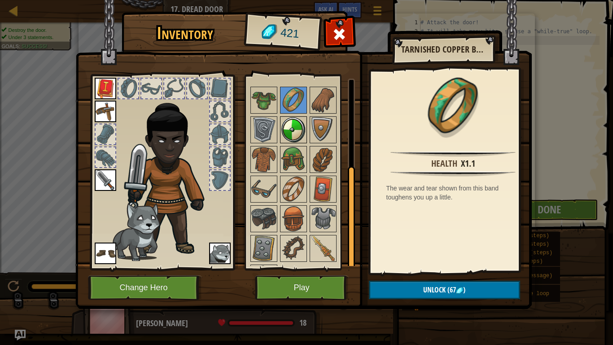
scroll to position [153, 0]
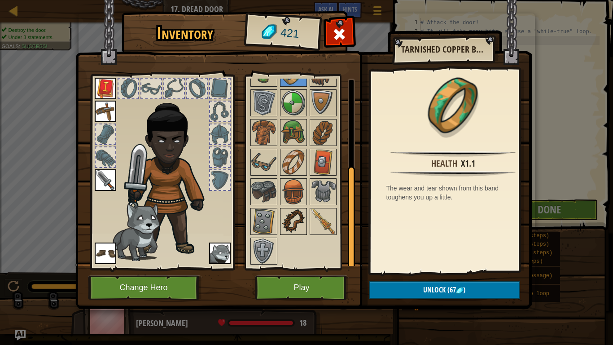
click at [301, 221] on img at bounding box center [293, 221] width 25 height 25
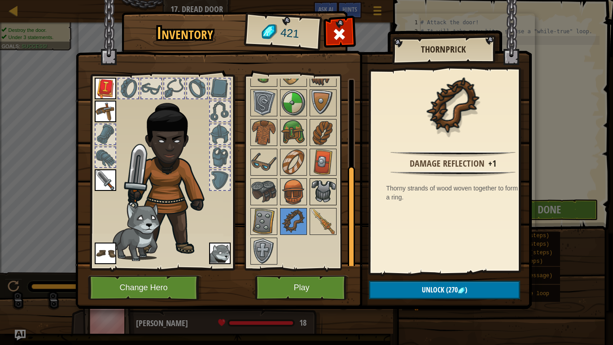
click at [317, 185] on img at bounding box center [322, 191] width 25 height 25
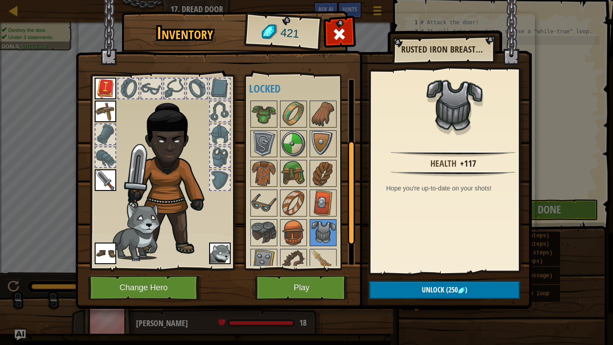
scroll to position [109, 0]
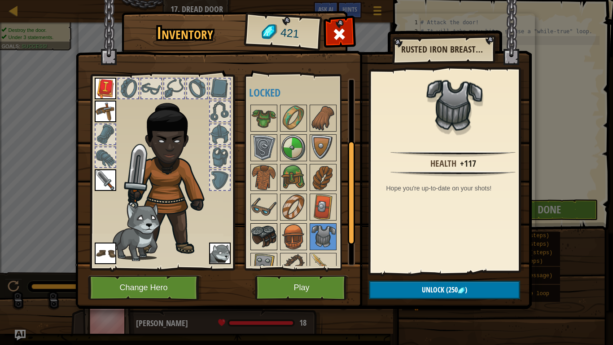
click at [269, 236] on img at bounding box center [263, 236] width 25 height 25
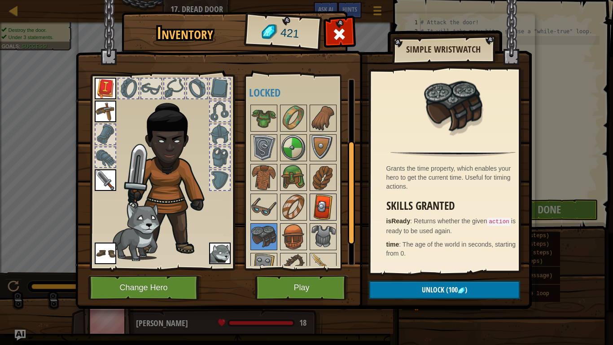
click at [330, 206] on img at bounding box center [322, 206] width 25 height 25
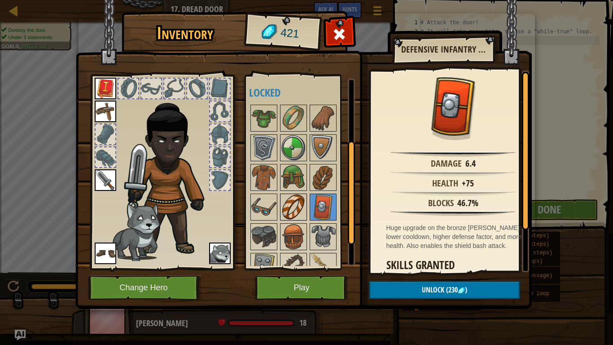
scroll to position [153, 0]
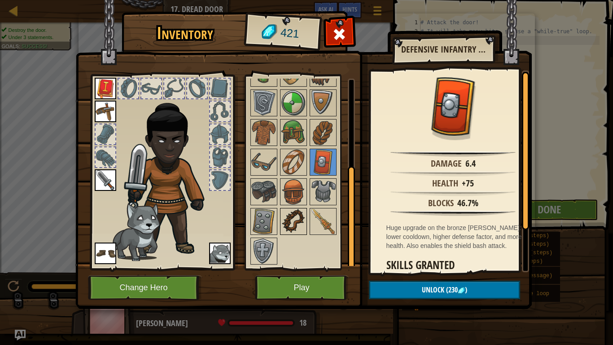
click at [297, 212] on img at bounding box center [293, 221] width 25 height 25
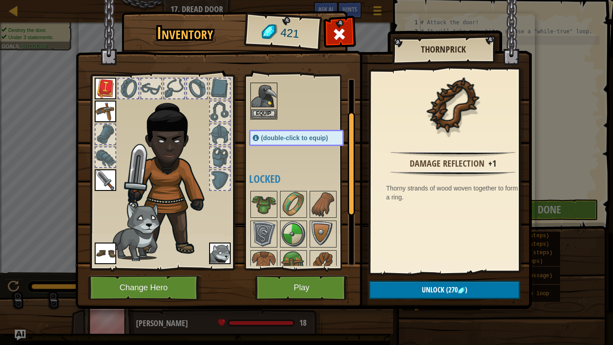
scroll to position [19, 0]
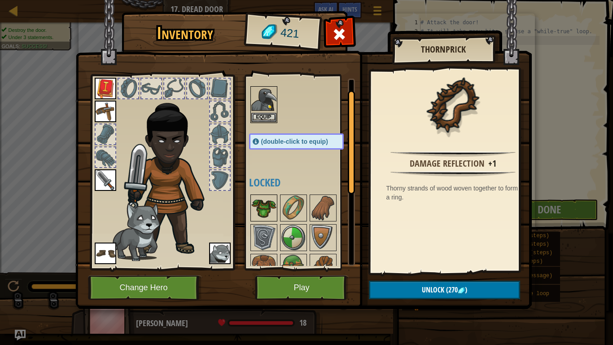
click at [270, 213] on img at bounding box center [263, 207] width 25 height 25
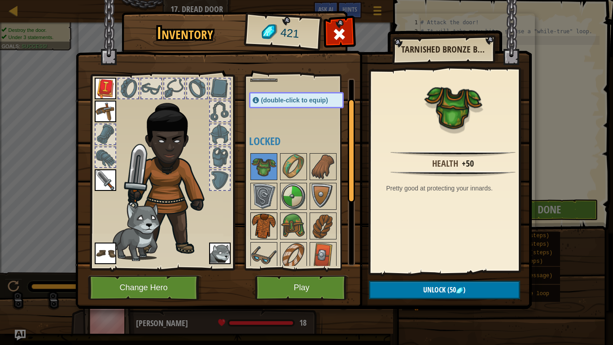
scroll to position [64, 0]
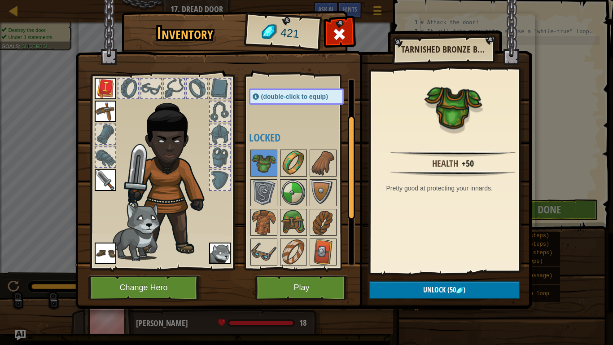
click at [294, 163] on img at bounding box center [293, 162] width 25 height 25
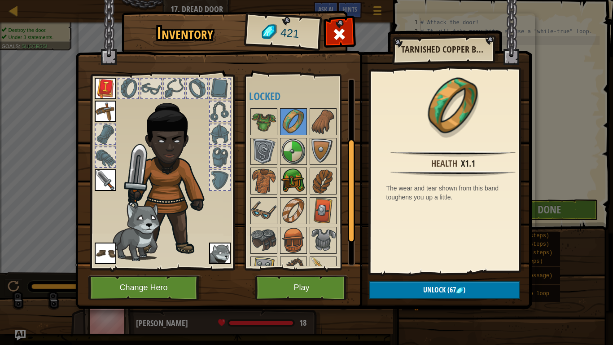
scroll to position [109, 0]
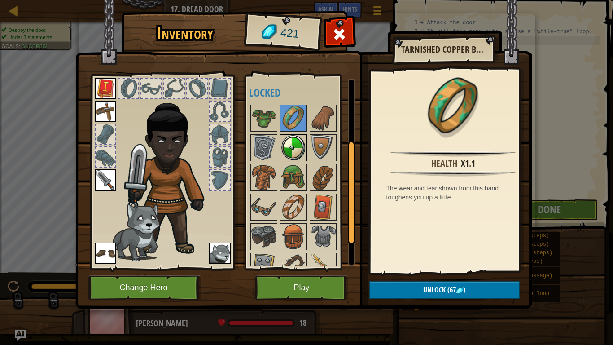
click at [295, 154] on img at bounding box center [293, 147] width 25 height 25
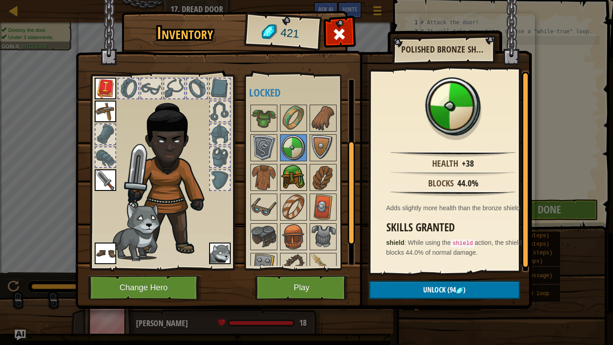
click at [298, 179] on img at bounding box center [293, 177] width 25 height 25
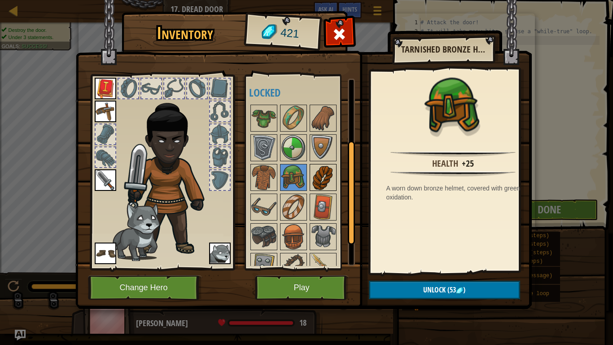
click at [328, 179] on img at bounding box center [322, 177] width 25 height 25
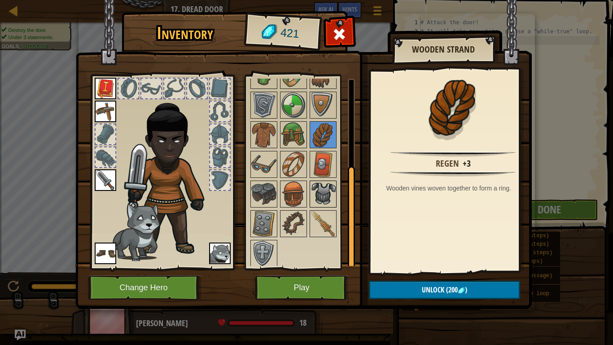
scroll to position [153, 0]
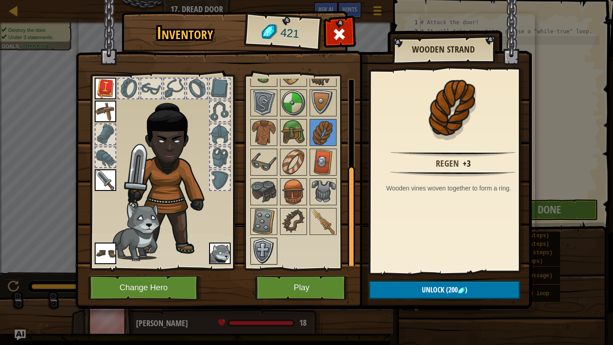
click at [270, 242] on img at bounding box center [263, 250] width 25 height 25
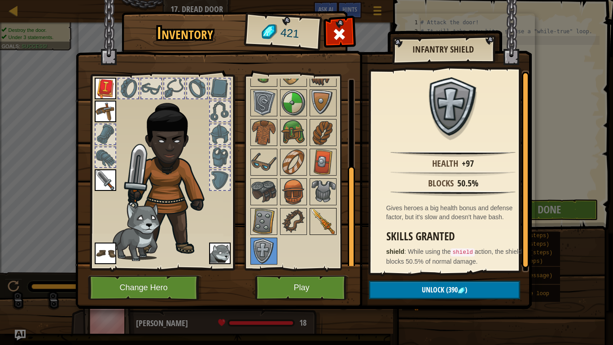
click at [332, 217] on img at bounding box center [322, 221] width 25 height 25
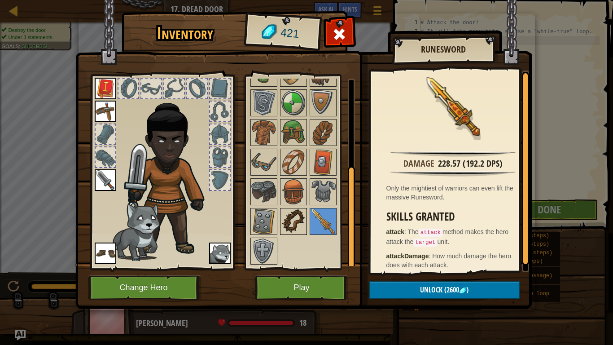
click at [296, 217] on img at bounding box center [293, 221] width 25 height 25
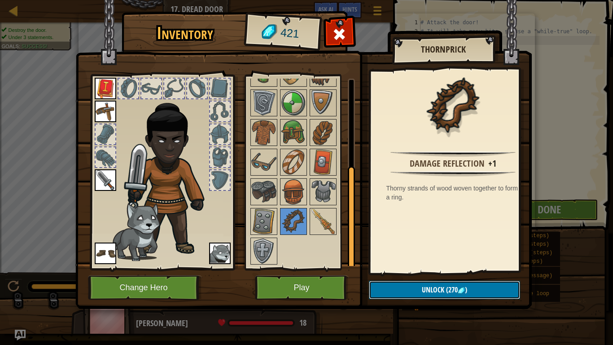
click at [405, 282] on button "Unlock (270 )" at bounding box center [444, 289] width 151 height 18
click at [404, 280] on button "Confirm" at bounding box center [444, 289] width 151 height 18
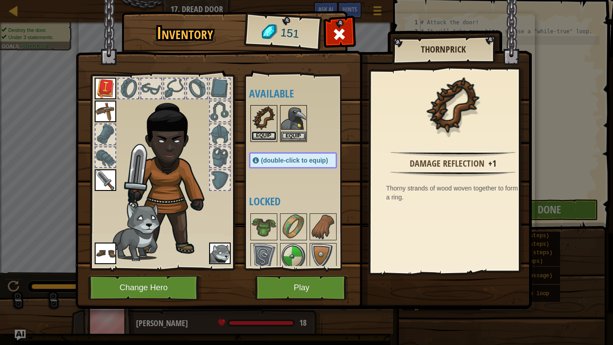
click at [265, 132] on button "Equip" at bounding box center [263, 135] width 25 height 9
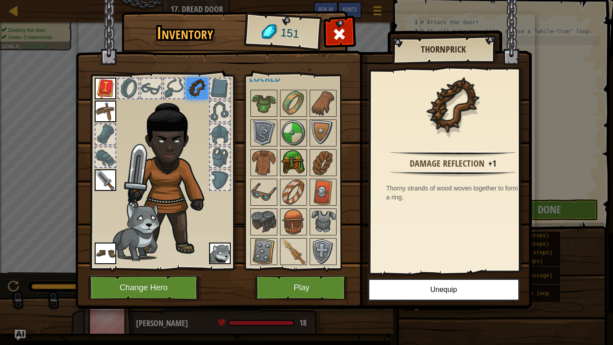
scroll to position [124, 0]
click at [265, 185] on img at bounding box center [263, 191] width 25 height 25
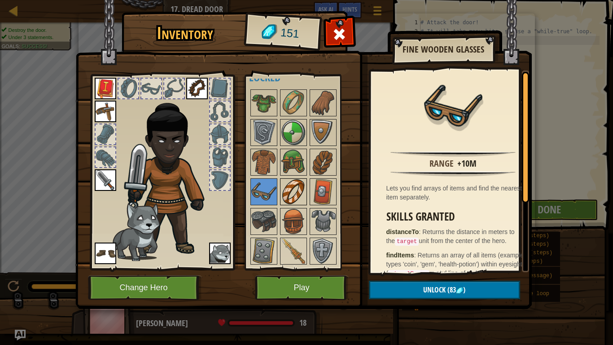
click at [294, 191] on img at bounding box center [293, 191] width 25 height 25
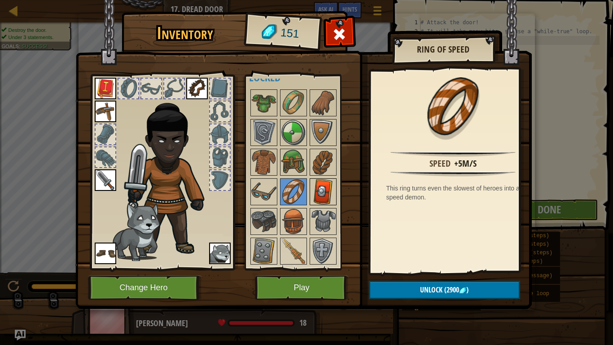
click at [317, 191] on img at bounding box center [322, 191] width 25 height 25
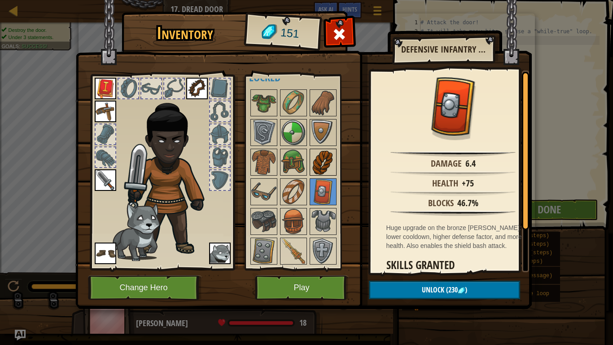
click at [316, 164] on img at bounding box center [322, 161] width 25 height 25
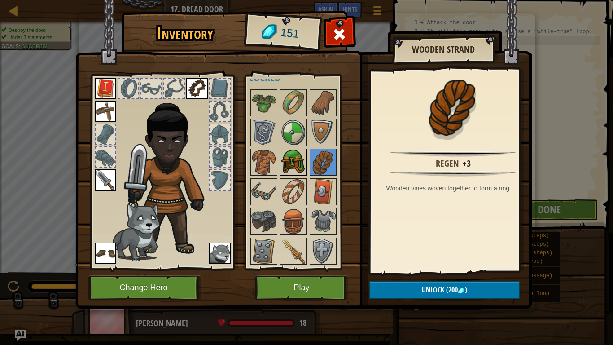
click at [296, 166] on img at bounding box center [293, 161] width 25 height 25
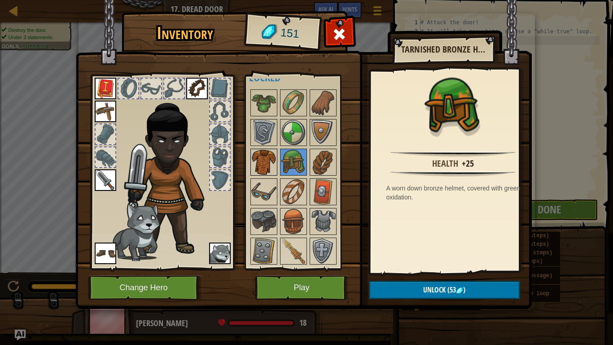
click at [259, 166] on img at bounding box center [263, 161] width 25 height 25
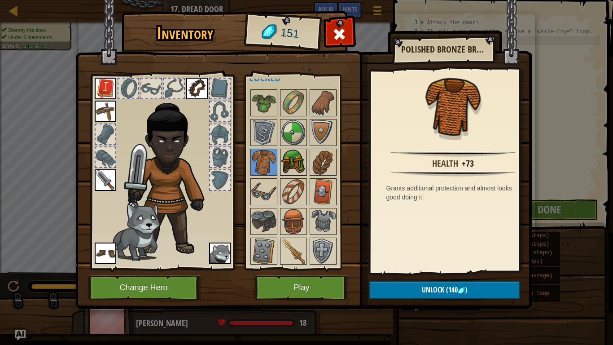
click at [281, 164] on img at bounding box center [293, 161] width 25 height 25
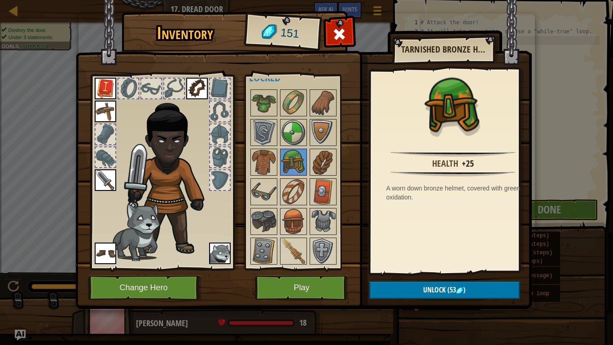
click at [458, 269] on div "Health +25 A worn down bronze helmet, covered with green oxidation." at bounding box center [453, 170] width 165 height 201
click at [460, 285] on button "Unlock (53 )" at bounding box center [444, 289] width 151 height 18
click at [458, 287] on button "Confirm" at bounding box center [444, 289] width 151 height 18
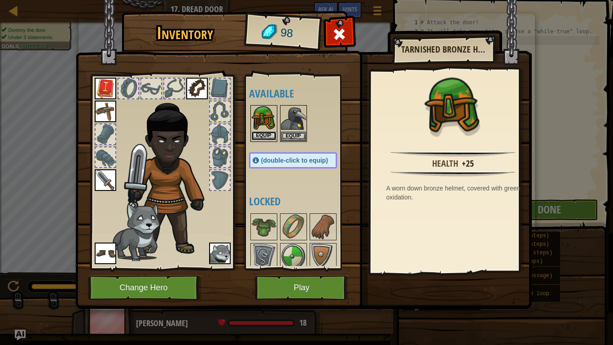
click at [263, 133] on button "Equip" at bounding box center [263, 135] width 25 height 9
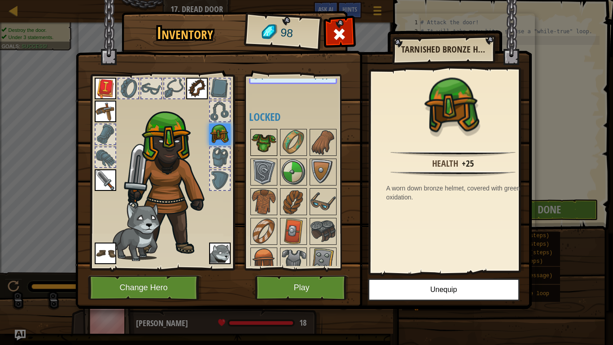
scroll to position [90, 0]
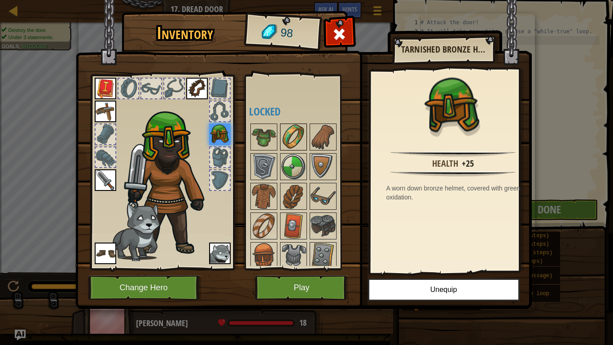
click at [297, 141] on img at bounding box center [293, 136] width 25 height 25
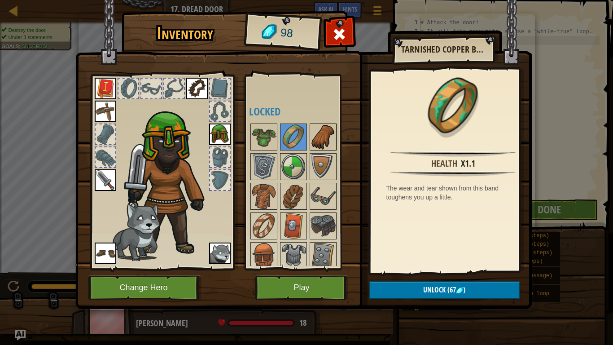
click at [320, 135] on img at bounding box center [322, 136] width 25 height 25
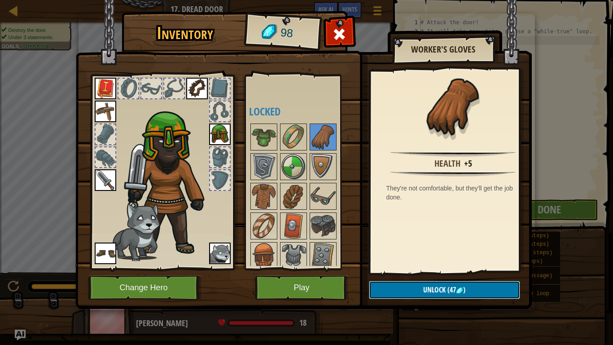
click at [434, 288] on span "Unlock" at bounding box center [434, 289] width 22 height 10
click at [433, 286] on button "Confirm" at bounding box center [444, 289] width 151 height 18
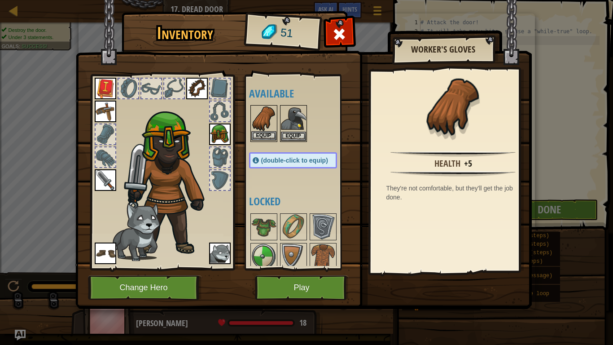
click at [264, 130] on img at bounding box center [263, 118] width 25 height 25
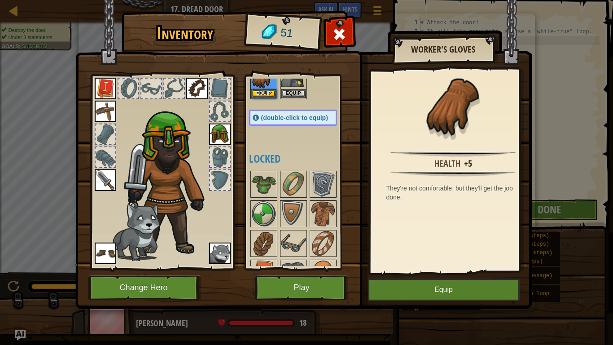
scroll to position [45, 0]
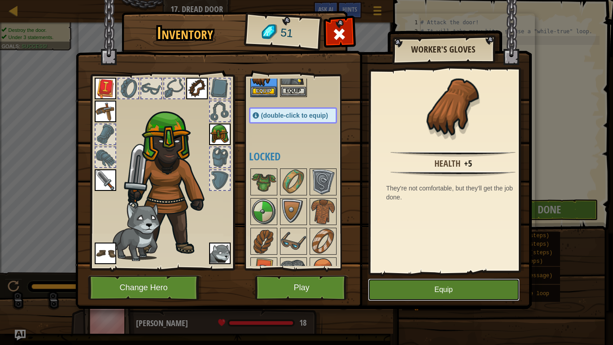
click at [443, 283] on button "Equip" at bounding box center [444, 289] width 152 height 22
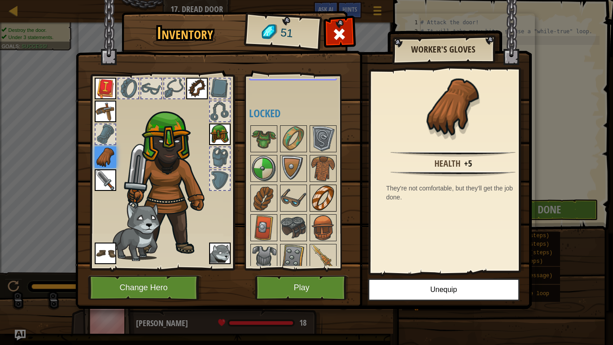
scroll to position [90, 0]
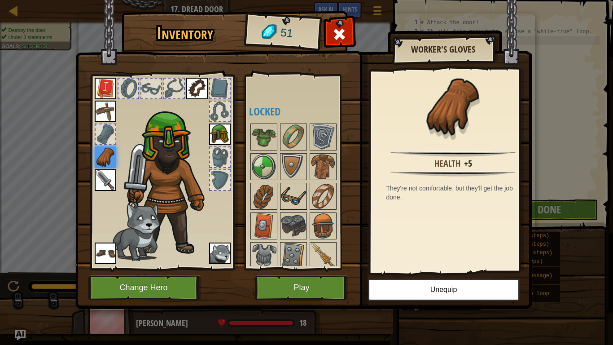
click at [301, 193] on img at bounding box center [293, 195] width 25 height 25
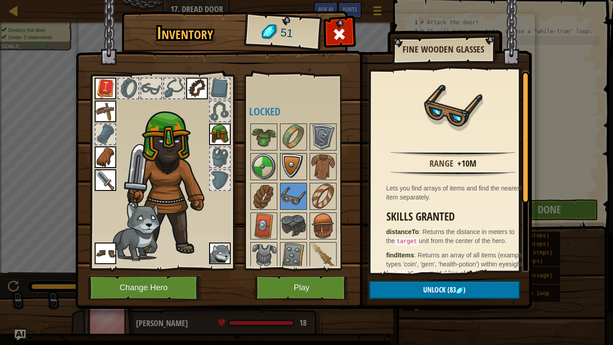
click at [290, 174] on img at bounding box center [293, 166] width 25 height 25
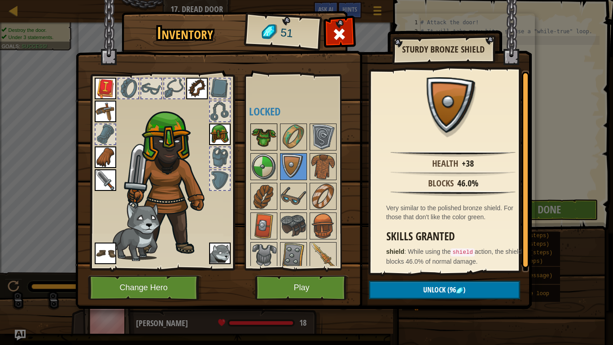
click at [271, 135] on img at bounding box center [263, 136] width 25 height 25
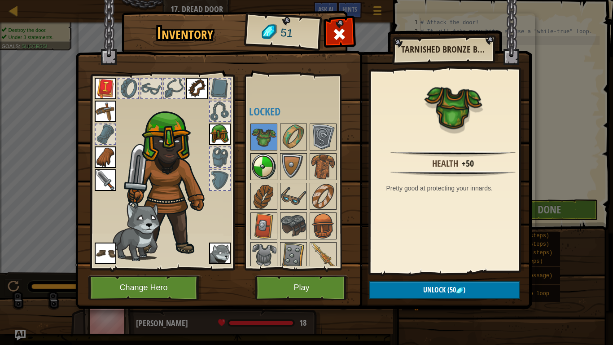
click at [275, 166] on img at bounding box center [263, 166] width 25 height 25
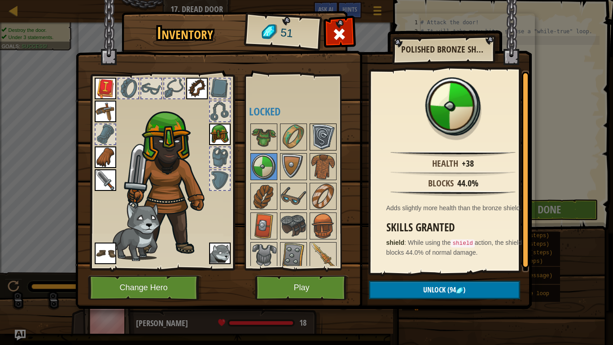
click at [309, 143] on div "Available Equip Equip Equip Equip Equip Equip Equip Equip Equip (double-click t…" at bounding box center [302, 172] width 106 height 187
click at [316, 143] on img at bounding box center [322, 136] width 25 height 25
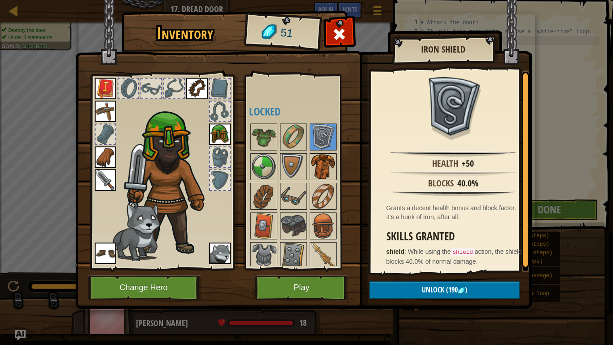
click at [329, 163] on img at bounding box center [322, 166] width 25 height 25
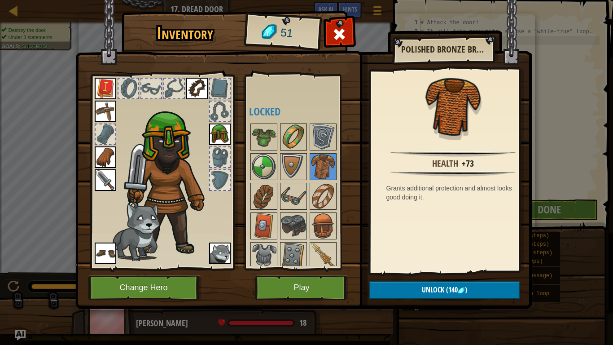
click at [290, 144] on img at bounding box center [293, 136] width 25 height 25
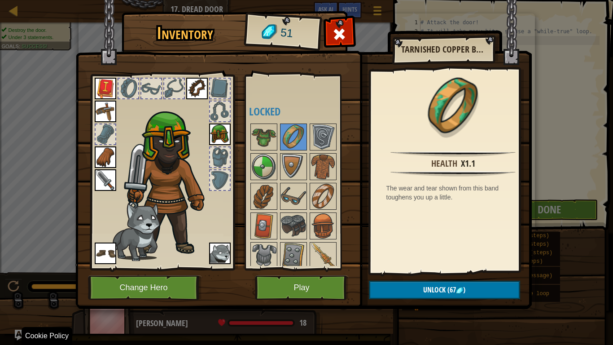
click at [483, 272] on img at bounding box center [303, 146] width 456 height 326
click at [489, 286] on button "Unlock (67 )" at bounding box center [444, 289] width 151 height 18
click at [484, 285] on button "Unlock (67 )" at bounding box center [444, 289] width 151 height 18
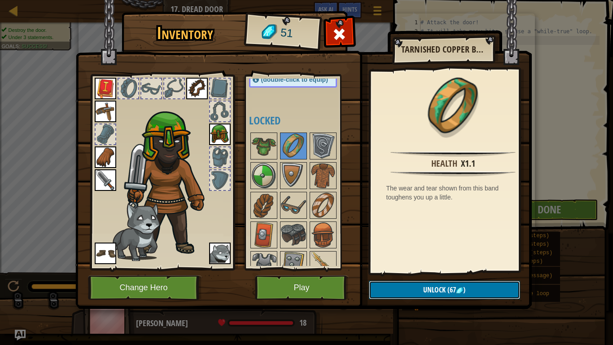
scroll to position [79, 0]
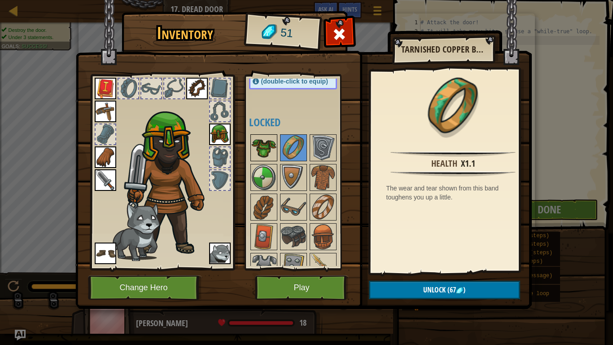
click at [269, 152] on img at bounding box center [263, 147] width 25 height 25
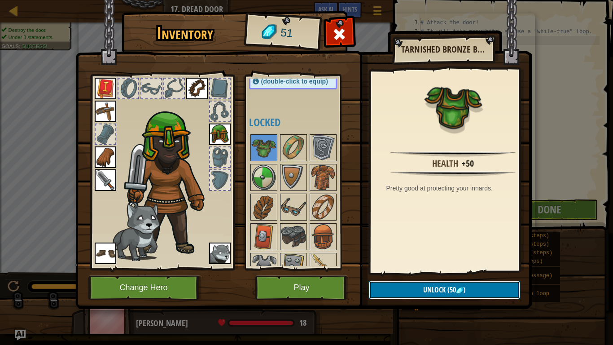
click at [450, 289] on span "(50" at bounding box center [450, 289] width 10 height 10
click at [450, 288] on button "Confirm" at bounding box center [444, 289] width 151 height 18
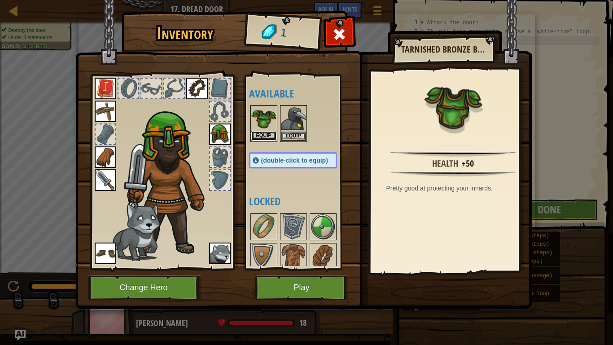
click at [269, 131] on button "Equip" at bounding box center [263, 135] width 25 height 9
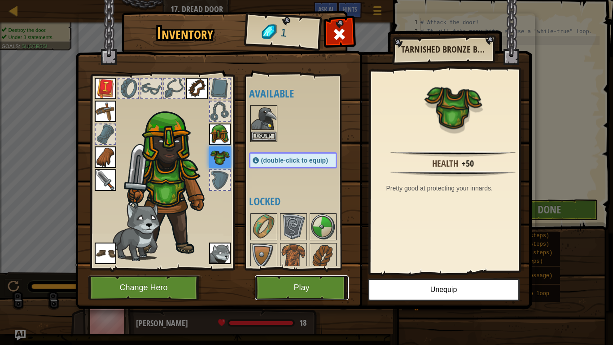
click at [305, 286] on button "Play" at bounding box center [302, 287] width 94 height 25
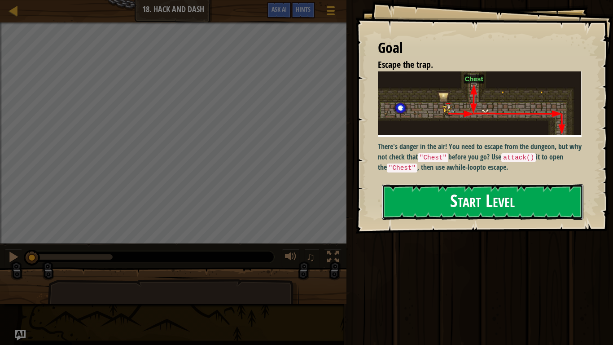
click at [545, 203] on button "Start Level" at bounding box center [482, 201] width 201 height 35
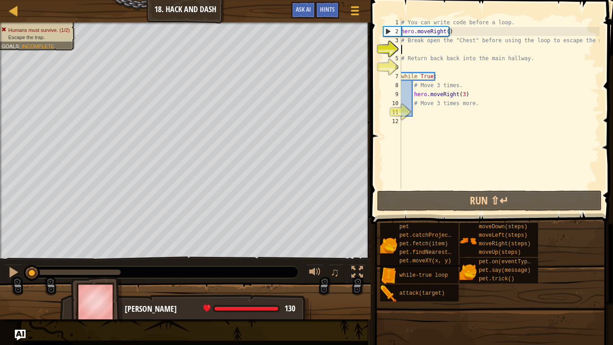
type textarea "r"
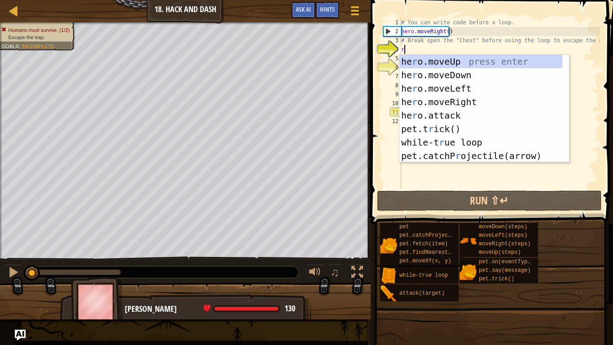
scroll to position [4, 0]
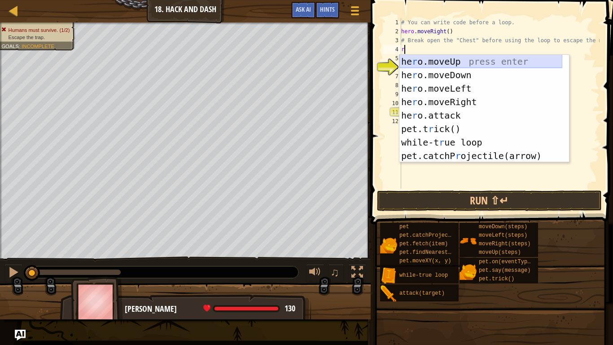
click at [484, 58] on div "he r o.moveUp press enter he r o.moveDown press enter he r o.moveLeft press ent…" at bounding box center [480, 122] width 163 height 135
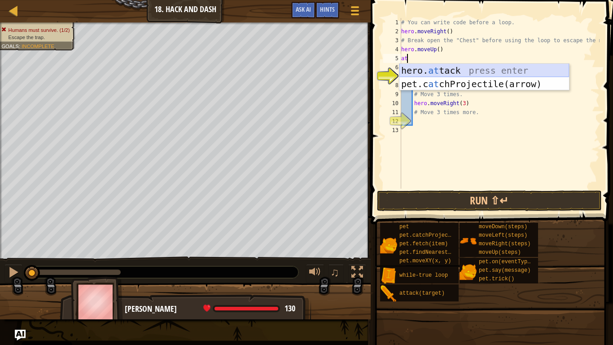
click at [481, 70] on div "hero. at tack press enter pet.c at chProjectile(arrow) press enter" at bounding box center [484, 91] width 170 height 54
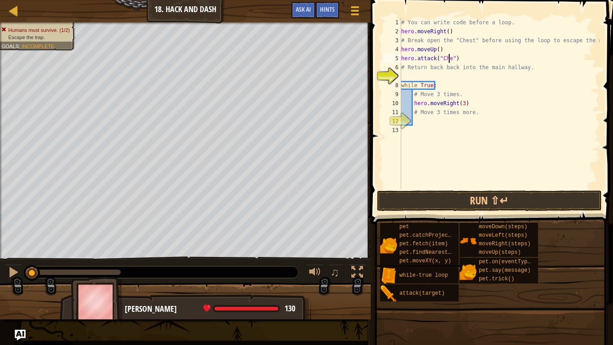
scroll to position [4, 4]
click at [486, 65] on div "# You can write code before a loop. hero . moveRight ( ) # Break open the "Ches…" at bounding box center [499, 112] width 200 height 188
click at [539, 66] on div "# You can write code before a loop. hero . moveRight ( ) # Break open the "Ches…" at bounding box center [499, 112] width 200 height 188
click at [468, 62] on div "# You can write code before a loop. hero . moveRight ( ) # Break open the "Ches…" at bounding box center [499, 112] width 200 height 188
type textarea "hero.attack("Chest")"
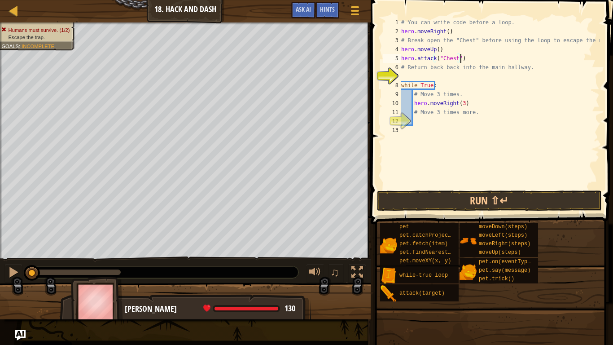
scroll to position [4, 0]
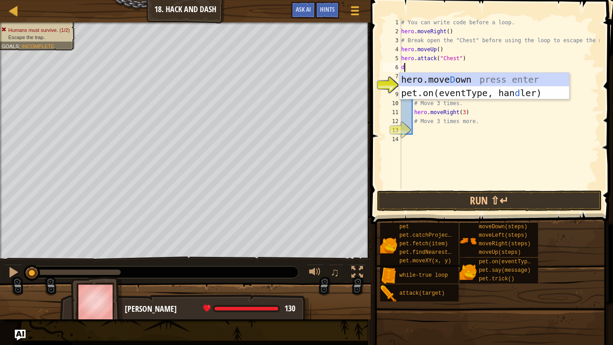
type textarea "do"
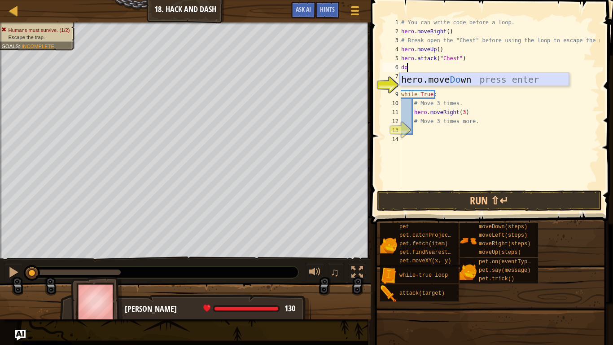
click at [466, 75] on div "hero.move Do wn press enter" at bounding box center [484, 93] width 170 height 40
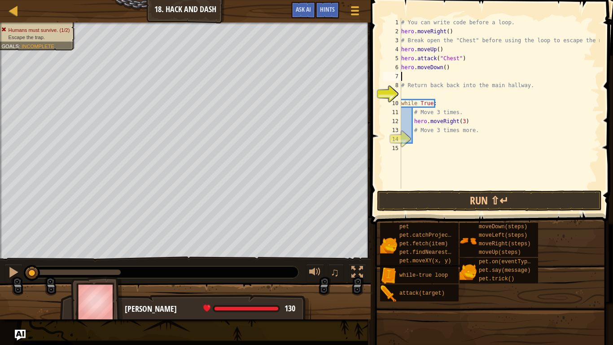
type textarea "hero.moveDown()"
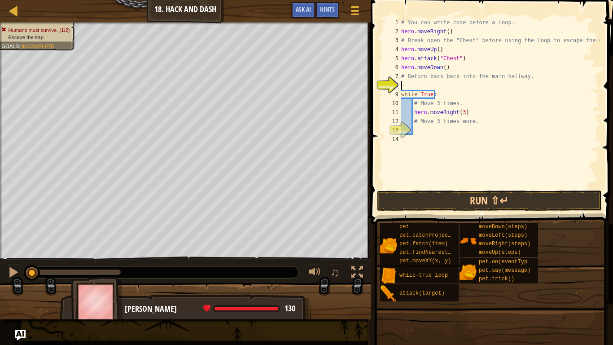
click at [429, 84] on div "# You can write code before a loop. hero . moveRight ( ) # Break open the "Ches…" at bounding box center [499, 112] width 200 height 188
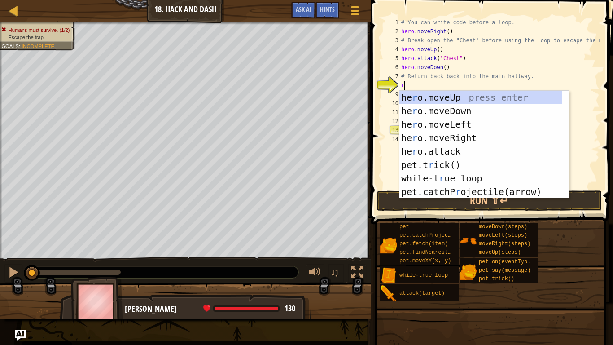
type textarea "ri"
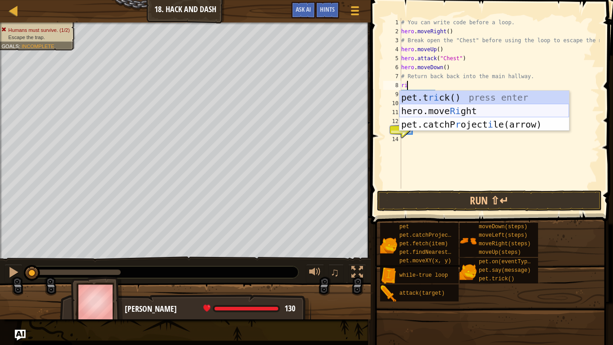
click at [449, 111] on div "pet.t ri ck() press enter hero.move Ri ght press enter pet.catchP r oject i [GE…" at bounding box center [484, 124] width 170 height 67
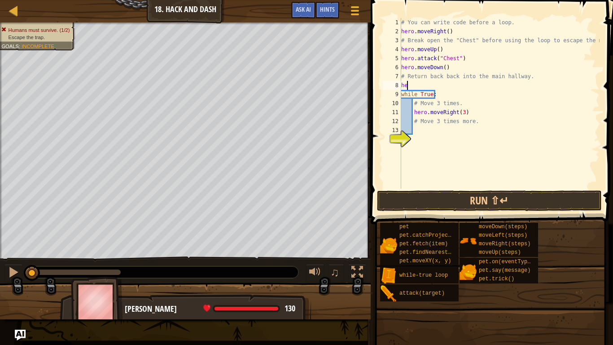
type textarea "h"
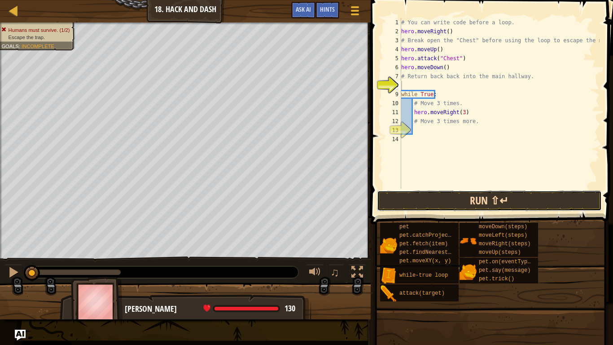
click at [469, 193] on button "Run ⇧↵" at bounding box center [489, 200] width 225 height 21
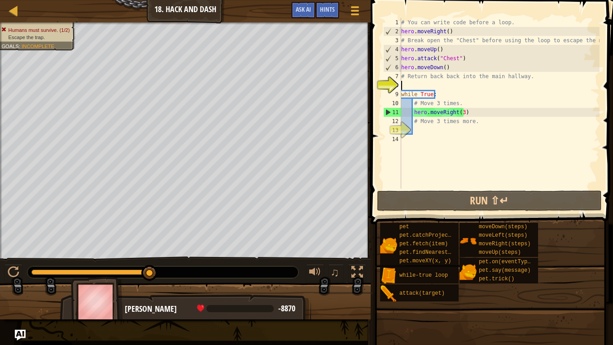
click at [473, 112] on div "# You can write code before a loop. hero . moveRight ( ) # Break open the "Ches…" at bounding box center [499, 112] width 200 height 188
click at [460, 111] on div "# You can write code before a loop. hero . moveRight ( ) # Break open the "Ches…" at bounding box center [499, 112] width 200 height 188
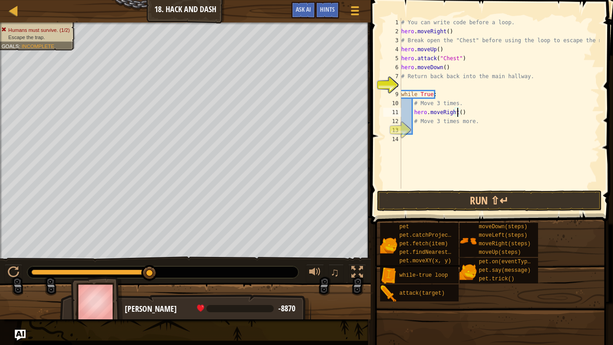
scroll to position [4, 4]
type textarea "hero.moveRight(3)"
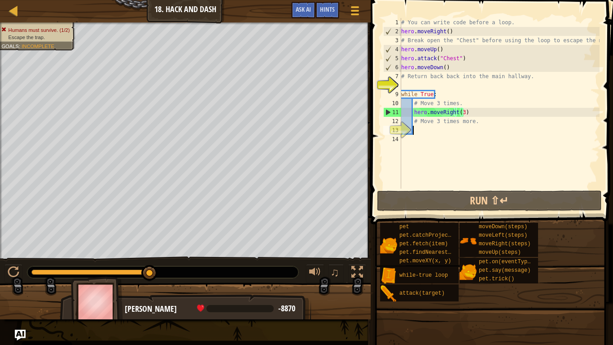
click at [462, 131] on div "# You can write code before a loop. hero . moveRight ( ) # Break open the "Ches…" at bounding box center [499, 112] width 200 height 188
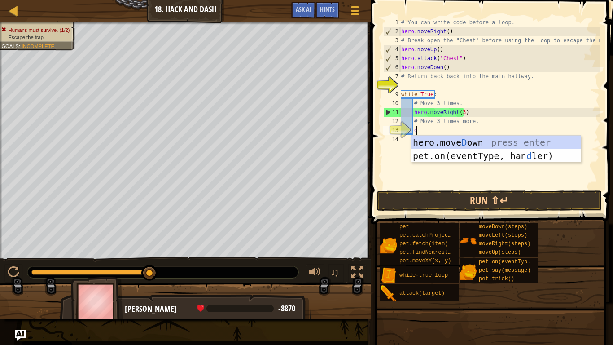
type textarea "do"
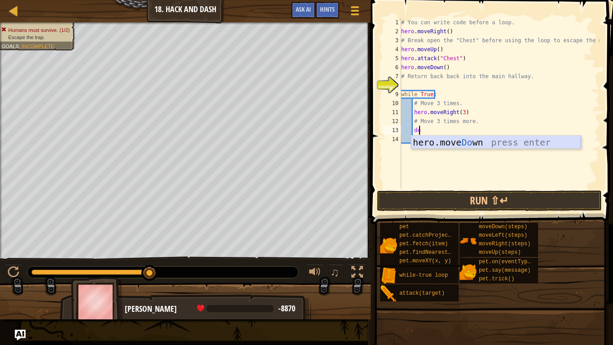
click at [455, 142] on div "hero.move Do wn press enter" at bounding box center [496, 155] width 170 height 40
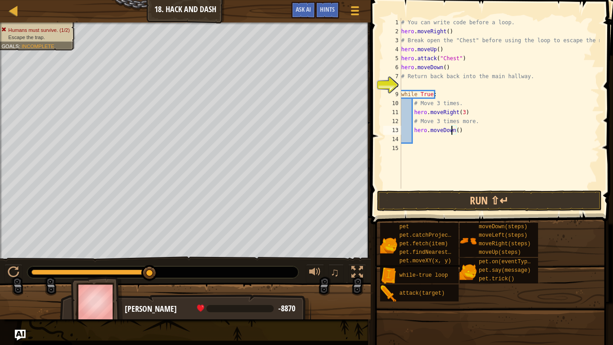
click at [453, 128] on div "# You can write code before a loop. hero . moveRight ( ) # Break open the "Ches…" at bounding box center [499, 112] width 200 height 188
click at [454, 130] on div "# You can write code before a loop. hero . moveRight ( ) # Break open the "Ches…" at bounding box center [499, 112] width 200 height 188
type textarea "hero.moveDown(3)"
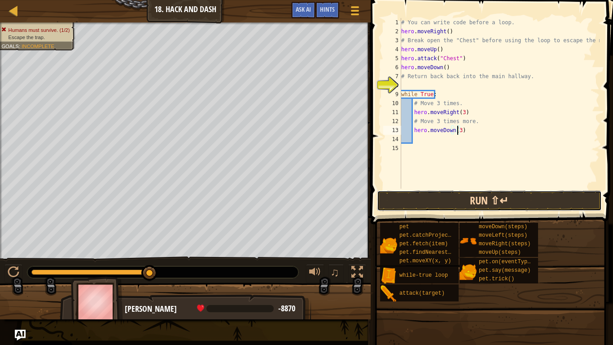
click at [451, 195] on button "Run ⇧↵" at bounding box center [489, 200] width 225 height 21
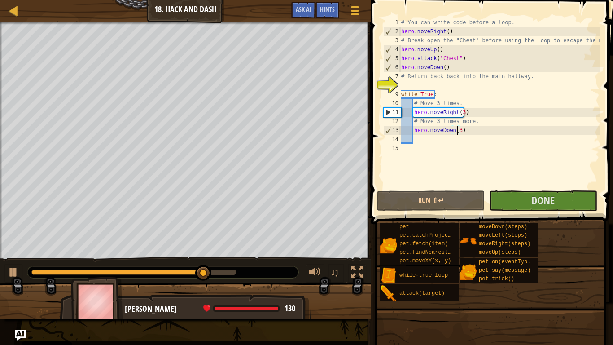
drag, startPoint x: 521, startPoint y: 181, endPoint x: 522, endPoint y: 189, distance: 8.6
click at [522, 188] on div "# You can write code before a loop. hero . moveRight ( ) # Break open the "Ches…" at bounding box center [499, 112] width 200 height 188
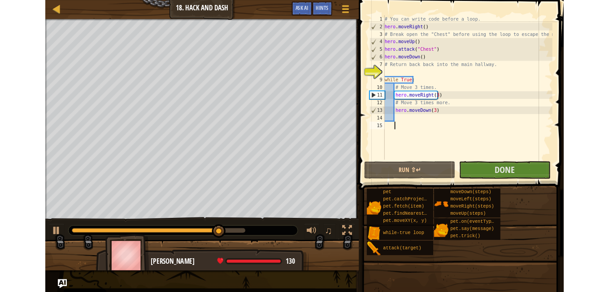
scroll to position [4, 0]
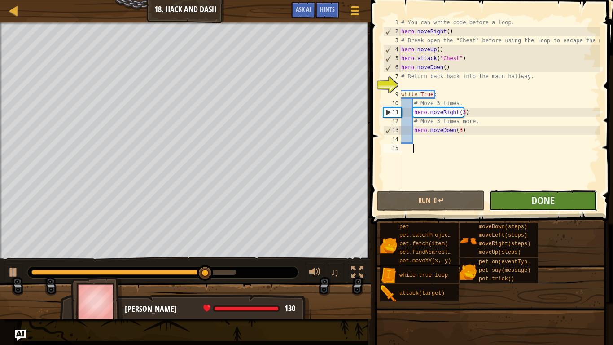
click at [524, 192] on button "Done" at bounding box center [543, 200] width 108 height 21
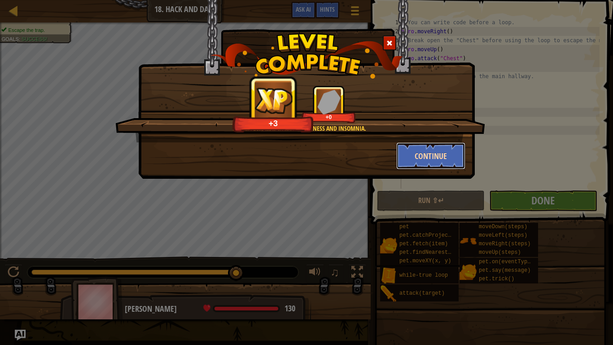
click at [427, 156] on button "Continue" at bounding box center [431, 155] width 70 height 27
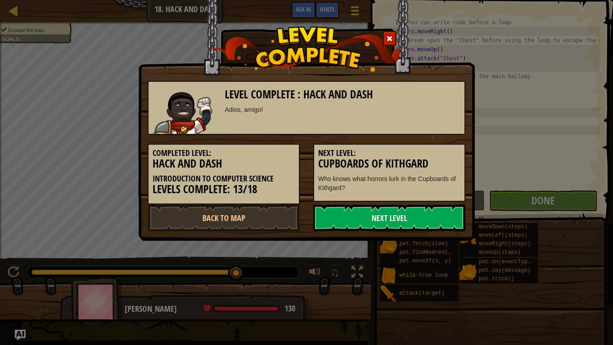
click at [407, 219] on link "Next Level" at bounding box center [389, 217] width 152 height 27
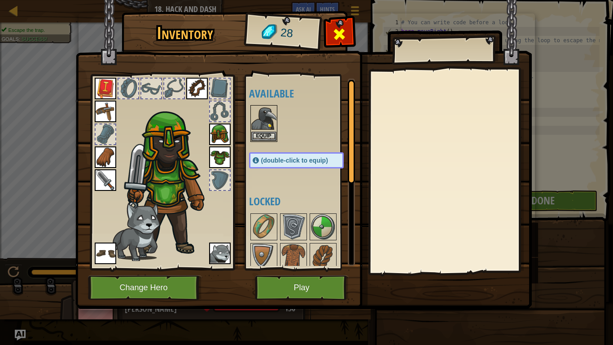
click at [348, 29] on div at bounding box center [339, 36] width 28 height 28
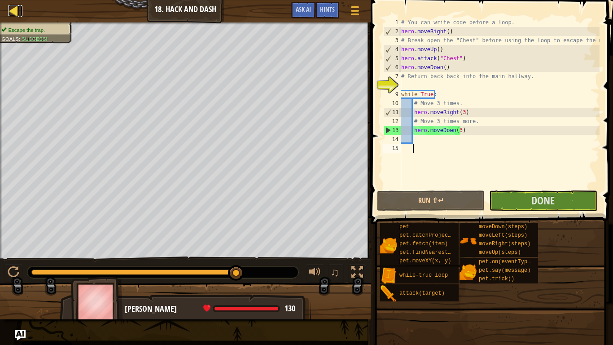
click at [19, 10] on div at bounding box center [13, 10] width 11 height 11
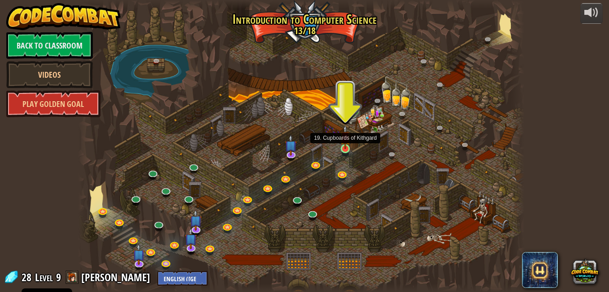
click at [344, 148] on img at bounding box center [345, 137] width 11 height 24
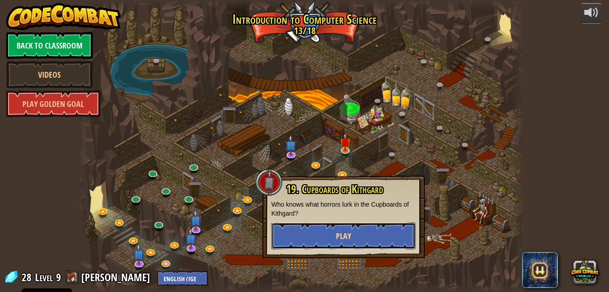
click at [316, 223] on button "Play" at bounding box center [343, 235] width 144 height 27
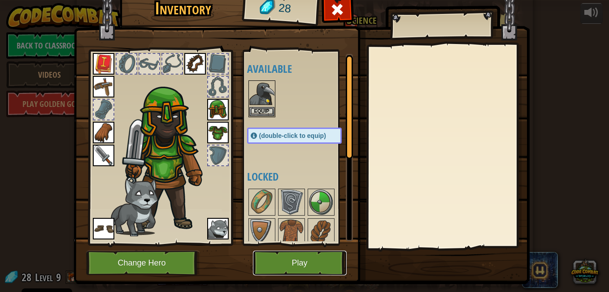
click at [293, 262] on button "Play" at bounding box center [300, 262] width 94 height 25
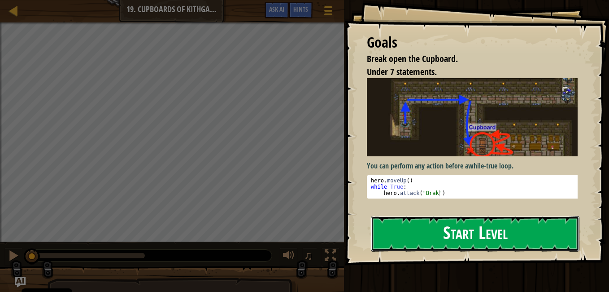
click at [439, 225] on button "Start Level" at bounding box center [475, 233] width 209 height 35
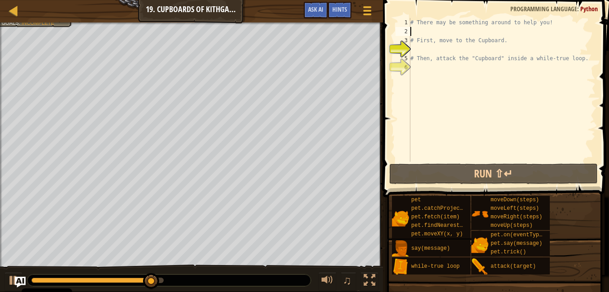
click at [441, 29] on div "# There may be something around to help you! # First, move to the Cupboard. # T…" at bounding box center [502, 98] width 187 height 161
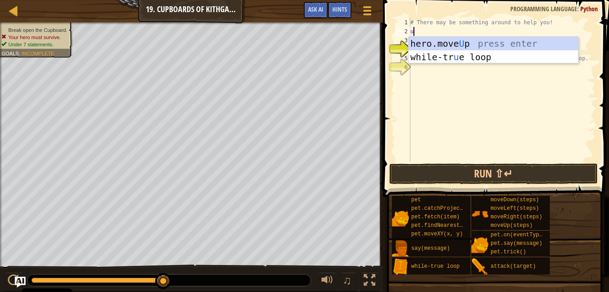
scroll to position [4, 0]
type textarea "up"
click at [446, 42] on div "hero.move Up press enter while-tr u e loo p press enter" at bounding box center [494, 64] width 170 height 54
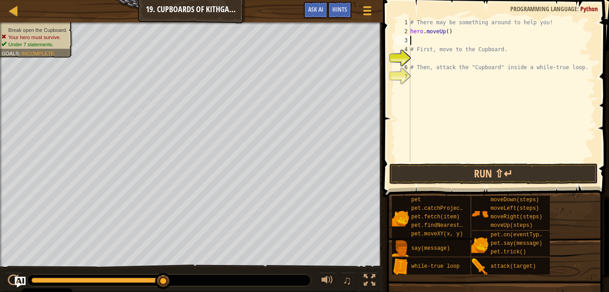
type textarea "r"
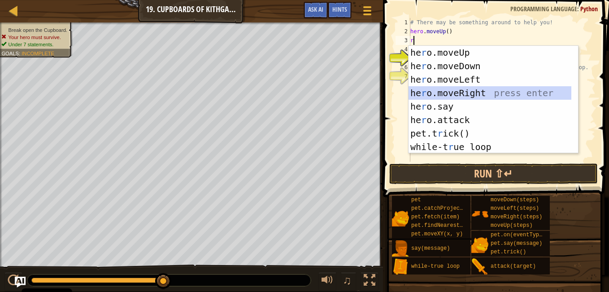
click at [456, 91] on div "he r o.moveUp press enter he r o.moveDown press enter he r o.moveLeft press ent…" at bounding box center [490, 113] width 163 height 135
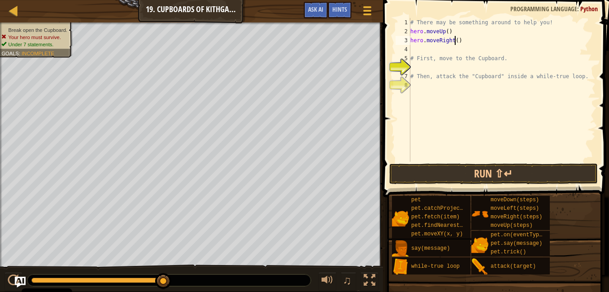
click at [454, 43] on div "# There may be something around to help you! hero . moveUp ( ) hero . moveRight…" at bounding box center [502, 98] width 187 height 161
click at [441, 54] on div "# There may be something around to help you! hero . moveUp ( ) hero . moveRight…" at bounding box center [502, 98] width 187 height 161
type textarea "# First, move to the Cupboard."
click at [440, 50] on div "# There may be something around to help you! hero . moveUp ( ) hero . moveRight…" at bounding box center [502, 98] width 187 height 161
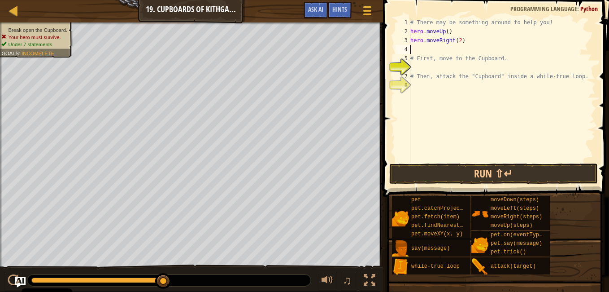
scroll to position [4, 0]
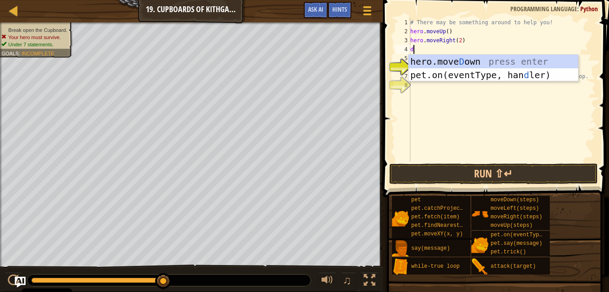
type textarea "do"
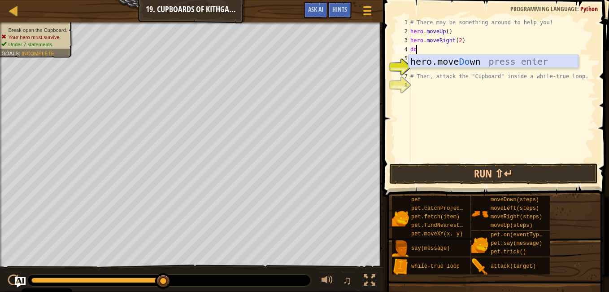
click at [449, 61] on div "hero.move Do wn press enter" at bounding box center [494, 75] width 170 height 40
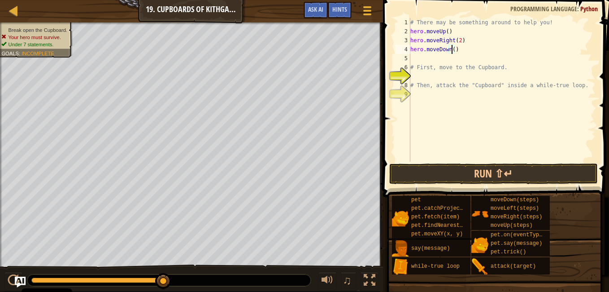
click at [454, 47] on div "# There may be something around to help you! hero . moveUp ( ) hero . moveRight…" at bounding box center [502, 98] width 187 height 161
click at [450, 47] on div "# There may be something around to help you! hero . moveUp ( ) hero . moveRight…" at bounding box center [502, 98] width 187 height 161
click at [451, 48] on div "# There may be something around to help you! hero . moveUp ( ) hero . moveRight…" at bounding box center [502, 98] width 187 height 161
type textarea "hero.moveDown(2)"
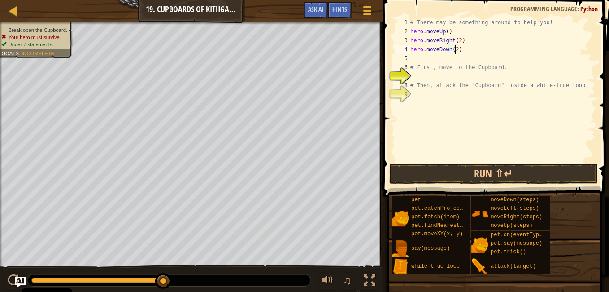
click at [460, 57] on div "# There may be something around to help you! hero . moveUp ( ) hero . moveRight…" at bounding box center [502, 98] width 187 height 161
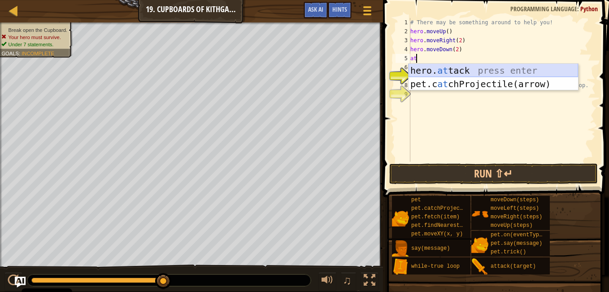
click at [459, 67] on div "hero. at tack press enter pet.c at chProjectile(arrow) press enter" at bounding box center [494, 91] width 170 height 54
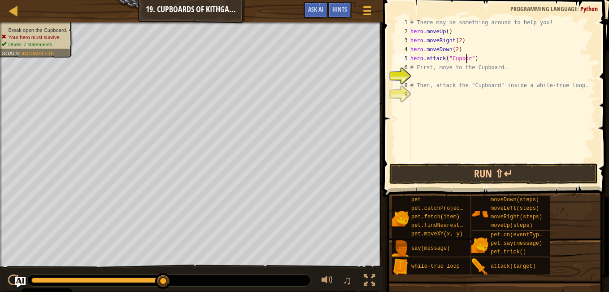
scroll to position [4, 5]
click at [515, 64] on div "# There may be something around to help you! hero . moveUp ( ) hero . moveRight…" at bounding box center [502, 98] width 187 height 161
type textarea "# First, move to the Cupboard."
click at [506, 76] on div "# There may be something around to help you! hero . moveUp ( ) hero . moveRight…" at bounding box center [502, 98] width 187 height 161
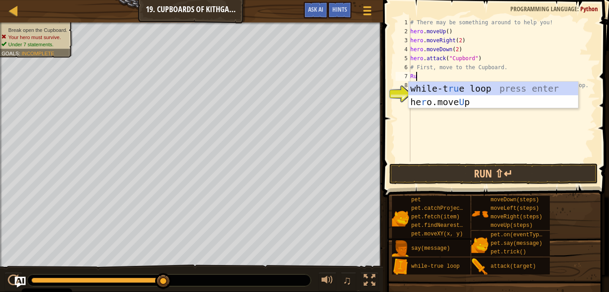
type textarea "R"
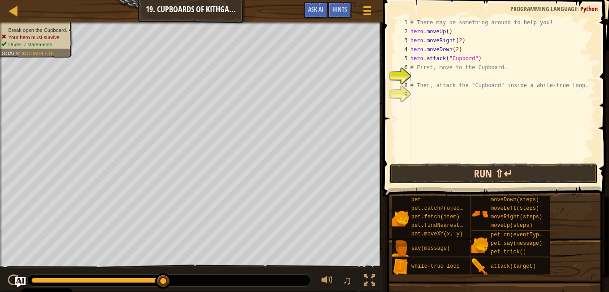
click at [497, 174] on button "Run ⇧↵" at bounding box center [493, 173] width 209 height 21
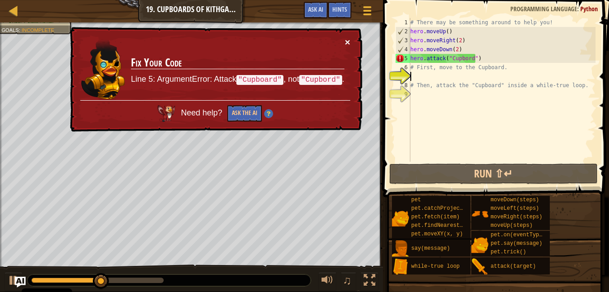
click at [348, 40] on button "×" at bounding box center [347, 41] width 5 height 9
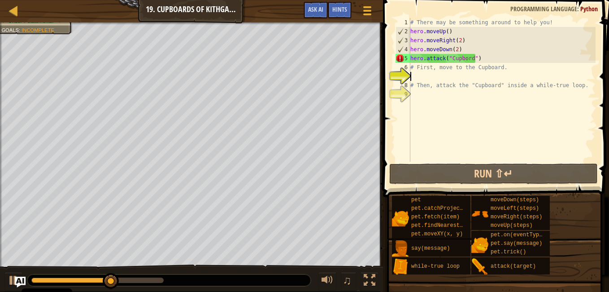
click at [464, 57] on div "# There may be something around to help you! hero . moveUp ( ) hero . moveRight…" at bounding box center [502, 98] width 187 height 161
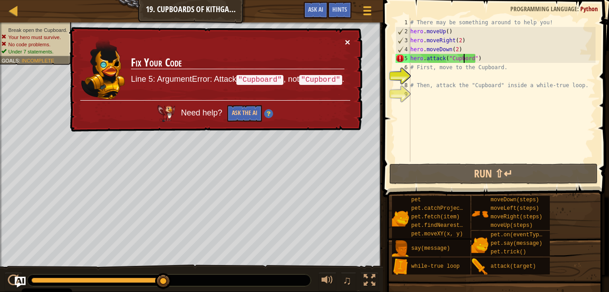
click at [348, 41] on button "×" at bounding box center [347, 41] width 5 height 9
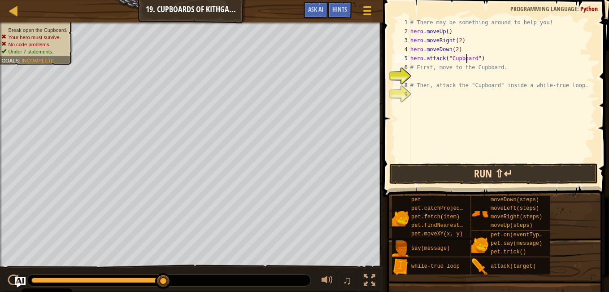
type textarea "hero.attack("Cupboard")"
drag, startPoint x: 519, startPoint y: 170, endPoint x: 528, endPoint y: 182, distance: 14.4
click at [528, 182] on button "Run ⇧↵" at bounding box center [493, 173] width 209 height 21
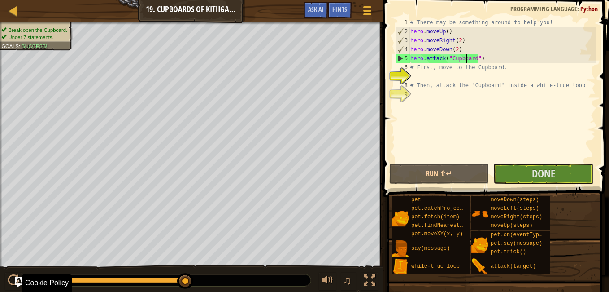
drag, startPoint x: 183, startPoint y: 282, endPoint x: 208, endPoint y: 279, distance: 24.4
click at [224, 284] on div at bounding box center [169, 280] width 284 height 12
drag, startPoint x: 188, startPoint y: 280, endPoint x: 217, endPoint y: 282, distance: 28.3
drag, startPoint x: 184, startPoint y: 278, endPoint x: 204, endPoint y: 278, distance: 20.2
drag, startPoint x: 182, startPoint y: 276, endPoint x: 279, endPoint y: 282, distance: 96.6
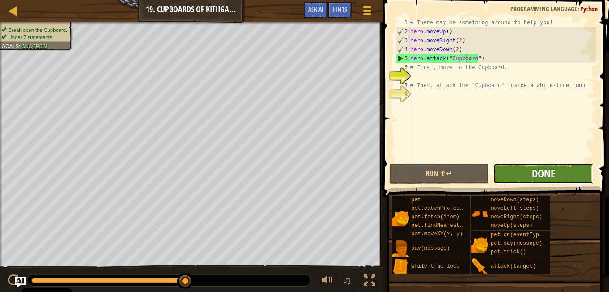
click at [551, 178] on span "Done" at bounding box center [543, 173] width 23 height 14
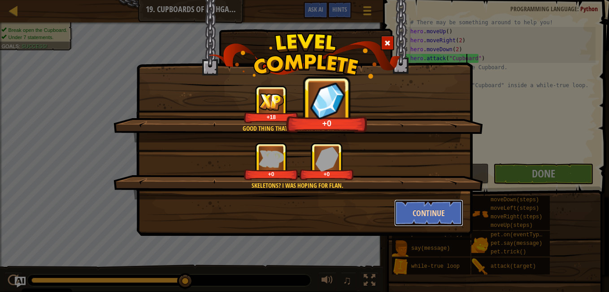
click at [438, 217] on button "Continue" at bounding box center [429, 212] width 70 height 27
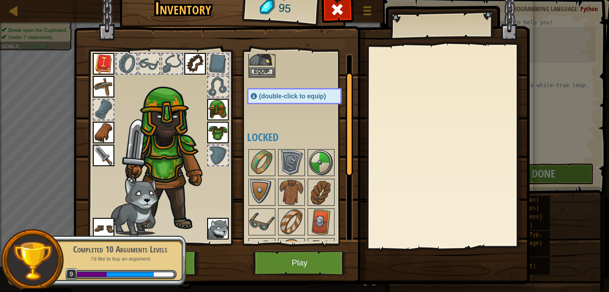
scroll to position [45, 0]
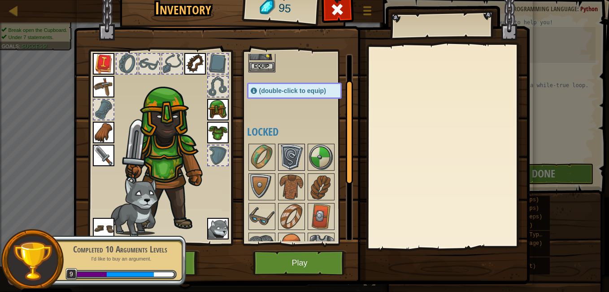
click at [280, 154] on img at bounding box center [291, 156] width 25 height 25
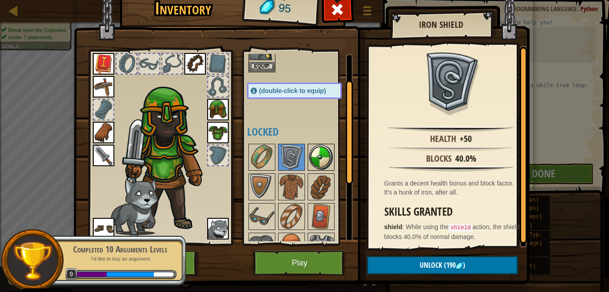
click at [309, 155] on img at bounding box center [321, 156] width 25 height 25
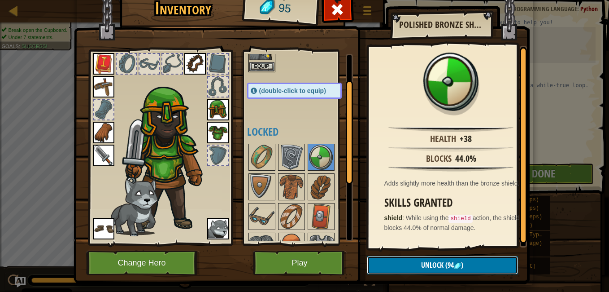
click at [446, 259] on button "Unlock (94 )" at bounding box center [442, 265] width 151 height 18
click at [428, 259] on button "Confirm" at bounding box center [442, 265] width 151 height 18
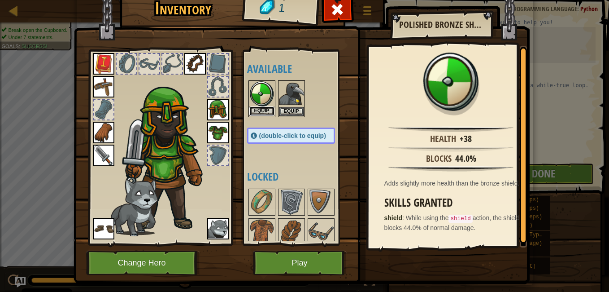
click at [260, 107] on button "Equip" at bounding box center [261, 110] width 25 height 9
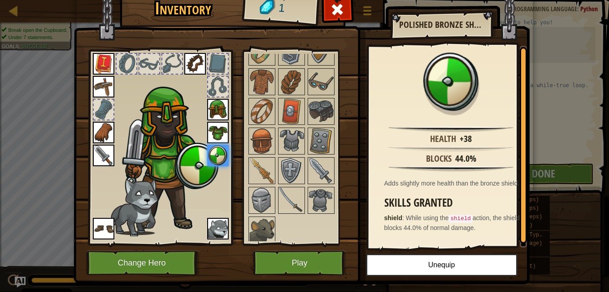
scroll to position [153, 0]
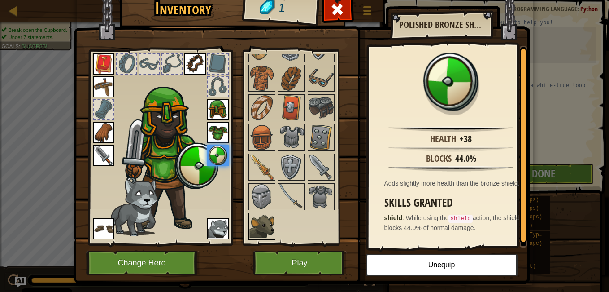
click at [254, 231] on img at bounding box center [261, 226] width 25 height 25
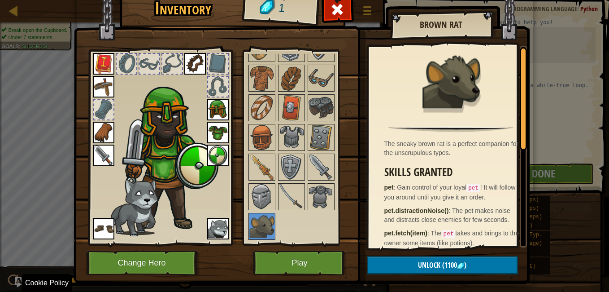
drag, startPoint x: 432, startPoint y: 275, endPoint x: 432, endPoint y: 266, distance: 9.0
click at [432, 274] on div "Inventory 1 Available Equip Equip Equip Equip Equip Equip Equip Equip Equip Equ…" at bounding box center [305, 137] width 456 height 296
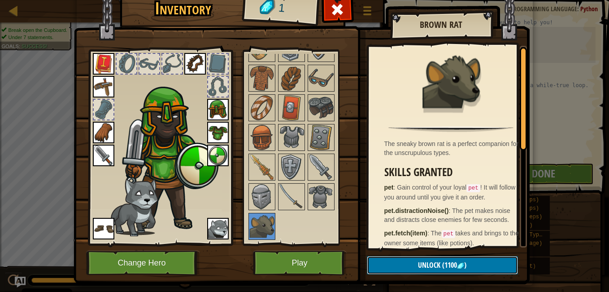
click at [433, 261] on span "Unlock" at bounding box center [429, 265] width 22 height 10
click at [432, 261] on span "Unlock" at bounding box center [429, 265] width 22 height 10
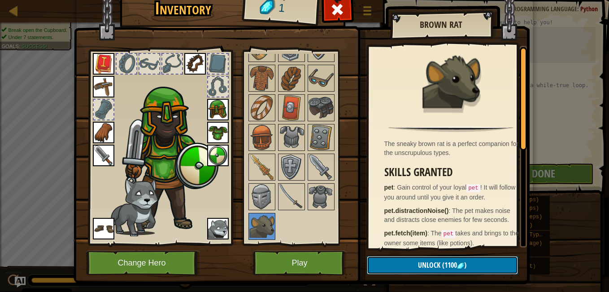
click at [430, 261] on span "Unlock" at bounding box center [429, 265] width 22 height 10
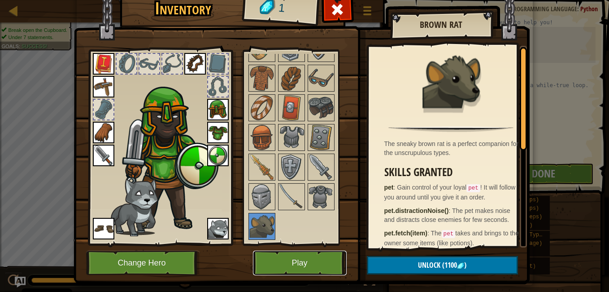
click at [319, 267] on button "Play" at bounding box center [300, 262] width 94 height 25
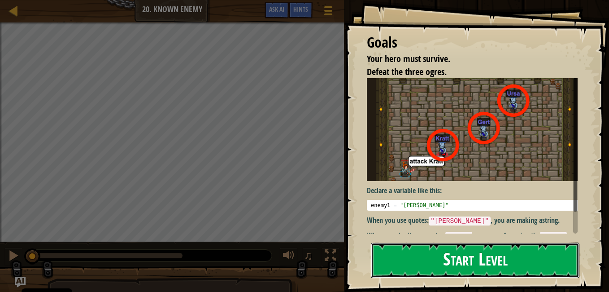
click at [460, 255] on button "Start Level" at bounding box center [475, 259] width 209 height 35
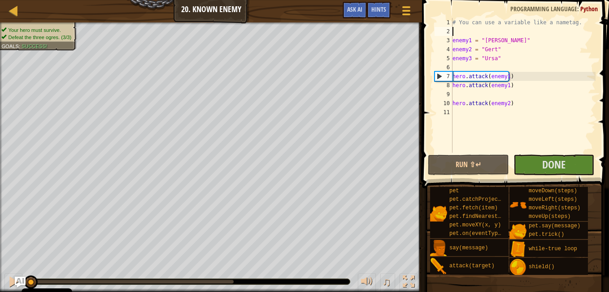
click at [477, 30] on div "# You can use a variable like a nametag. enemy1 = "[PERSON_NAME]" enemy2 = "[PE…" at bounding box center [523, 94] width 145 height 153
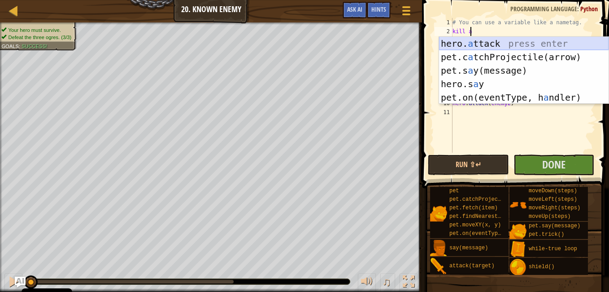
scroll to position [4, 1]
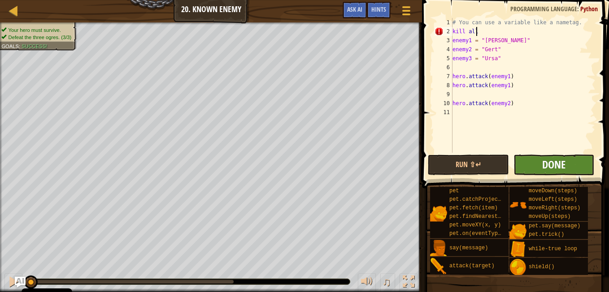
type textarea "kill all"
click at [544, 161] on span "Done" at bounding box center [553, 164] width 23 height 14
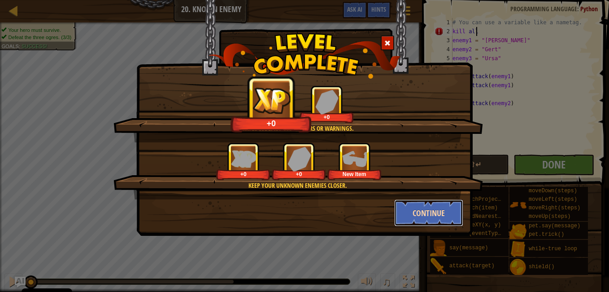
click at [436, 208] on button "Continue" at bounding box center [429, 212] width 70 height 27
click at [546, 147] on div "Clean code: no code errors or warnings. +0 +0 Keep your unknown enemies closer.…" at bounding box center [304, 146] width 609 height 292
click at [551, 158] on div "Clean code: no code errors or warnings. +0 +0 Keep your unknown enemies closer.…" at bounding box center [304, 146] width 609 height 292
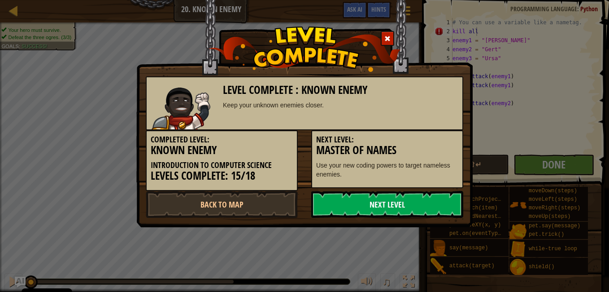
drag, startPoint x: 457, startPoint y: 210, endPoint x: 447, endPoint y: 215, distance: 11.4
click at [454, 211] on link "Next Level" at bounding box center [387, 204] width 152 height 27
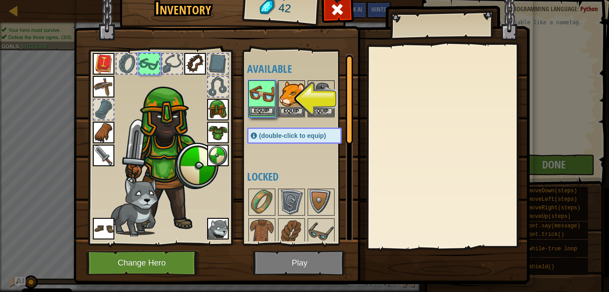
click at [257, 105] on img at bounding box center [261, 93] width 25 height 25
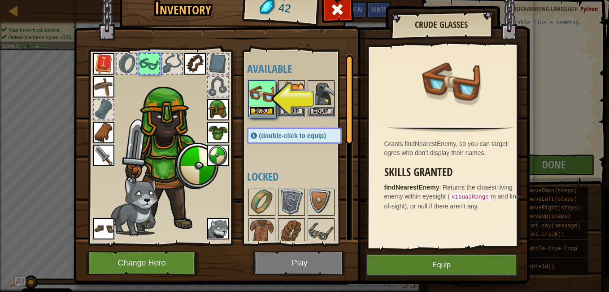
click at [257, 110] on button "Equip" at bounding box center [261, 110] width 25 height 9
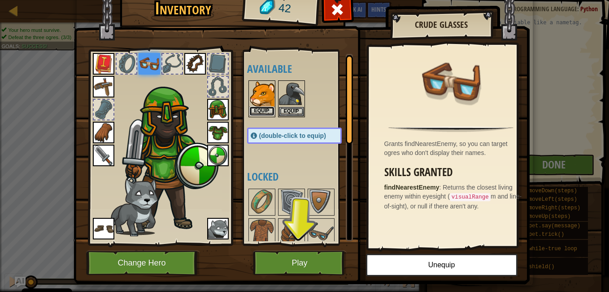
click at [255, 111] on button "Equip" at bounding box center [261, 110] width 25 height 9
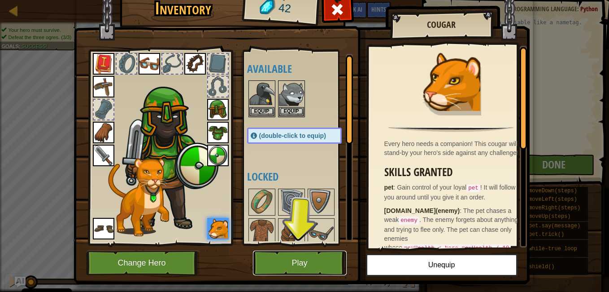
click at [293, 258] on button "Play" at bounding box center [300, 262] width 94 height 25
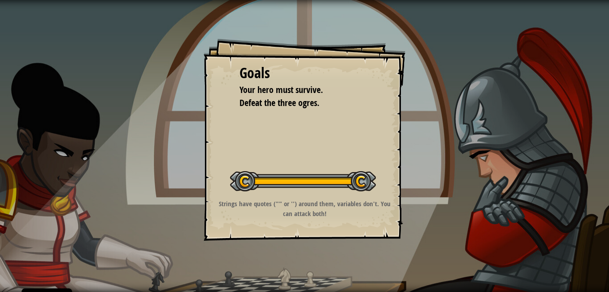
click at [0, 0] on button "Start Level" at bounding box center [0, 0] width 0 height 0
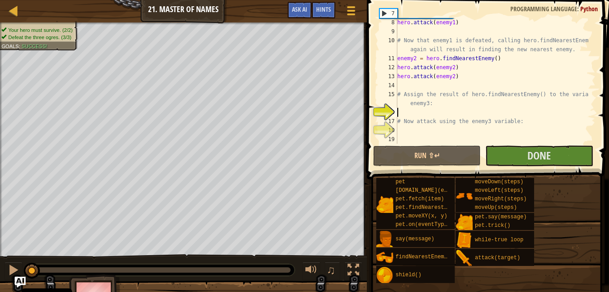
scroll to position [81, 0]
click at [433, 28] on div "hero . attack ( enemy1 ) # Now that enemy1 is defeated, calling hero.findNeares…" at bounding box center [492, 90] width 193 height 144
click at [522, 157] on button "Done" at bounding box center [539, 155] width 108 height 21
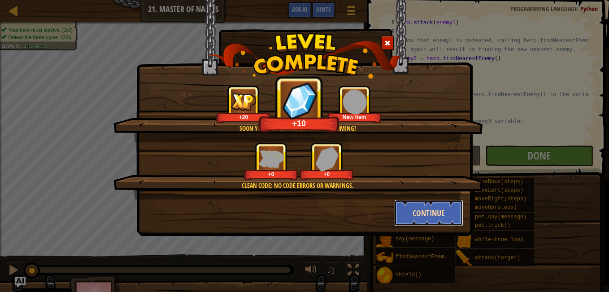
click at [447, 209] on button "Continue" at bounding box center [429, 212] width 70 height 27
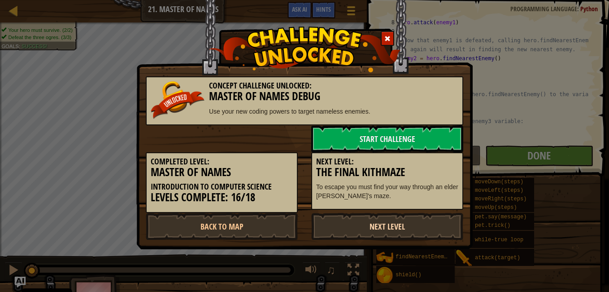
click at [431, 220] on link "Next Level" at bounding box center [387, 226] width 152 height 27
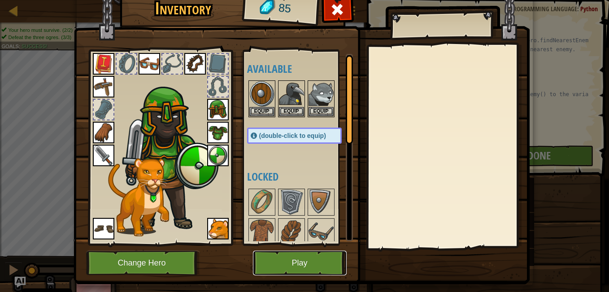
click at [294, 267] on button "Play" at bounding box center [300, 262] width 94 height 25
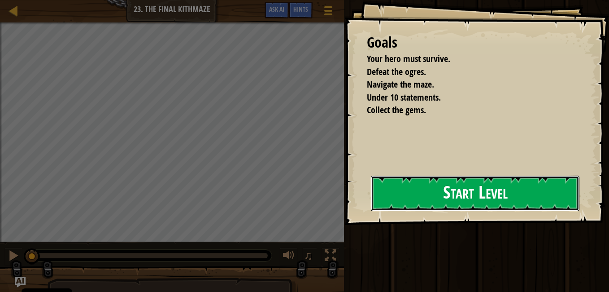
click at [466, 204] on button "Start Level" at bounding box center [475, 192] width 209 height 35
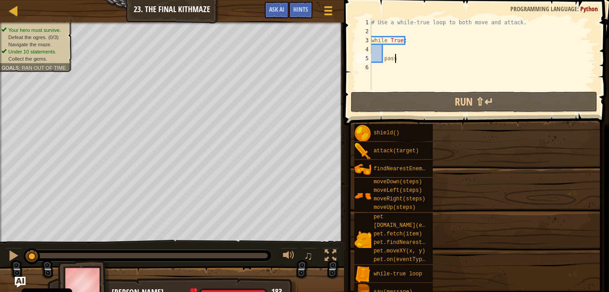
click at [474, 189] on div "shield() attack(target) findNearestEnemy() moveDown(steps) moveLeft(steps) move…" at bounding box center [478, 220] width 249 height 195
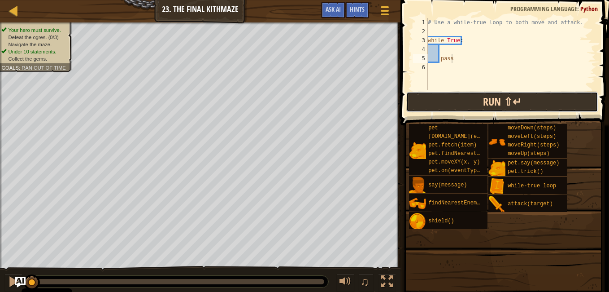
click at [485, 103] on button "Run ⇧↵" at bounding box center [502, 102] width 192 height 21
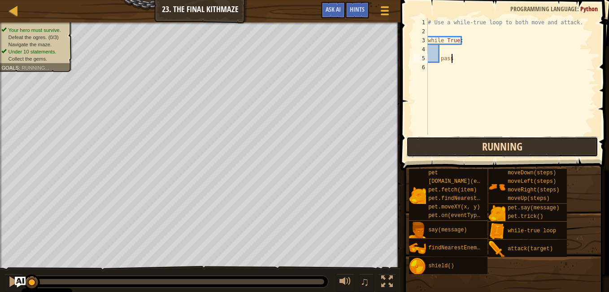
click at [506, 147] on button "Running" at bounding box center [502, 146] width 192 height 21
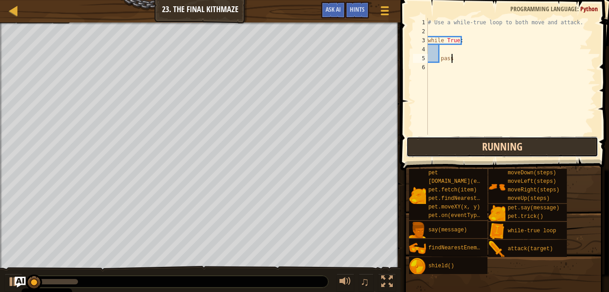
click at [511, 152] on button "Running" at bounding box center [502, 146] width 192 height 21
click at [508, 148] on button "Running" at bounding box center [502, 146] width 192 height 21
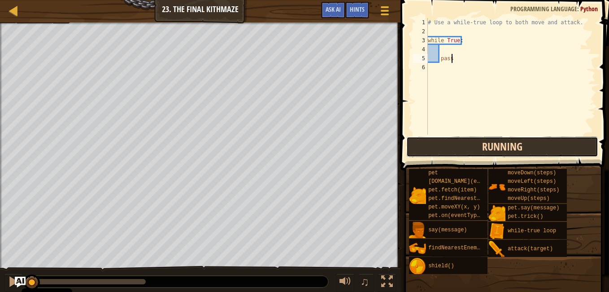
drag, startPoint x: 506, startPoint y: 145, endPoint x: 503, endPoint y: 139, distance: 7.1
click at [505, 144] on button "Running" at bounding box center [502, 146] width 192 height 21
click at [503, 137] on button "Running" at bounding box center [502, 146] width 192 height 21
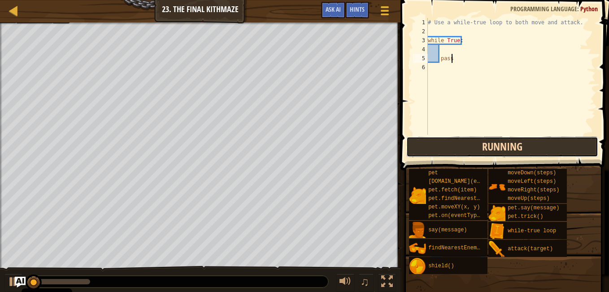
click at [474, 153] on button "Running" at bounding box center [502, 146] width 192 height 21
click at [474, 152] on button "Running" at bounding box center [502, 146] width 192 height 21
click at [474, 151] on button "Running" at bounding box center [502, 146] width 192 height 21
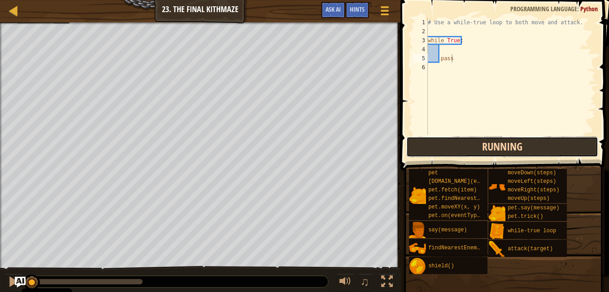
click at [474, 149] on button "Running" at bounding box center [502, 146] width 192 height 21
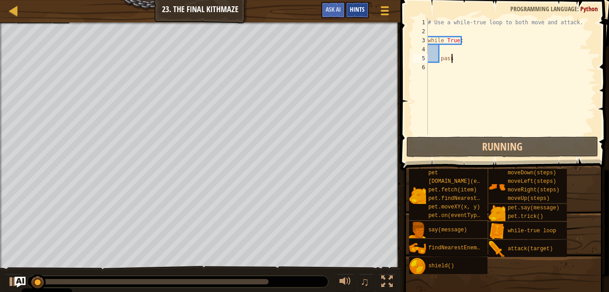
click at [359, 9] on span "Hints" at bounding box center [357, 9] width 15 height 9
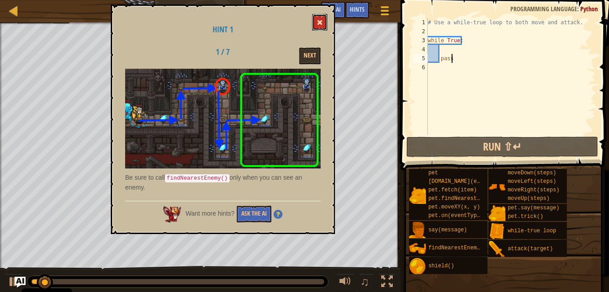
click at [320, 17] on button at bounding box center [319, 22] width 15 height 17
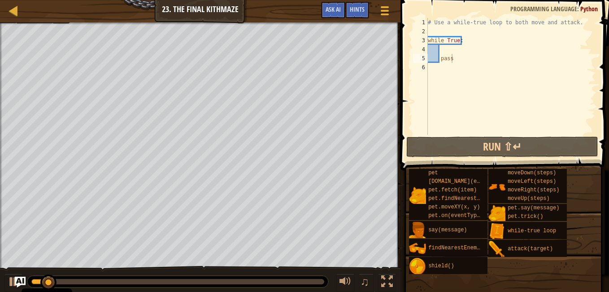
click at [455, 50] on div "# Use a while-true loop to both move and attack. while True : pass" at bounding box center [511, 85] width 170 height 135
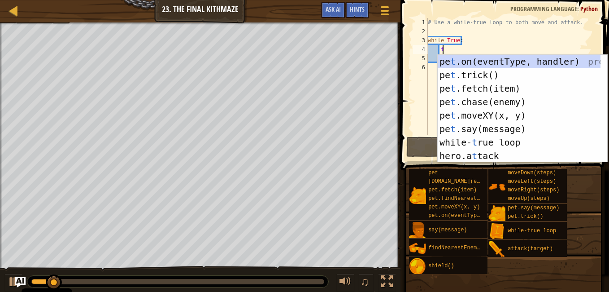
type textarea "t"
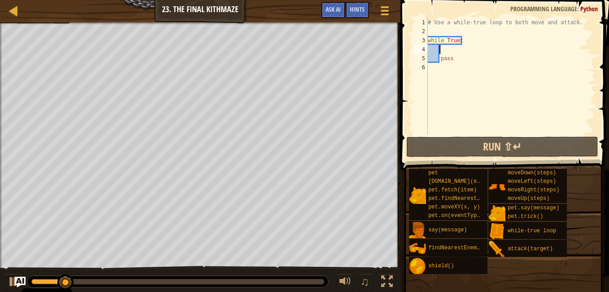
type textarea "t"
type textarea "r"
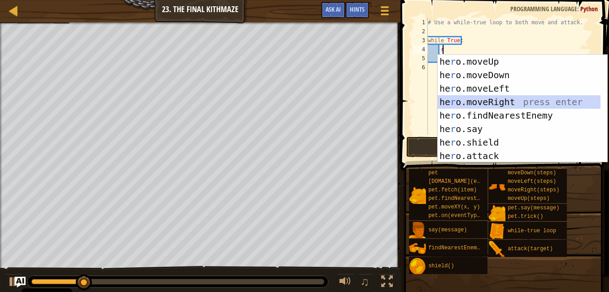
click at [489, 98] on div "he r o.moveUp press enter he r o.moveDown press enter he r o.moveLeft press ent…" at bounding box center [519, 122] width 163 height 135
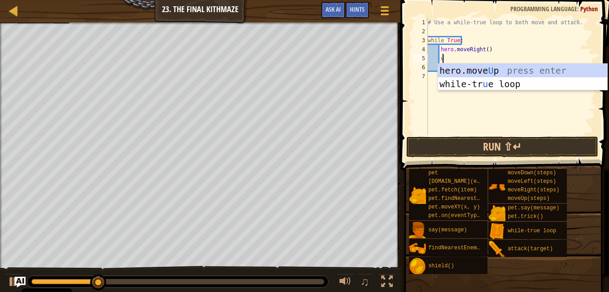
type textarea "up"
click at [490, 69] on div "hero.move Up press enter while-tr u e loo p press enter" at bounding box center [523, 91] width 170 height 54
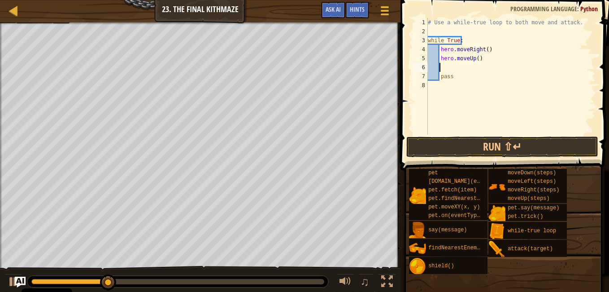
type textarea "d"
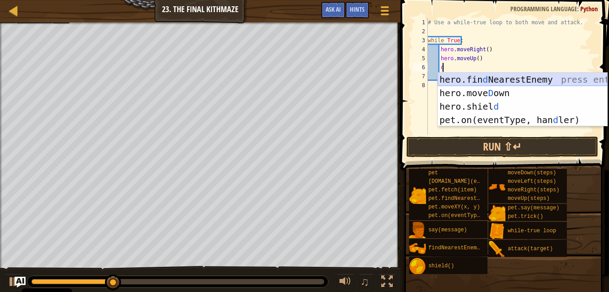
click at [490, 86] on div "hero.fin d NearestEnemy press enter hero.[PERSON_NAME] own press enter hero.[PE…" at bounding box center [523, 113] width 170 height 81
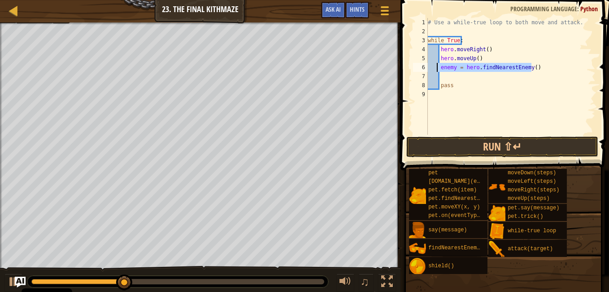
drag, startPoint x: 544, startPoint y: 68, endPoint x: 437, endPoint y: 66, distance: 106.8
click at [437, 66] on div "# Use a while-true loop to both move and attack. while True : hero . moveRight …" at bounding box center [511, 85] width 170 height 135
type textarea "enemy = hero.findNearestEnemy()"
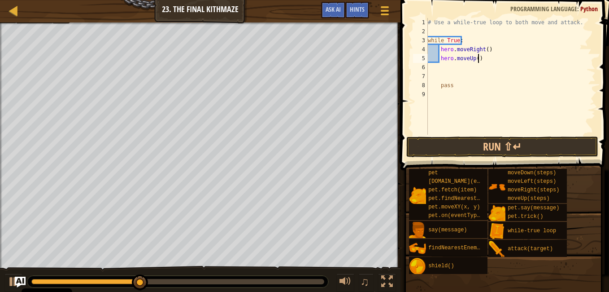
click at [500, 59] on div "# Use a while-true loop to both move and attack. while True : hero . moveRight …" at bounding box center [511, 85] width 170 height 135
type textarea "hero.moveUp()"
type textarea "r"
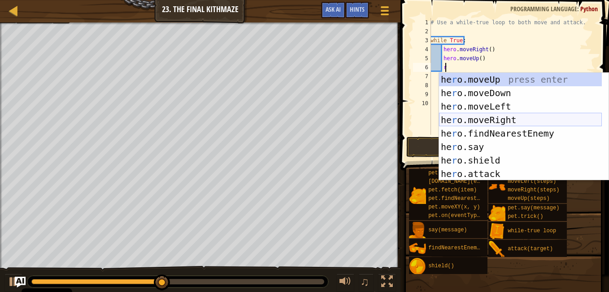
click at [504, 118] on div "he r o.moveUp press enter he r o.moveDown press enter he r o.moveLeft press ent…" at bounding box center [520, 140] width 163 height 135
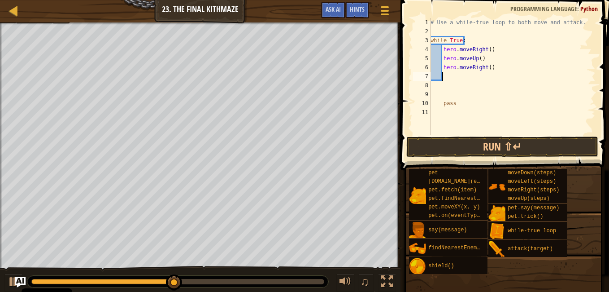
type textarea "d"
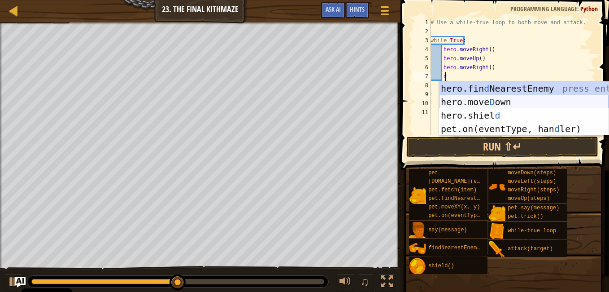
click at [518, 99] on div "hero.fin d NearestEnemy press enter hero.[PERSON_NAME] own press enter hero.[PE…" at bounding box center [524, 122] width 170 height 81
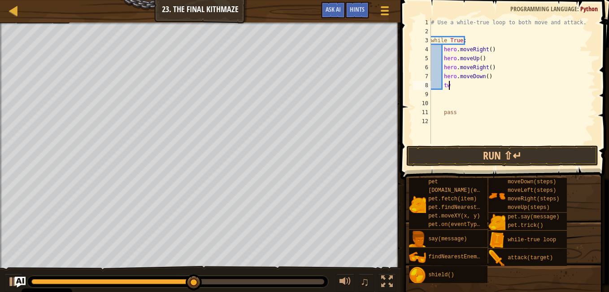
scroll to position [4, 1]
type textarea "t"
click at [484, 79] on div "# Use a while-true loop to both move and attack. while True : hero . moveRight …" at bounding box center [512, 90] width 166 height 144
type textarea "hero.moveDown(2)"
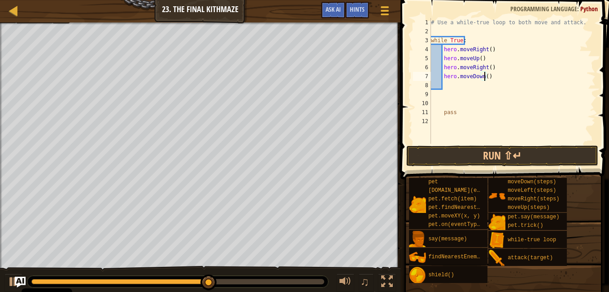
scroll to position [4, 4]
click at [502, 75] on div "# Use a while-true loop to both move and attack. while True : hero . moveRight …" at bounding box center [512, 90] width 166 height 144
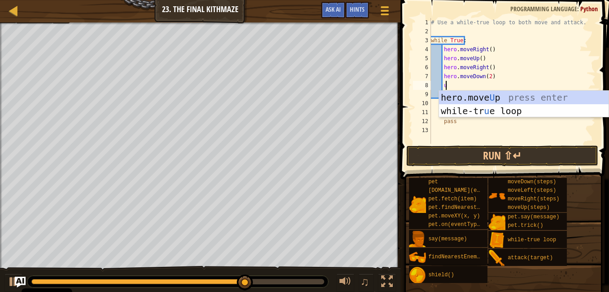
type textarea "up"
click at [501, 96] on div "hero.move Up press enter while-tr u e loo p press enter" at bounding box center [524, 118] width 170 height 54
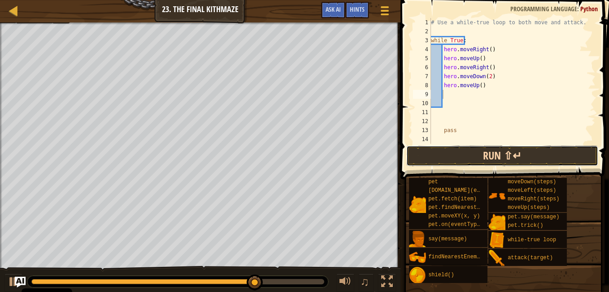
click at [489, 164] on button "Run ⇧↵" at bounding box center [502, 155] width 192 height 21
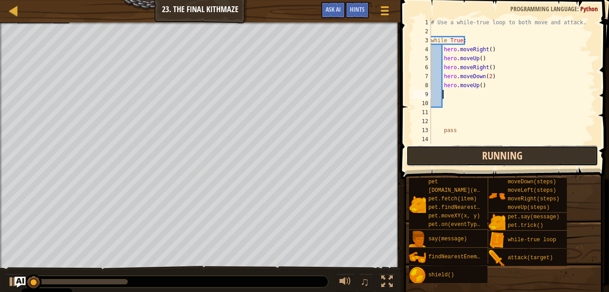
click at [490, 153] on button "Running" at bounding box center [502, 155] width 192 height 21
click at [490, 151] on button "Running" at bounding box center [502, 155] width 192 height 21
click at [491, 151] on button "Running" at bounding box center [502, 155] width 192 height 21
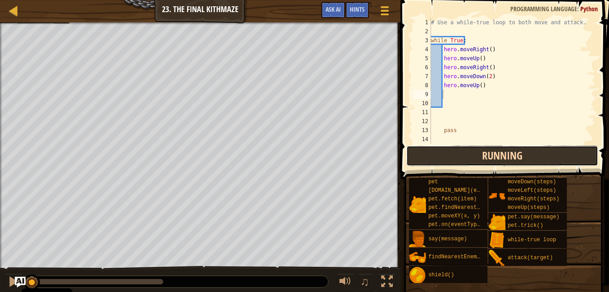
click at [491, 151] on button "Running" at bounding box center [502, 155] width 192 height 21
click at [492, 151] on button "Running" at bounding box center [502, 155] width 192 height 21
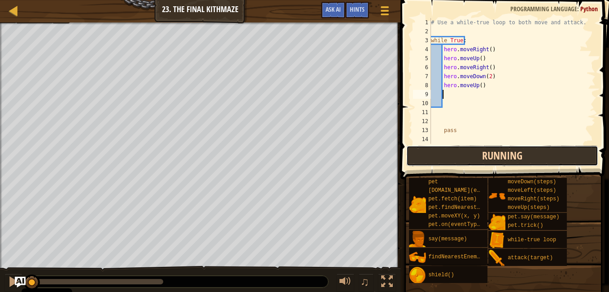
click at [492, 150] on button "Running" at bounding box center [502, 155] width 192 height 21
click at [493, 150] on button "Running" at bounding box center [502, 155] width 192 height 21
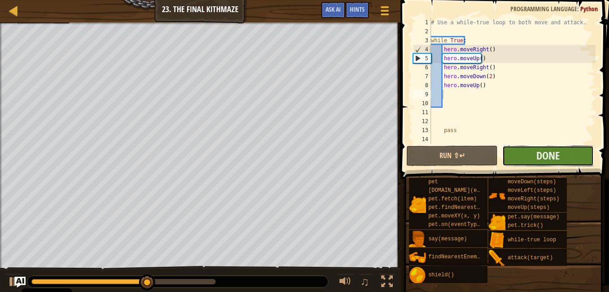
click at [532, 148] on button "Done" at bounding box center [548, 155] width 92 height 21
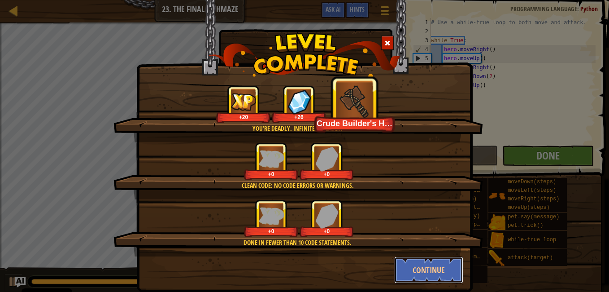
click at [407, 268] on button "Continue" at bounding box center [429, 269] width 70 height 27
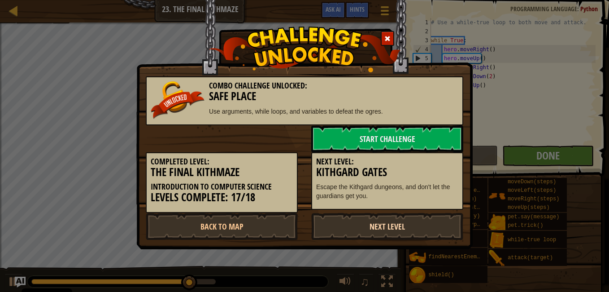
click at [394, 229] on link "Next Level" at bounding box center [387, 226] width 152 height 27
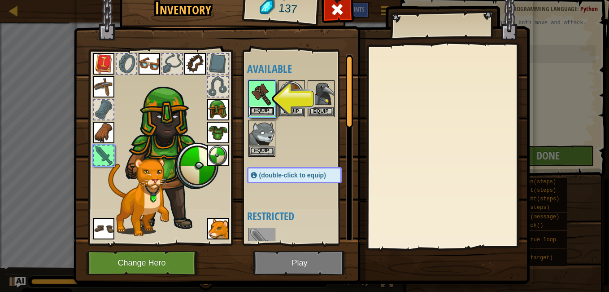
click at [260, 110] on button "Equip" at bounding box center [261, 110] width 25 height 9
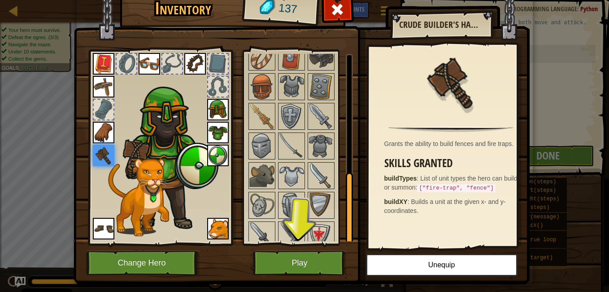
scroll to position [267, 0]
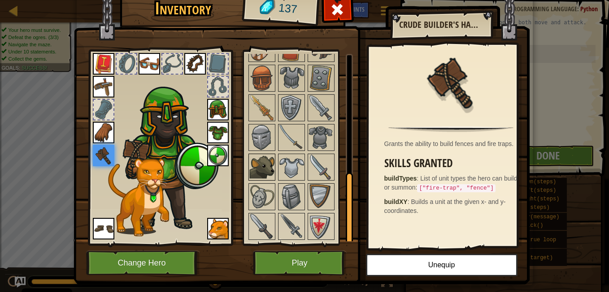
click at [258, 159] on img at bounding box center [261, 166] width 25 height 25
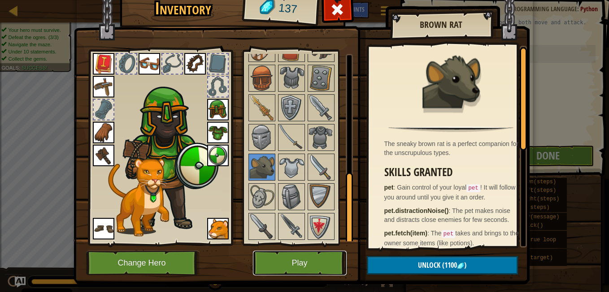
click at [311, 265] on button "Play" at bounding box center [300, 262] width 94 height 25
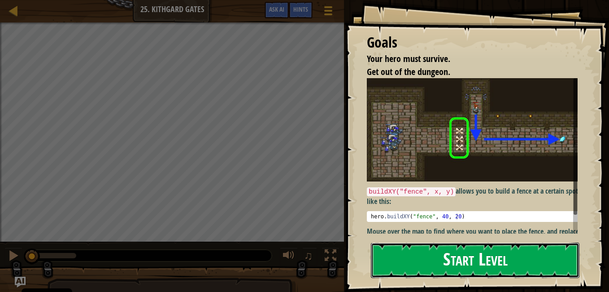
click at [484, 269] on button "Start Level" at bounding box center [475, 259] width 209 height 35
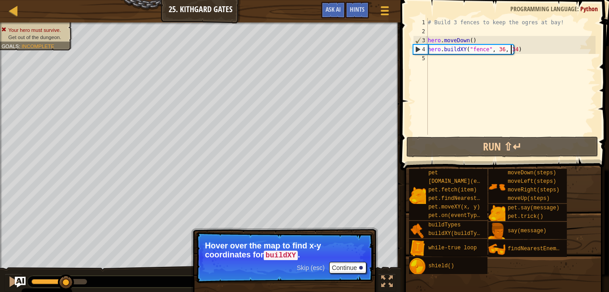
click at [511, 50] on div "# Build 3 fences to keep the ogres at bay! hero . moveDown ( ) hero . buildXY (…" at bounding box center [511, 85] width 170 height 135
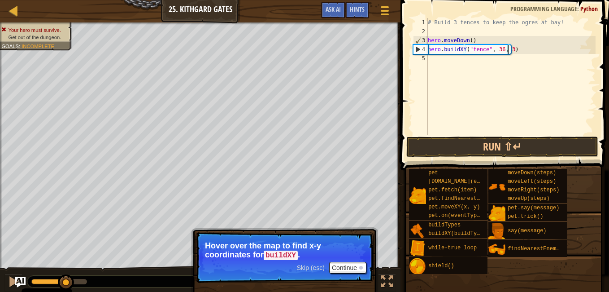
scroll to position [4, 6]
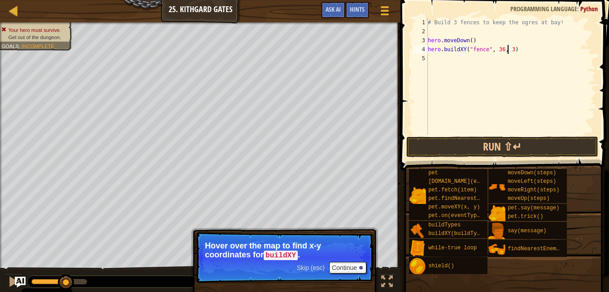
type textarea "hero.buildXY("fence", 36, 36)"
click at [533, 48] on div "# Build 3 fences to keep the ogres at bay! hero . moveDown ( ) hero . buildXY (…" at bounding box center [511, 85] width 170 height 135
click at [510, 50] on div "# Build 3 fences to keep the ogres at bay! hero . moveDown ( ) hero . buildXY (…" at bounding box center [511, 85] width 170 height 135
type textarea "hero.buildXY("fence", 36, 34)"
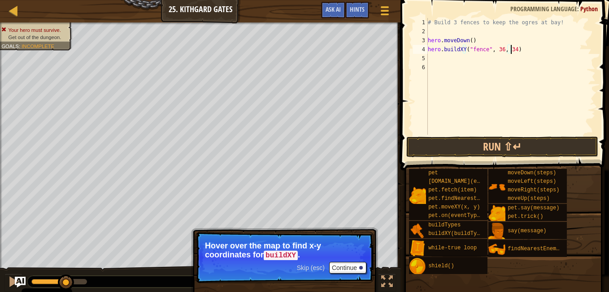
scroll to position [4, 6]
click at [519, 61] on div "# Build 3 fences to keep the ogres at bay! hero . moveDown ( ) hero . buildXY (…" at bounding box center [511, 85] width 170 height 135
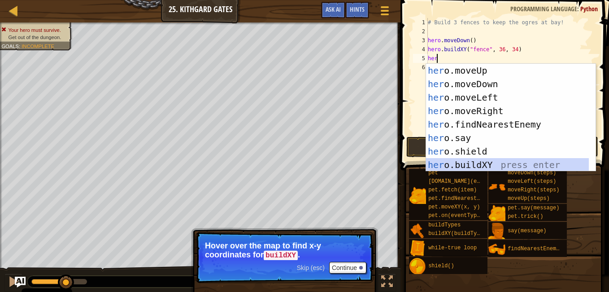
click at [506, 157] on div "her o.moveUp press enter her o.moveDown press enter her o.moveLeft press enter …" at bounding box center [507, 131] width 163 height 135
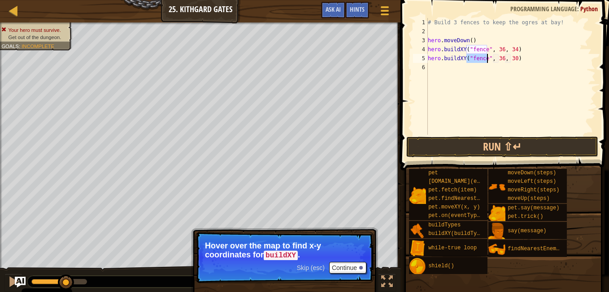
click at [511, 60] on div "# Build 3 fences to keep the ogres at bay! hero . moveDown ( ) hero . buildXY (…" at bounding box center [511, 85] width 170 height 135
click at [521, 59] on div "# Build 3 fences to keep the ogres at bay! hero . moveDown ( ) hero . buildXY (…" at bounding box center [511, 85] width 170 height 135
type textarea "hero.buildXY("fence", 36, 30)"
click at [515, 150] on button "Run ⇧↵" at bounding box center [502, 146] width 192 height 21
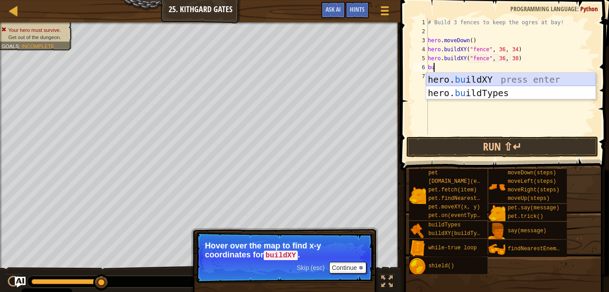
click at [485, 80] on div "hero. bu ildXY press enter hero. bu ildTypes press enter" at bounding box center [511, 100] width 170 height 54
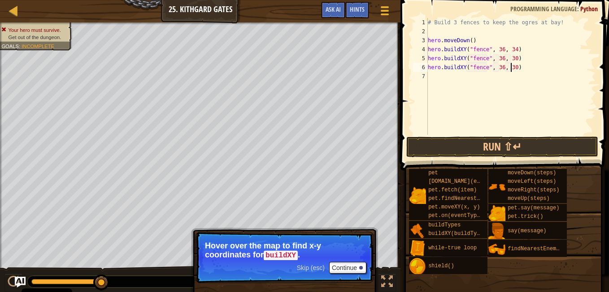
click at [510, 68] on div "# Build 3 fences to keep the ogres at bay! hero . moveDown ( ) hero . buildXY (…" at bounding box center [511, 85] width 170 height 135
type textarea "hero.buildXY("fence", 36, 27)"
click at [519, 142] on button "Run ⇧↵" at bounding box center [502, 146] width 192 height 21
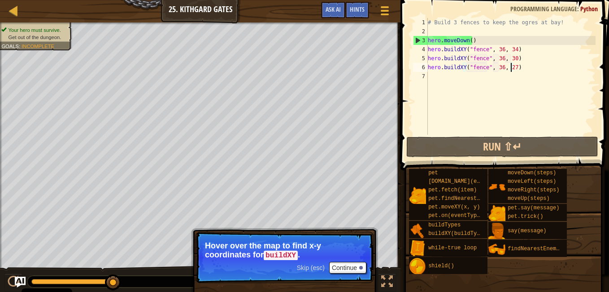
click at [213, 236] on div "Your hero must survive. Get out of the dungeon. Goals : Incomplete ♫ [PERSON_NA…" at bounding box center [304, 157] width 609 height 270
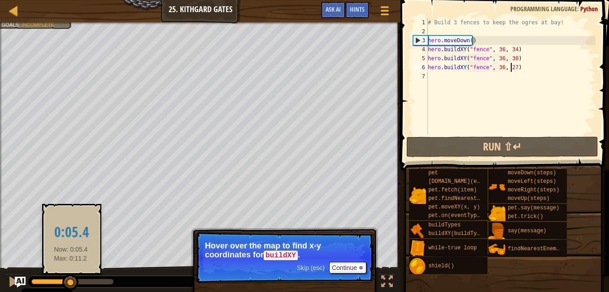
drag, startPoint x: 116, startPoint y: 278, endPoint x: 92, endPoint y: 269, distance: 25.2
click at [68, 277] on div at bounding box center [70, 282] width 16 height 16
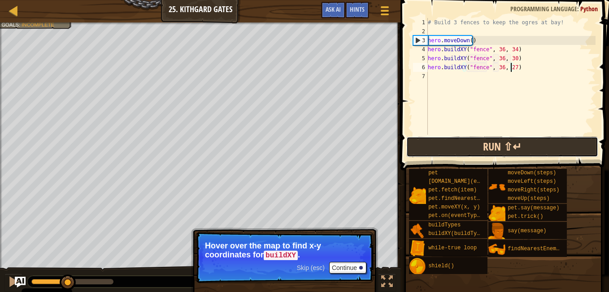
click at [475, 148] on button "Run ⇧↵" at bounding box center [502, 146] width 192 height 21
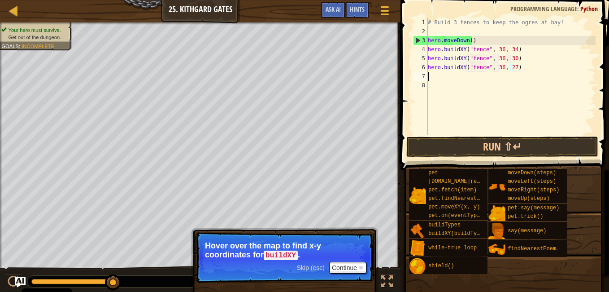
scroll to position [4, 0]
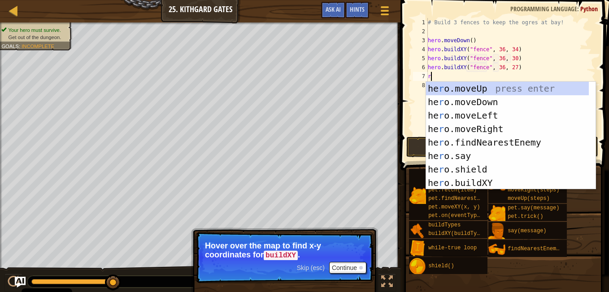
type textarea "ri"
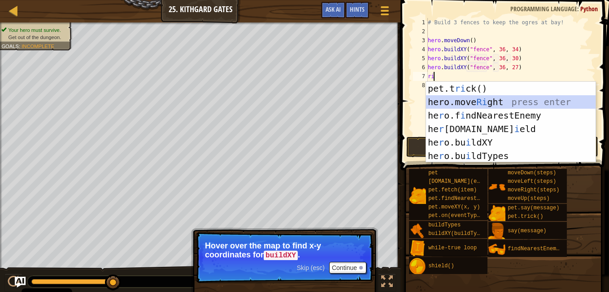
click at [505, 100] on div "pet.t ri ck() press enter hero.move Ri ght press enter he r o.f i ndNearestEnem…" at bounding box center [511, 136] width 170 height 108
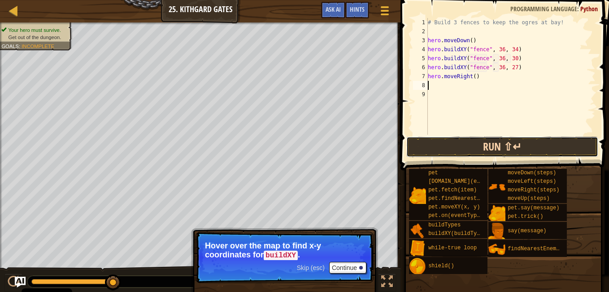
click at [515, 144] on button "Run ⇧↵" at bounding box center [502, 146] width 192 height 21
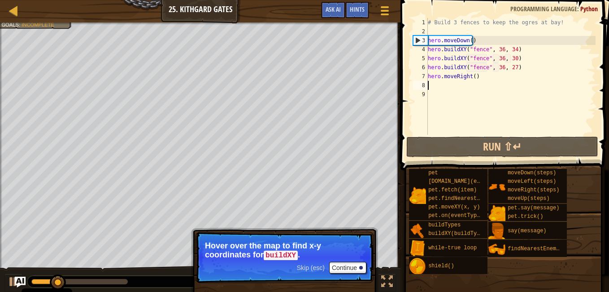
click at [513, 78] on div "# Build 3 fences to keep the ogres at bay! hero . moveDown ( ) hero . buildXY (…" at bounding box center [511, 85] width 170 height 135
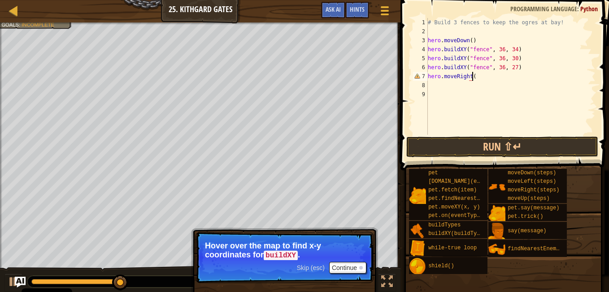
scroll to position [4, 3]
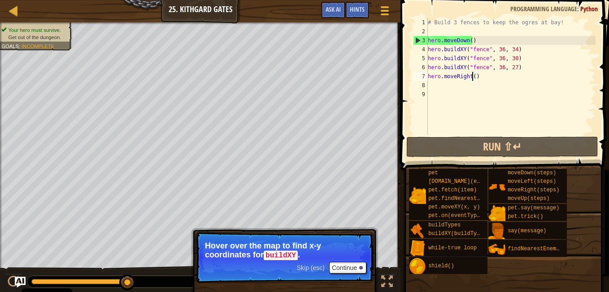
click at [472, 77] on div "# Build 3 fences to keep the ogres at bay! hero . moveDown ( ) hero . buildXY (…" at bounding box center [511, 85] width 170 height 135
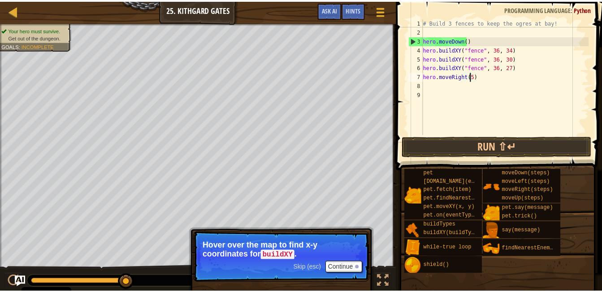
scroll to position [4, 4]
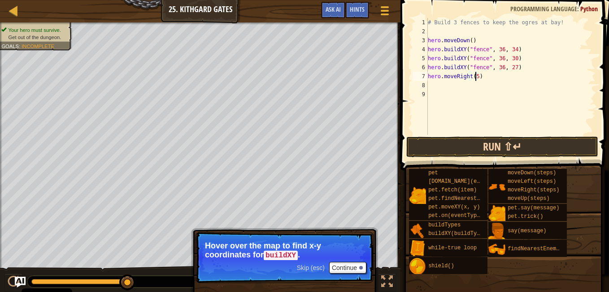
type textarea "hero.moveRight(5)"
click at [520, 149] on button "Run ⇧↵" at bounding box center [502, 146] width 192 height 21
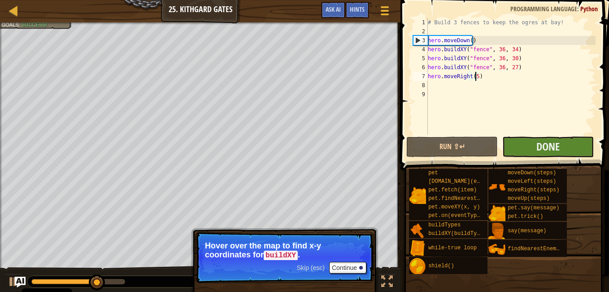
click at [543, 156] on div "hero.moveRight(5) 1 2 3 4 5 6 7 8 9 # Build 3 fences to keep the ogres at bay! …" at bounding box center [503, 102] width 211 height 196
click at [545, 148] on span "Done" at bounding box center [548, 146] width 23 height 14
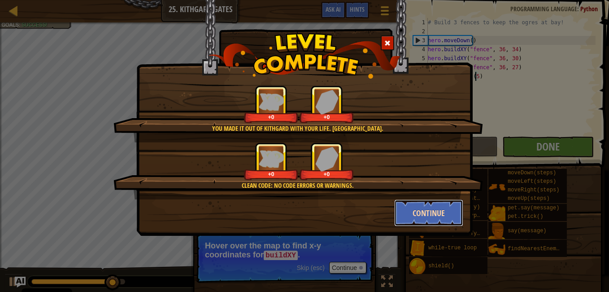
click at [412, 218] on button "Continue" at bounding box center [429, 212] width 70 height 27
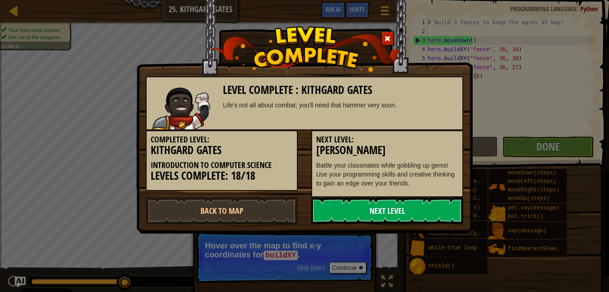
click at [417, 212] on link "Next Level" at bounding box center [387, 210] width 152 height 27
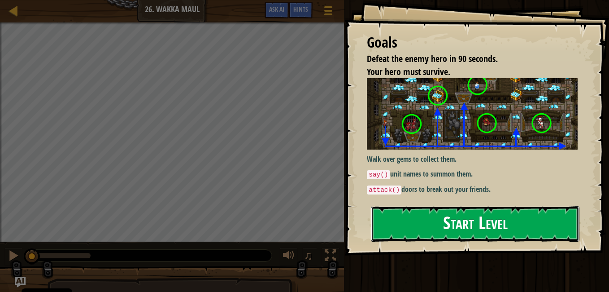
click at [445, 226] on button "Start Level" at bounding box center [475, 223] width 209 height 35
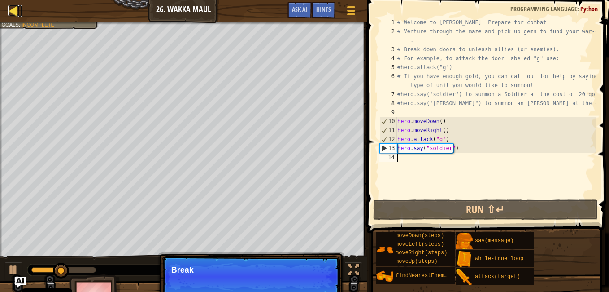
click at [13, 10] on div at bounding box center [13, 10] width 11 height 11
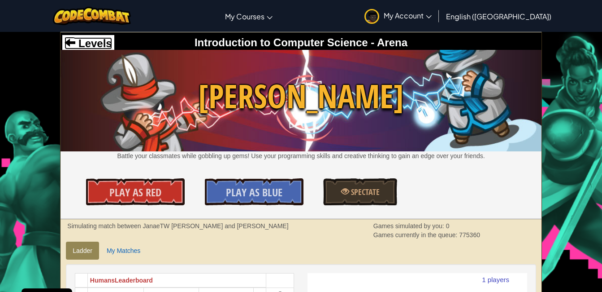
click at [98, 38] on span "Levels" at bounding box center [93, 43] width 36 height 12
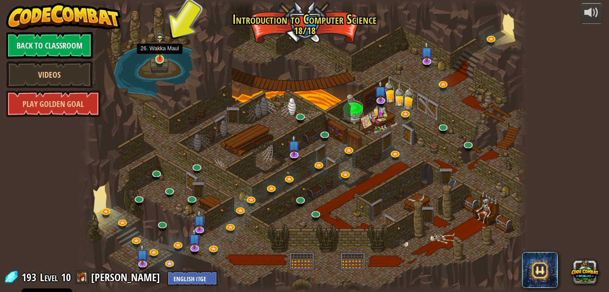
click at [162, 52] on img at bounding box center [160, 46] width 11 height 28
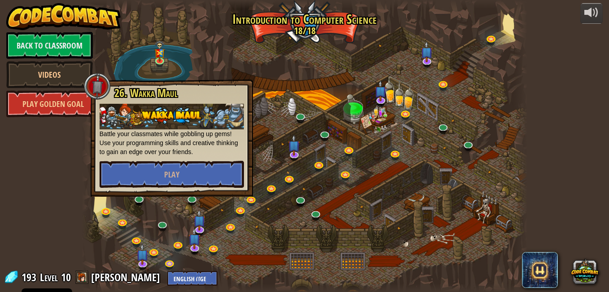
click at [165, 173] on span "Play" at bounding box center [171, 174] width 15 height 11
